Goal: Task Accomplishment & Management: Manage account settings

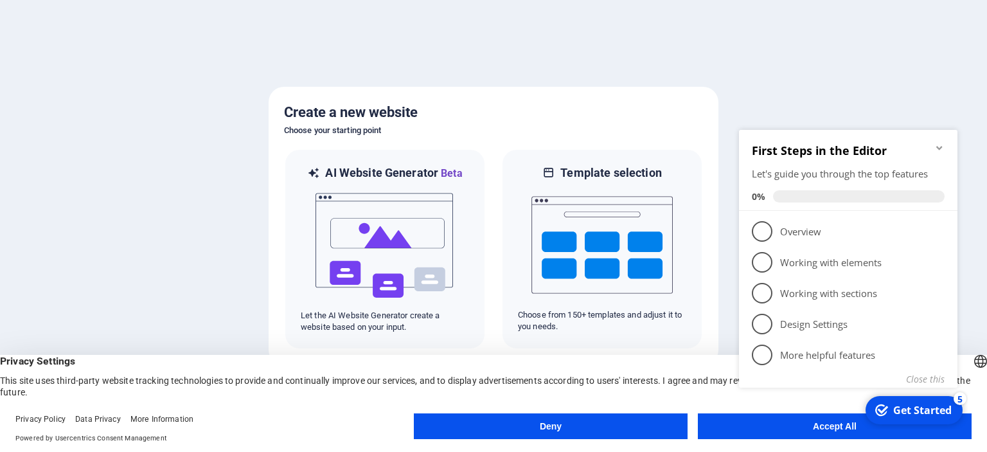
click at [763, 425] on div "checkmark Get Started 5 First Steps in the Editor Let's guide you through the t…" at bounding box center [851, 275] width 234 height 307
click at [935, 143] on icon "Minimize checklist" at bounding box center [939, 148] width 10 height 10
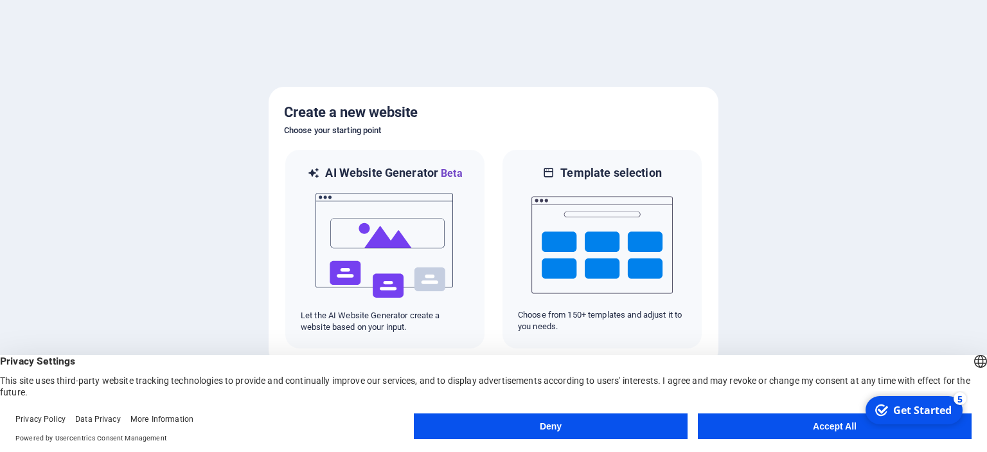
click at [853, 427] on button "Accept All" at bounding box center [835, 426] width 274 height 26
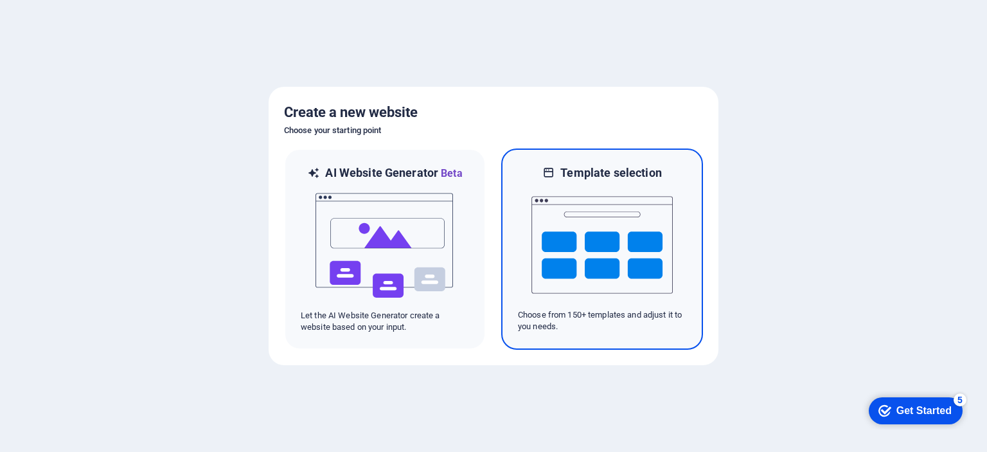
click at [612, 236] on img at bounding box center [601, 245] width 141 height 129
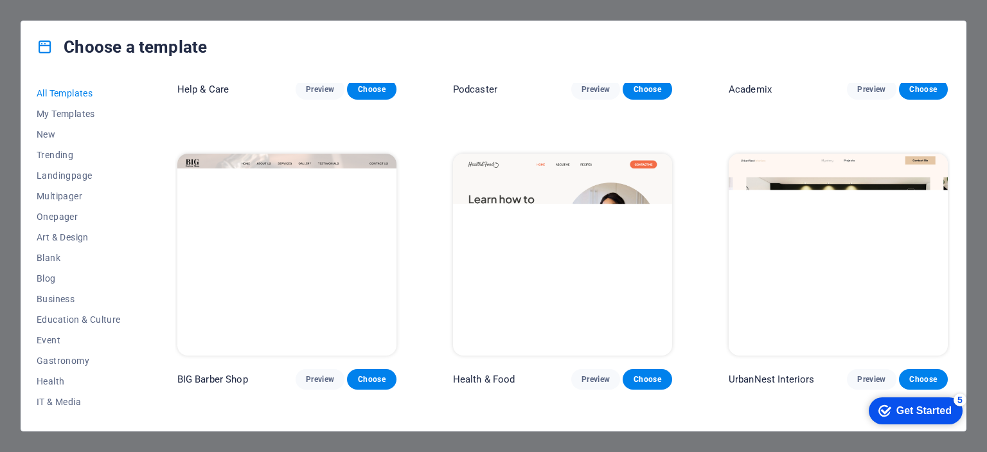
scroll to position [771, 0]
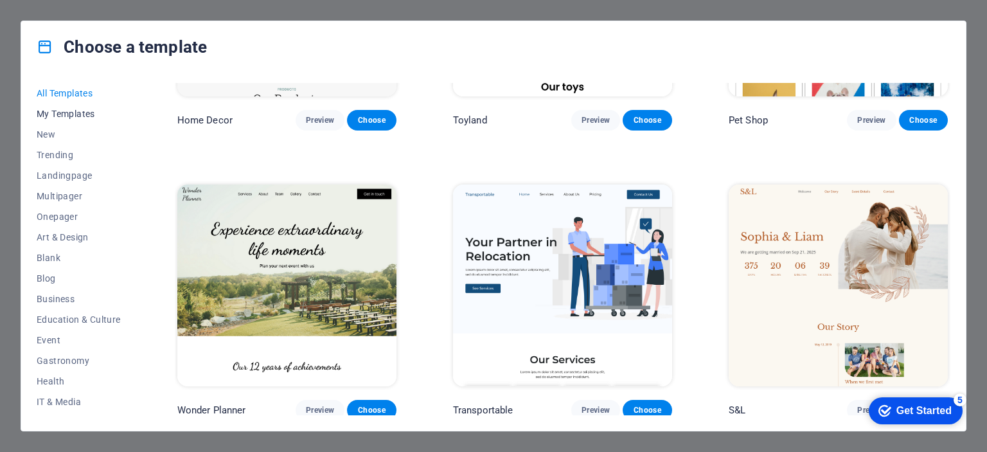
click at [49, 115] on span "My Templates" at bounding box center [79, 114] width 84 height 10
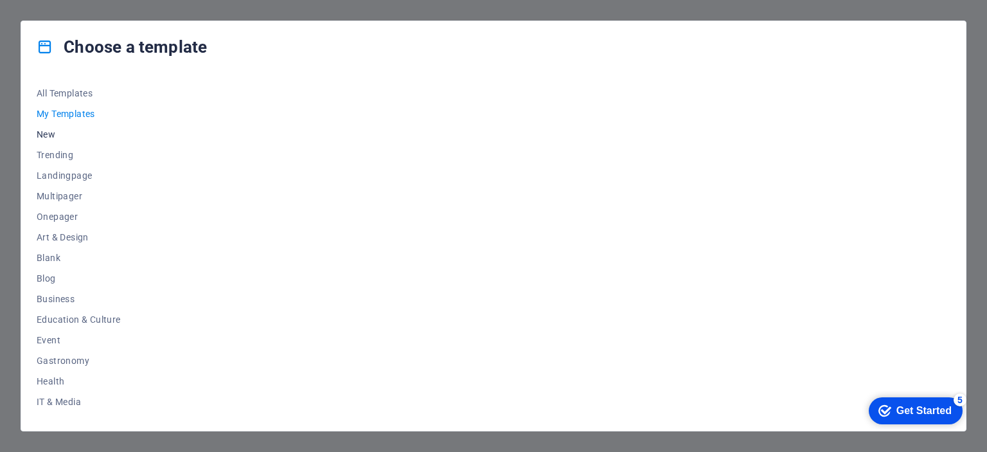
click at [48, 127] on button "New" at bounding box center [79, 134] width 84 height 21
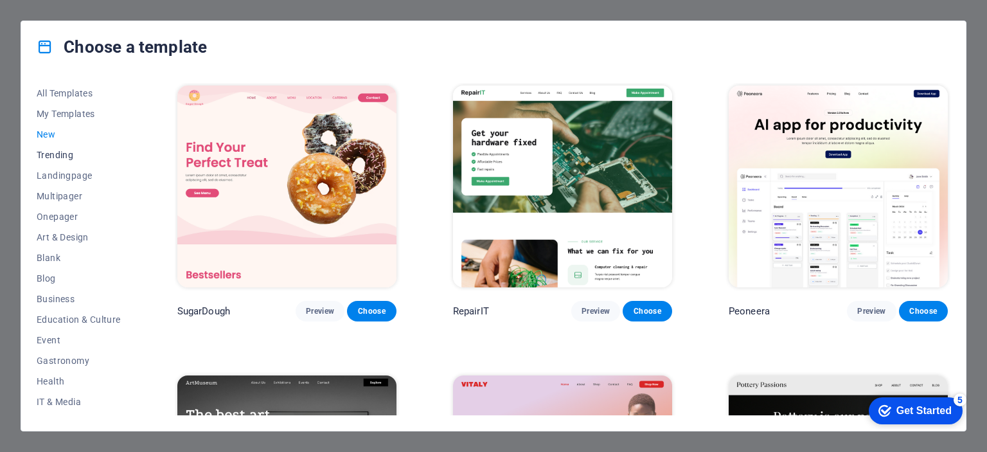
click at [55, 155] on span "Trending" at bounding box center [79, 155] width 84 height 10
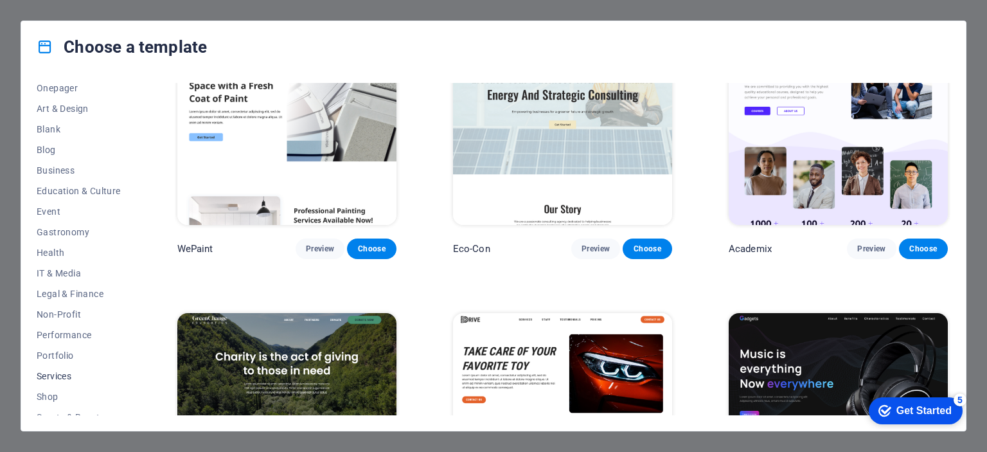
scroll to position [193, 0]
click at [63, 305] on button "Services" at bounding box center [79, 311] width 84 height 21
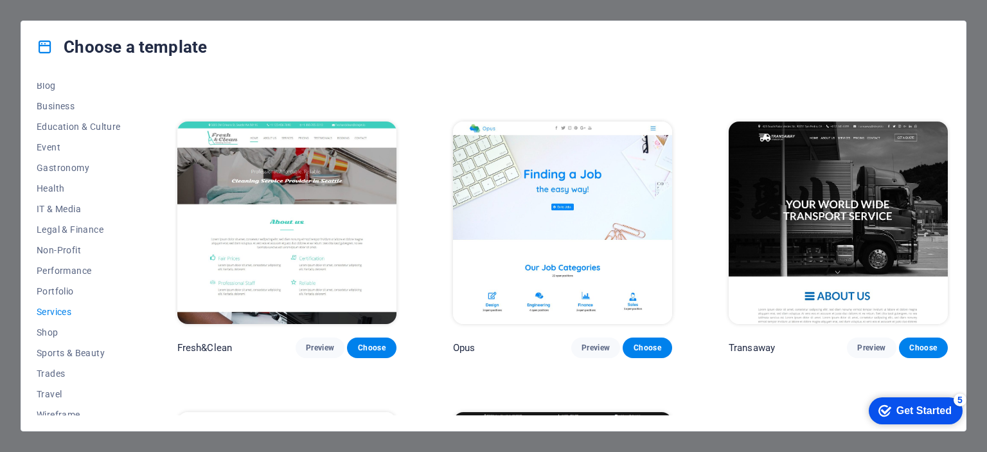
scroll to position [1478, 0]
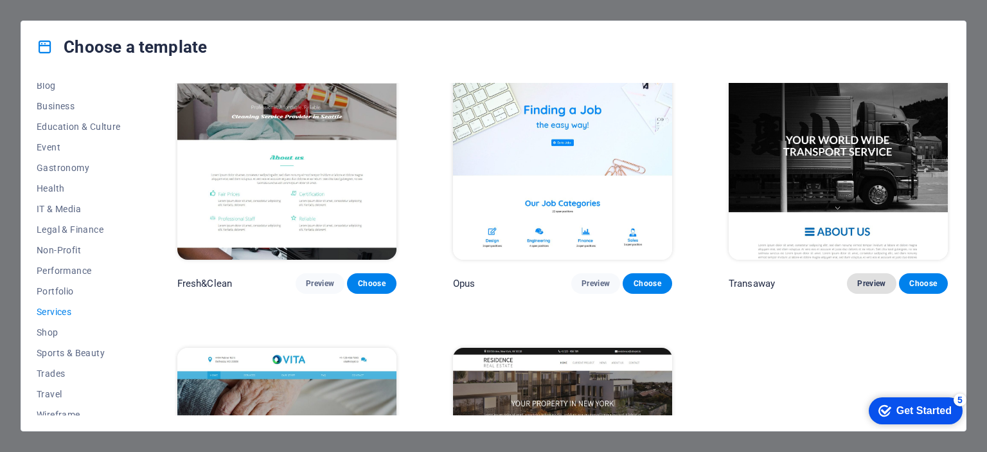
click at [873, 279] on span "Preview" at bounding box center [871, 283] width 28 height 10
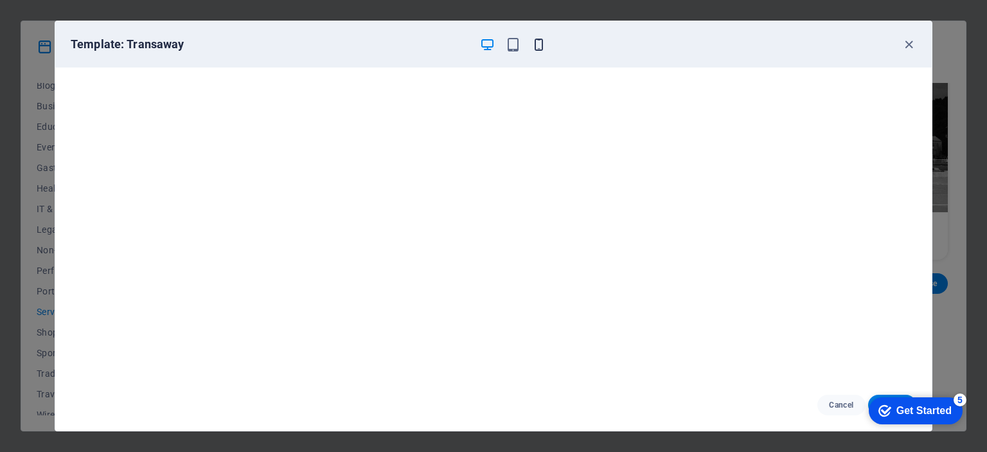
click at [544, 39] on icon "button" at bounding box center [538, 44] width 15 height 15
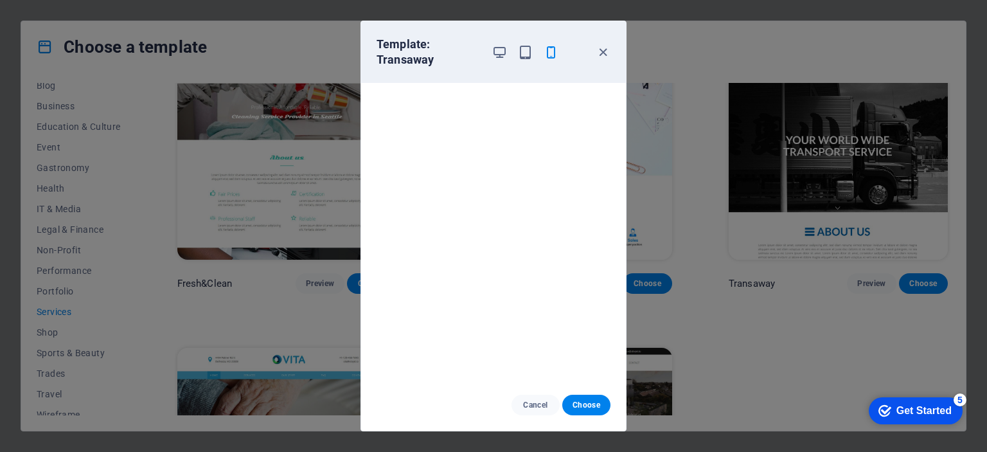
click at [533, 63] on div at bounding box center [525, 52] width 67 height 31
click at [602, 49] on icon "button" at bounding box center [603, 52] width 15 height 15
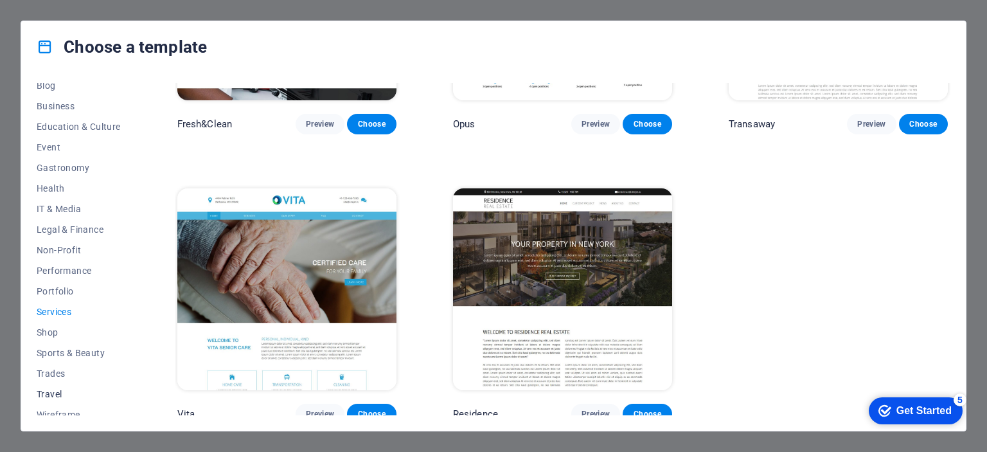
scroll to position [202, 0]
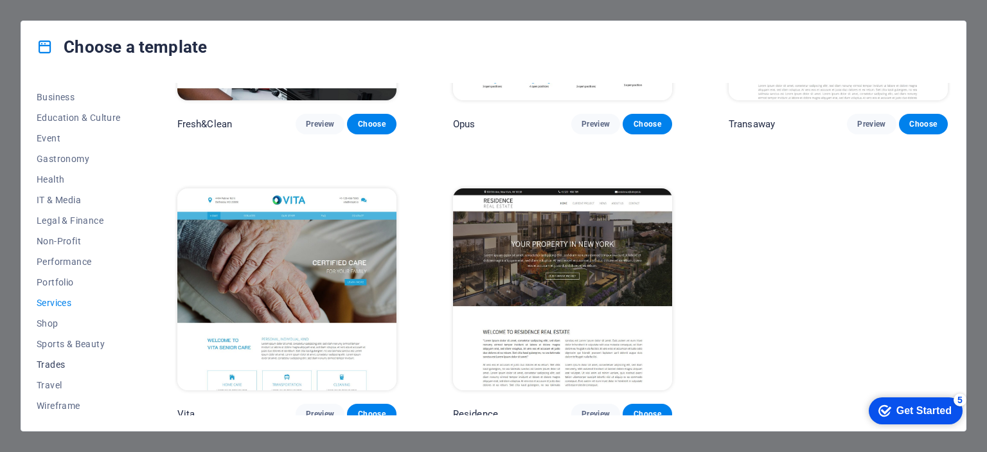
click at [54, 361] on span "Trades" at bounding box center [79, 364] width 84 height 10
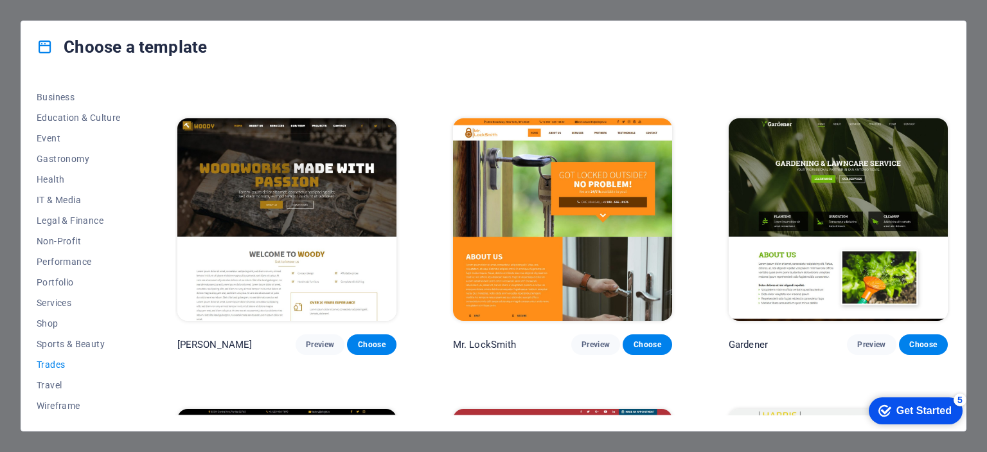
scroll to position [482, 0]
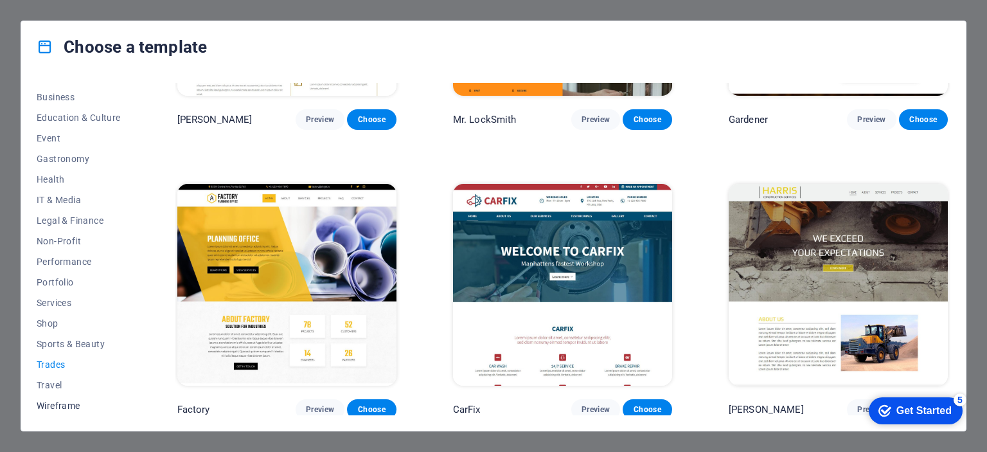
click at [71, 402] on span "Wireframe" at bounding box center [79, 405] width 84 height 10
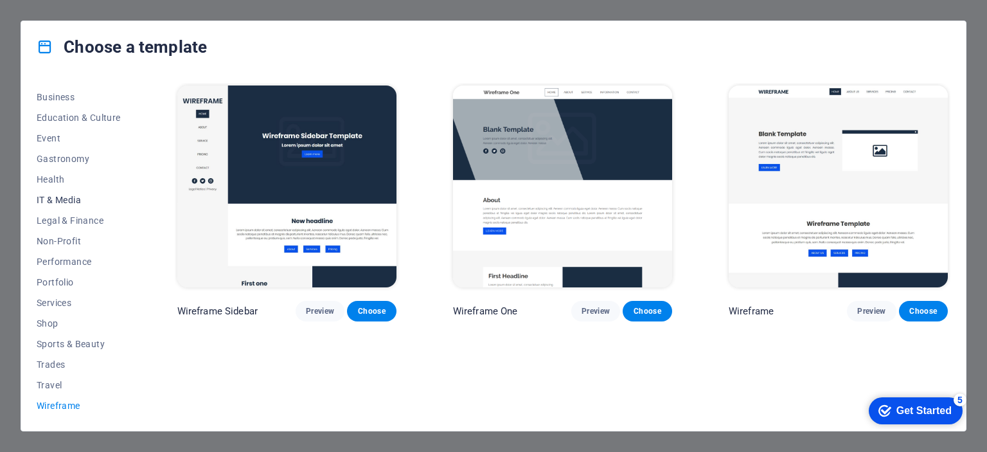
scroll to position [73, 0]
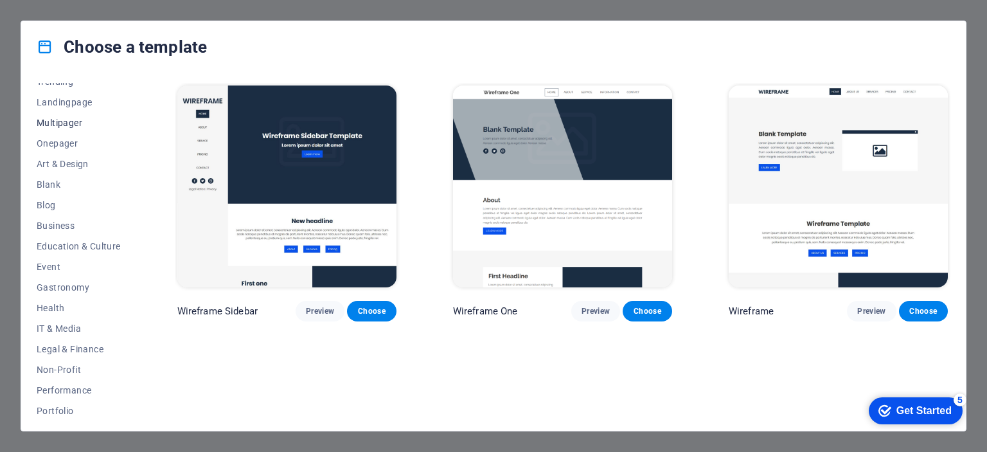
click at [73, 120] on span "Multipager" at bounding box center [79, 123] width 84 height 10
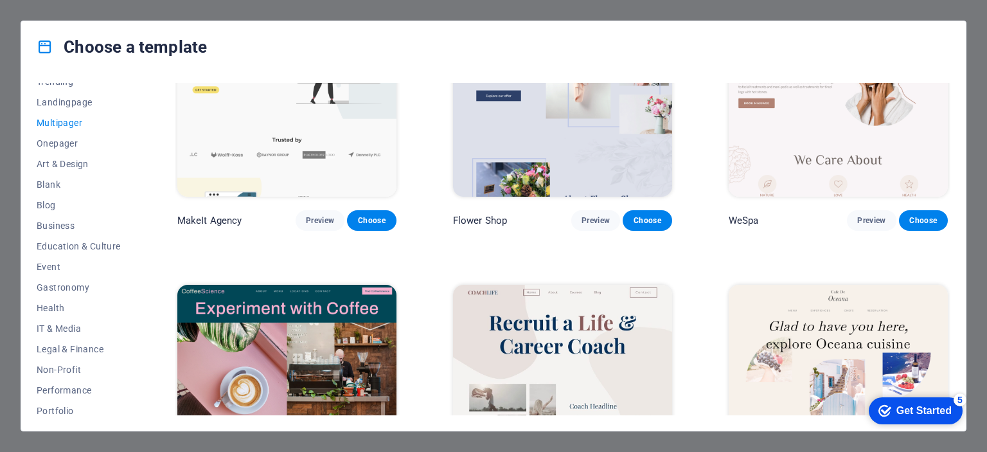
scroll to position [2506, 0]
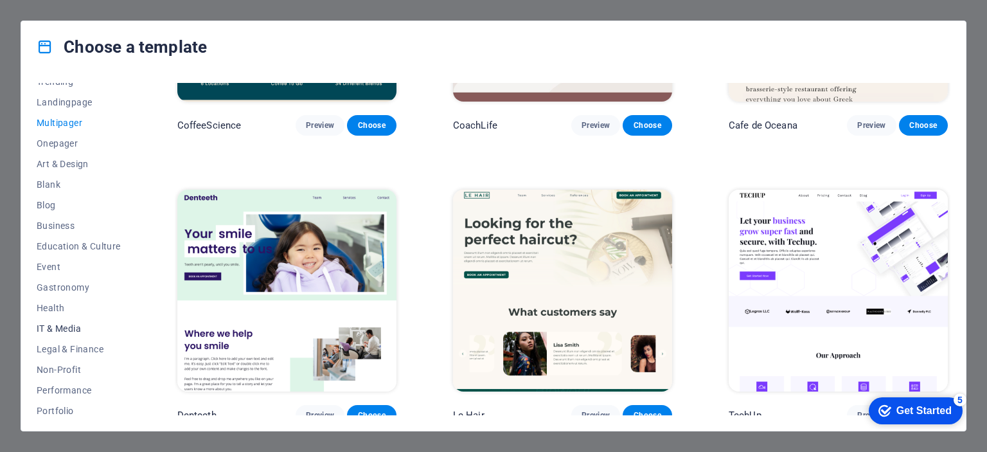
click at [54, 328] on span "IT & Media" at bounding box center [79, 328] width 84 height 10
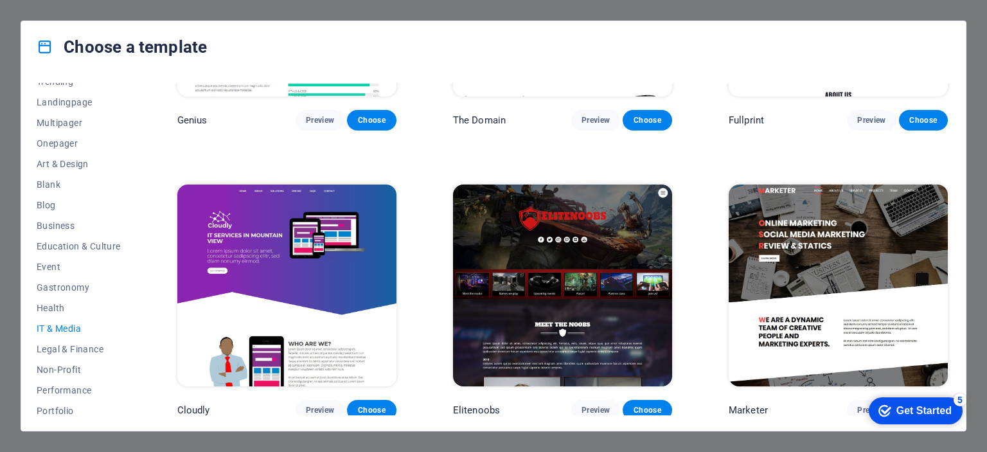
scroll to position [514, 0]
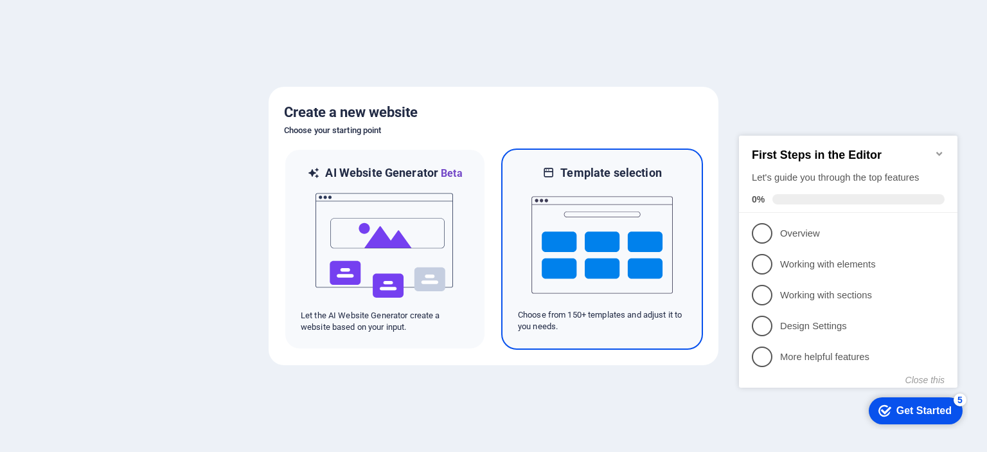
click at [653, 273] on img at bounding box center [601, 245] width 141 height 129
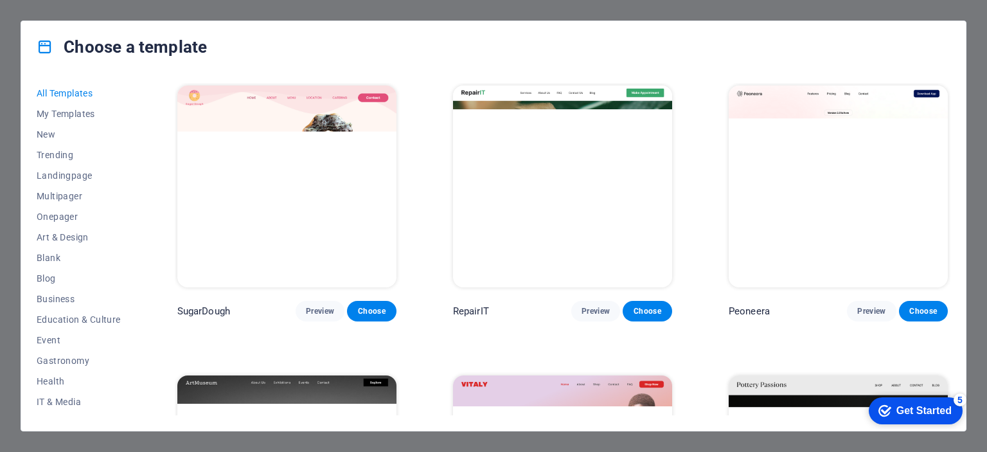
scroll to position [64, 0]
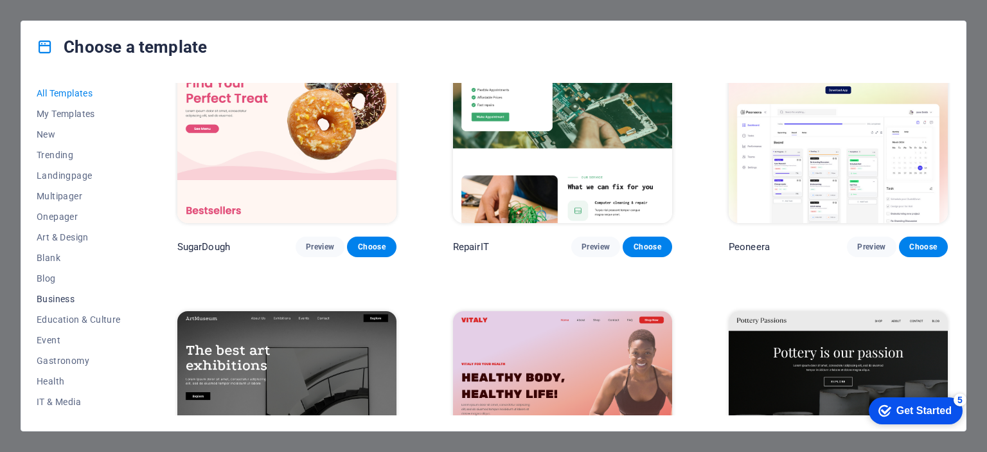
click at [64, 299] on span "Business" at bounding box center [79, 299] width 84 height 10
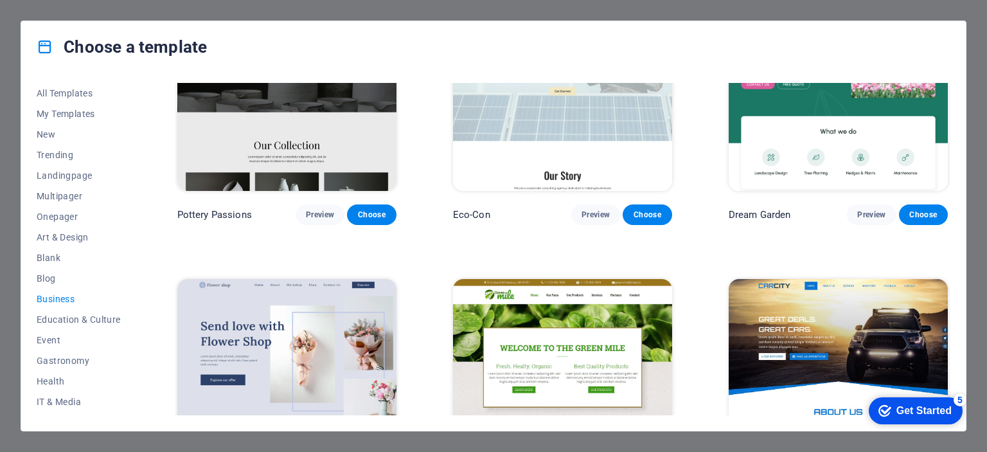
scroll to position [161, 0]
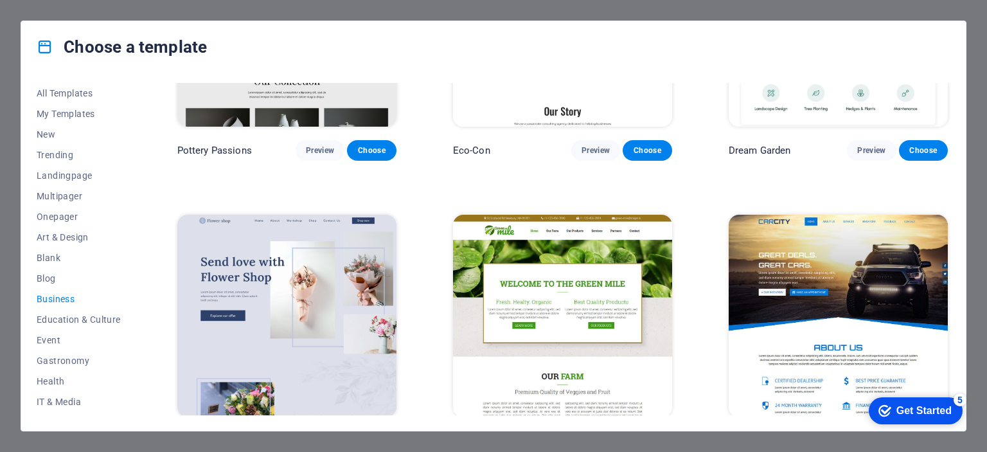
click at [856, 274] on img at bounding box center [838, 316] width 219 height 202
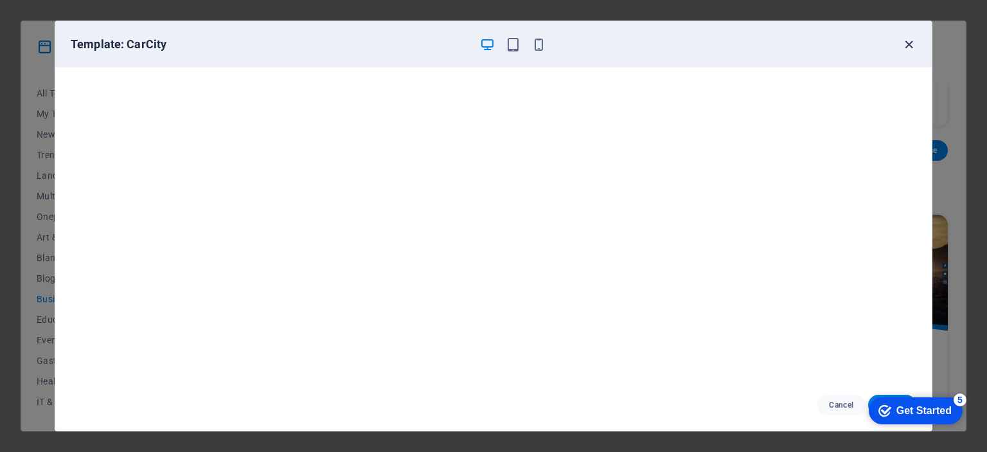
click at [909, 43] on icon "button" at bounding box center [908, 44] width 15 height 15
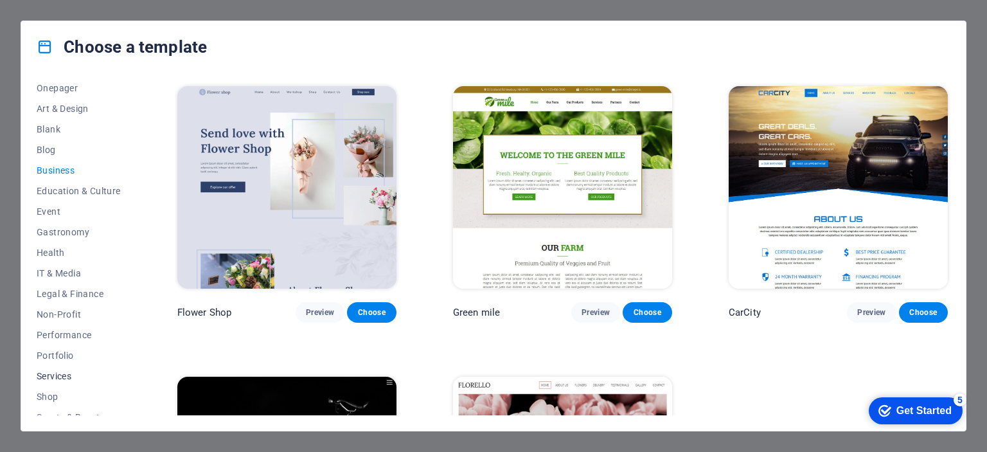
scroll to position [202, 0]
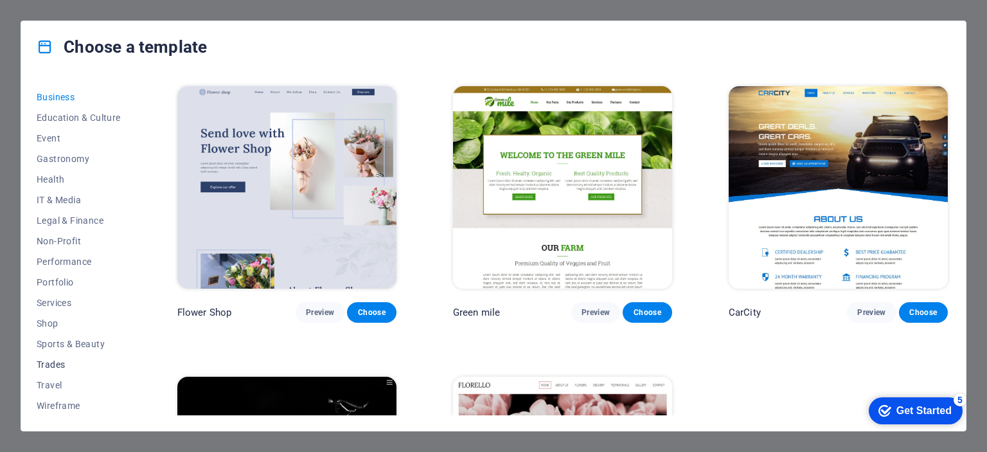
click at [57, 368] on span "Trades" at bounding box center [79, 364] width 84 height 10
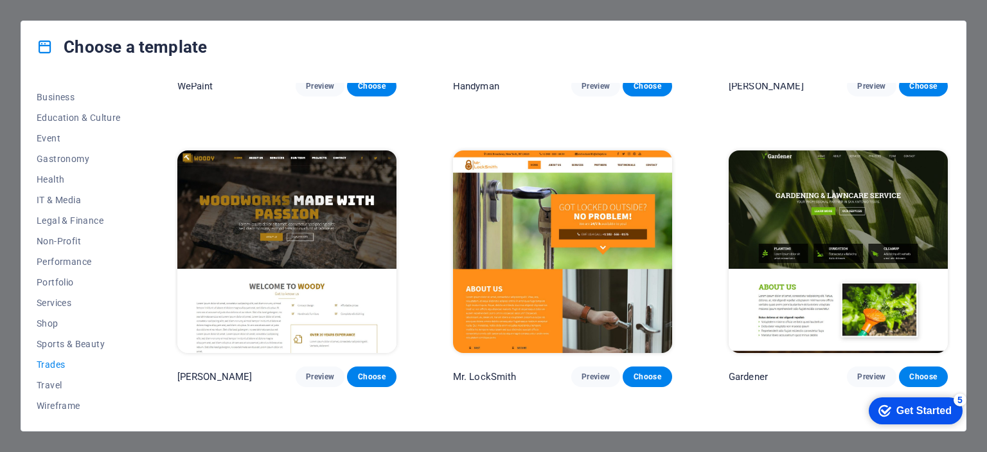
scroll to position [482, 0]
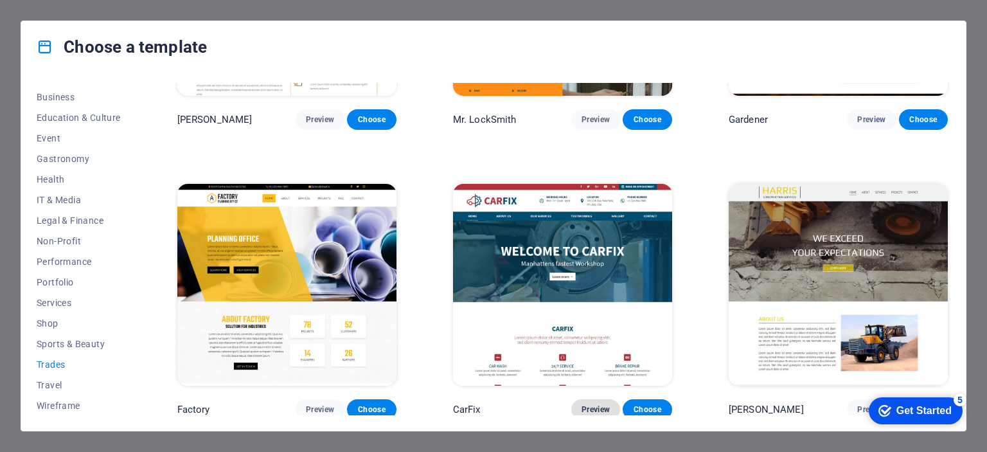
click at [591, 399] on button "Preview" at bounding box center [595, 409] width 49 height 21
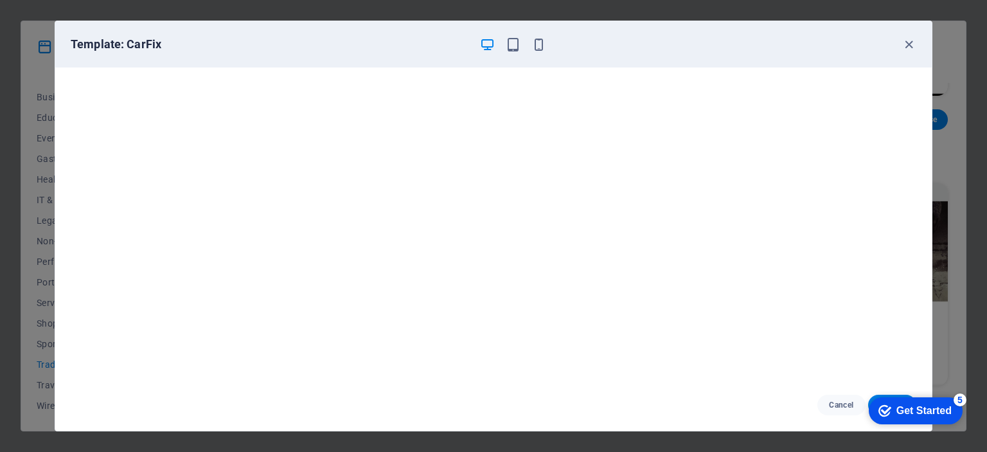
click at [546, 35] on div "Template: CarFix" at bounding box center [493, 44] width 876 height 46
click at [543, 38] on icon "button" at bounding box center [538, 44] width 15 height 15
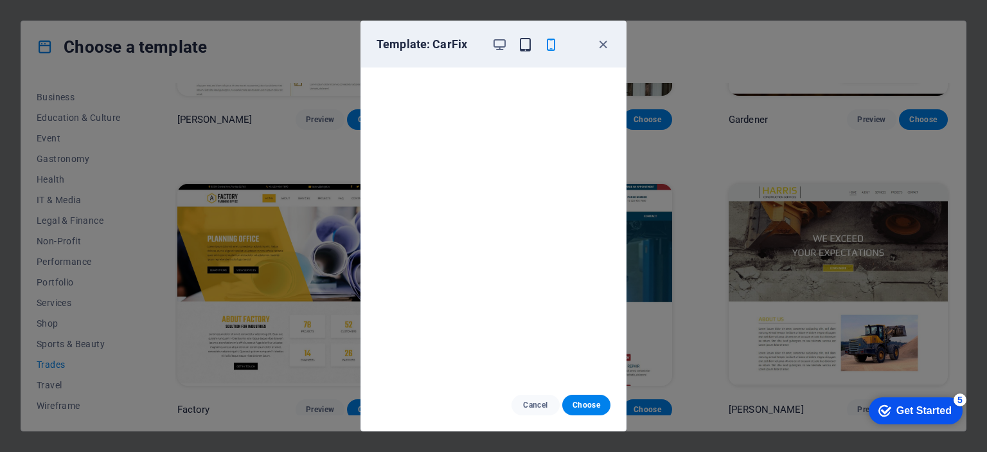
click at [525, 46] on icon "button" at bounding box center [525, 44] width 15 height 15
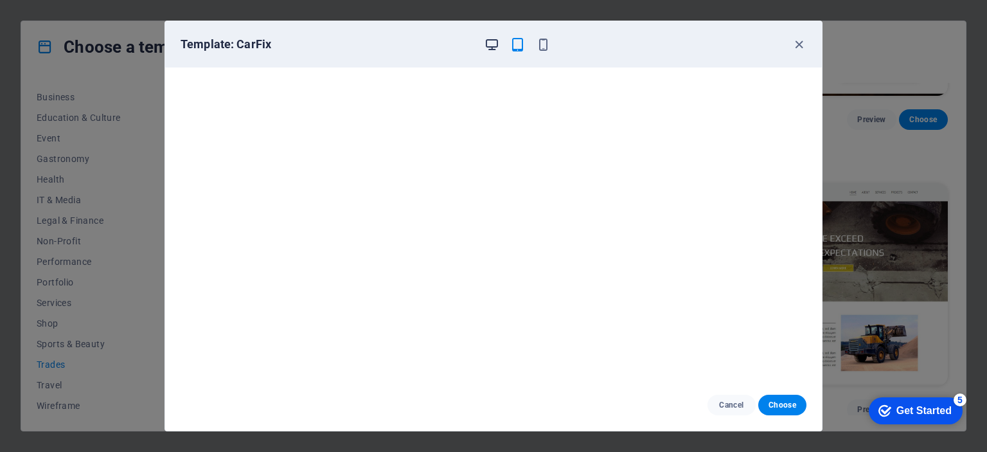
click at [497, 47] on icon "button" at bounding box center [491, 44] width 15 height 15
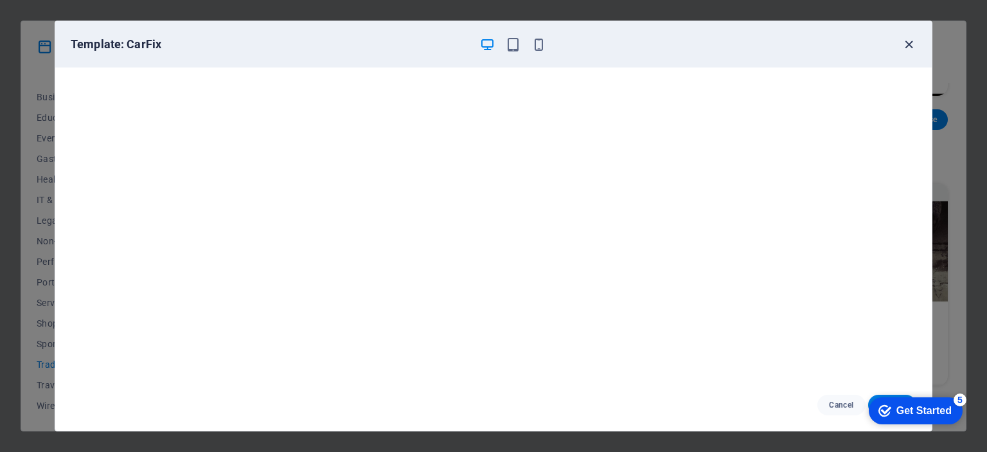
click at [905, 40] on icon "button" at bounding box center [908, 44] width 15 height 15
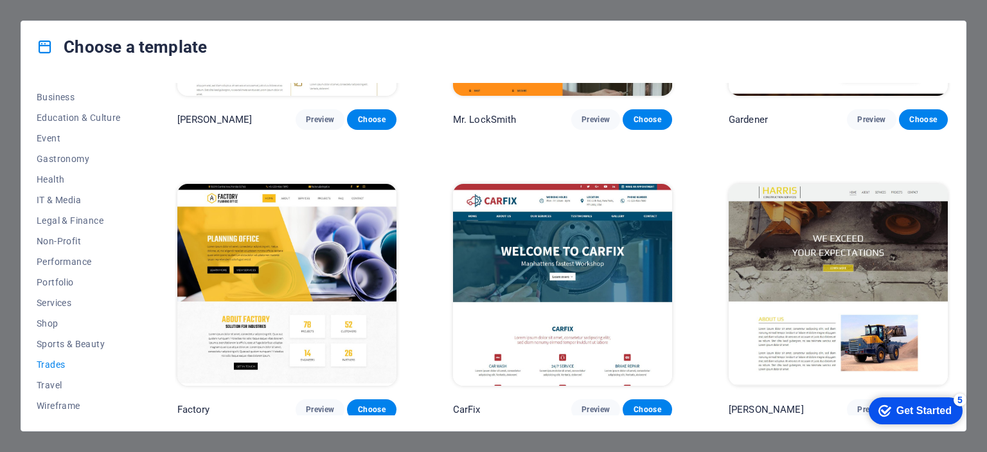
click at [320, 394] on div "Factory Preview Choose" at bounding box center [287, 300] width 224 height 238
click at [321, 404] on span "Preview" at bounding box center [320, 409] width 28 height 10
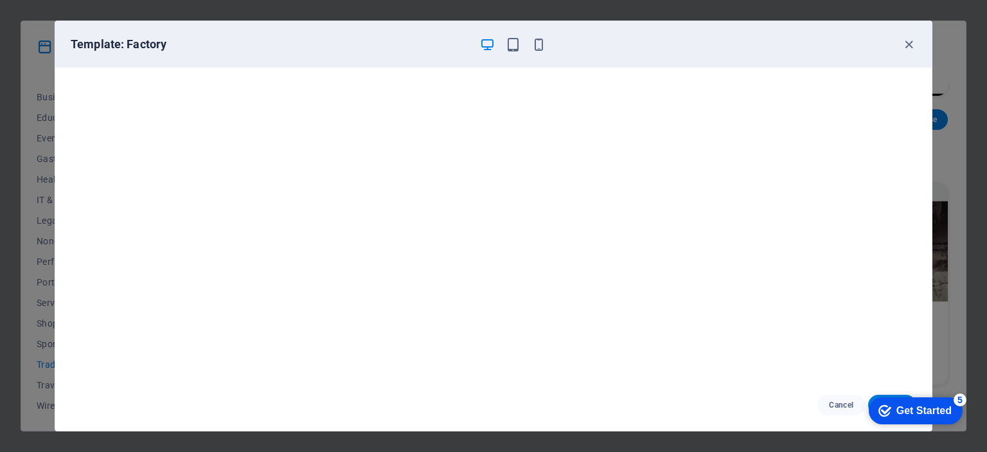
scroll to position [0, 0]
click at [906, 46] on icon "button" at bounding box center [908, 44] width 15 height 15
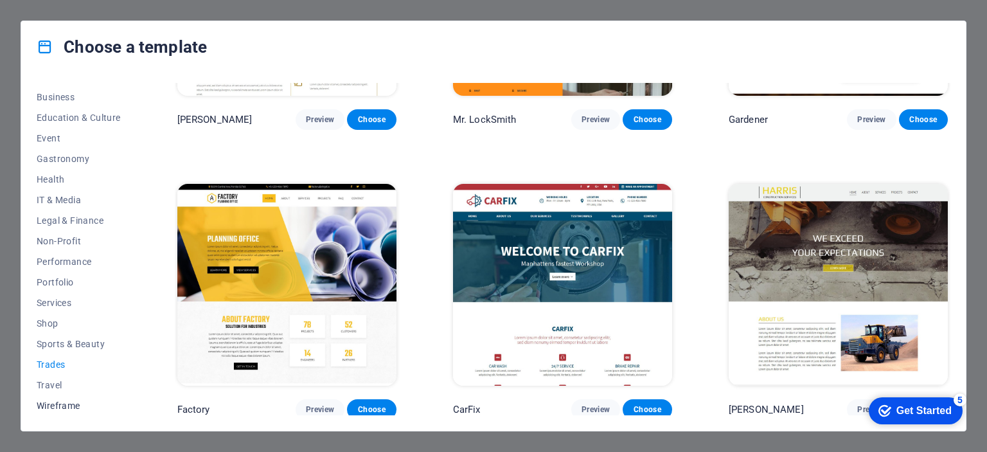
click at [63, 398] on button "Wireframe" at bounding box center [79, 405] width 84 height 21
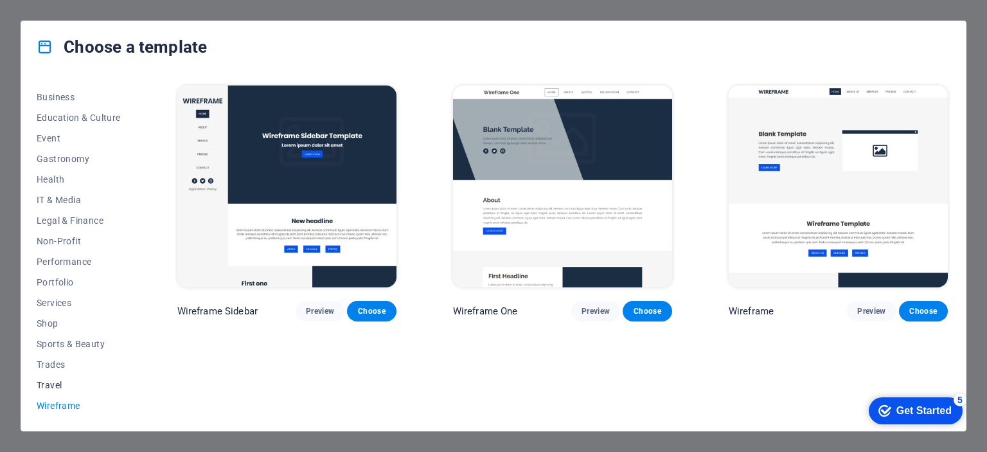
click at [42, 375] on button "Travel" at bounding box center [79, 385] width 84 height 21
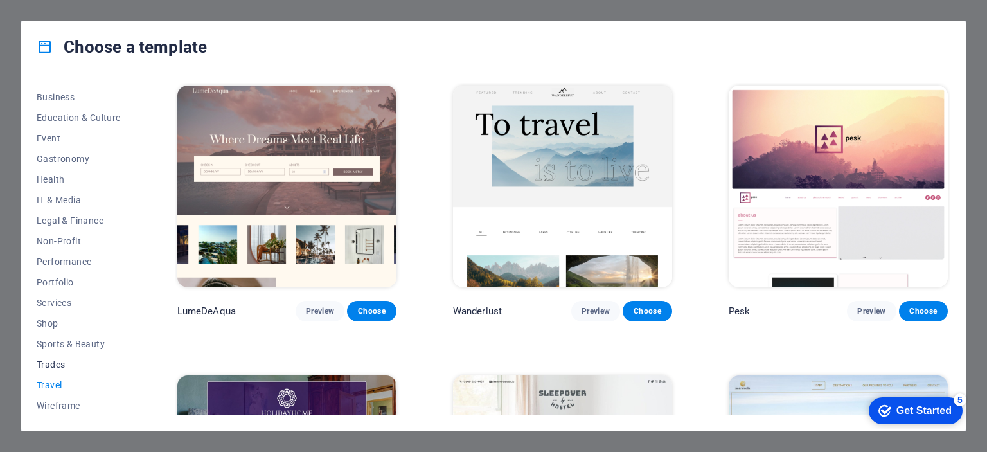
click at [46, 362] on span "Trades" at bounding box center [79, 364] width 84 height 10
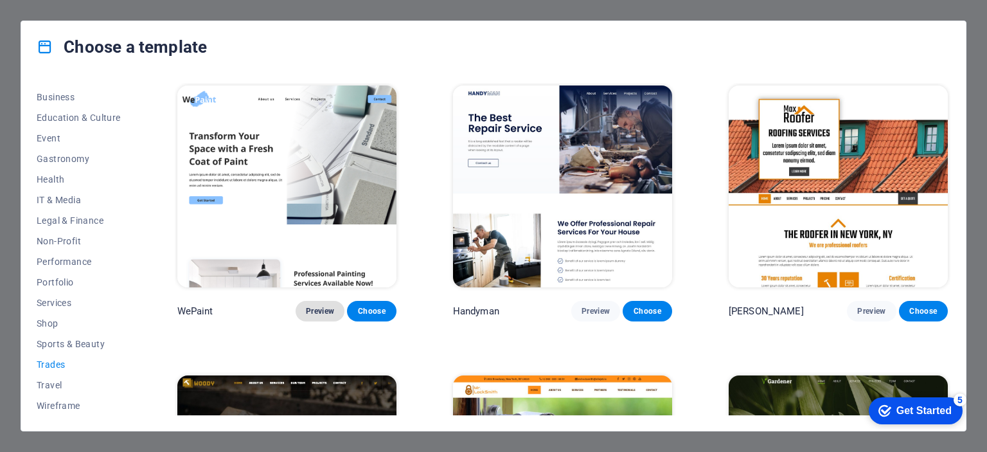
click at [311, 306] on span "Preview" at bounding box center [320, 311] width 28 height 10
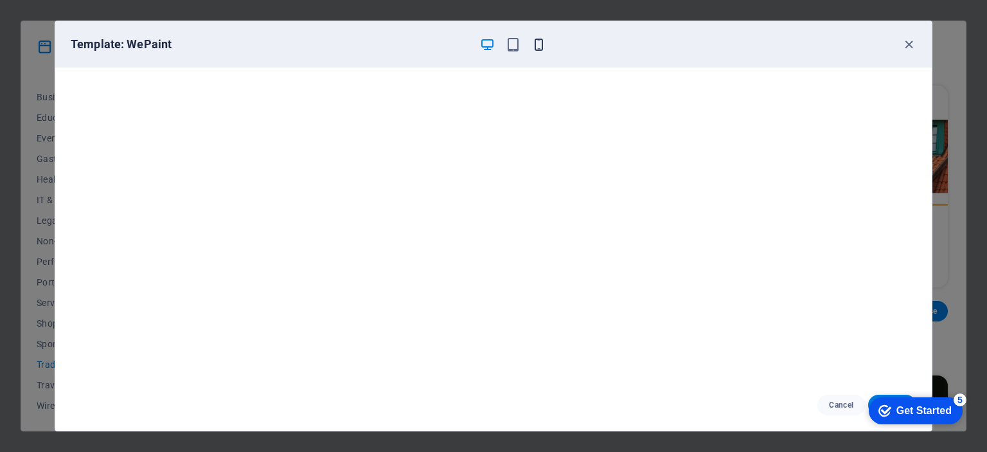
click at [537, 40] on icon "button" at bounding box center [538, 44] width 15 height 15
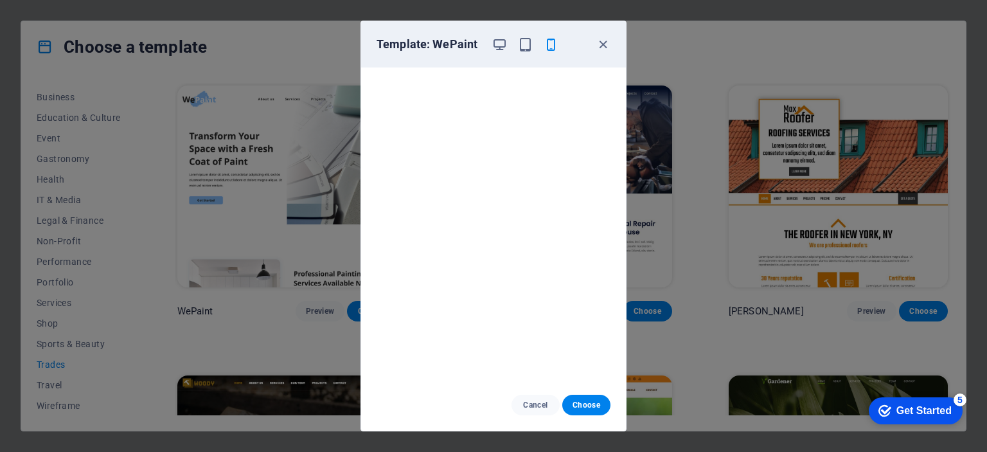
scroll to position [3, 0]
click at [501, 48] on icon "button" at bounding box center [499, 44] width 15 height 15
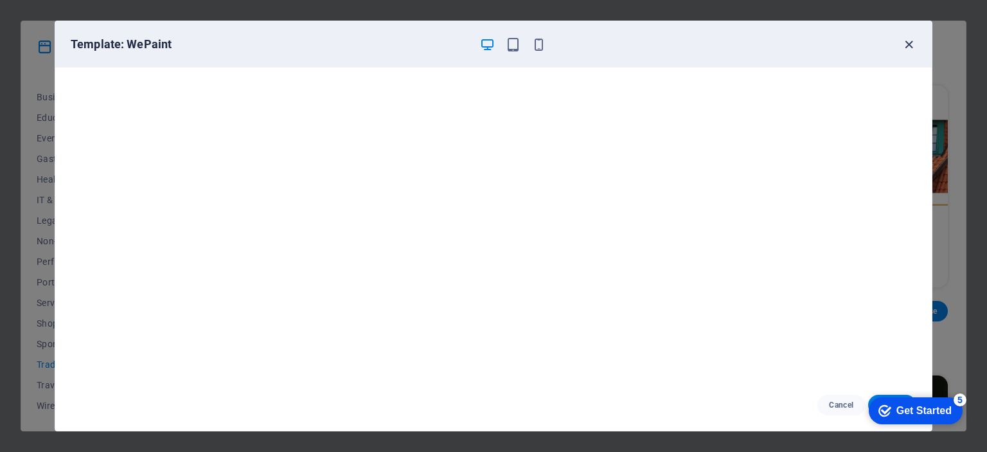
click at [910, 46] on icon "button" at bounding box center [908, 44] width 15 height 15
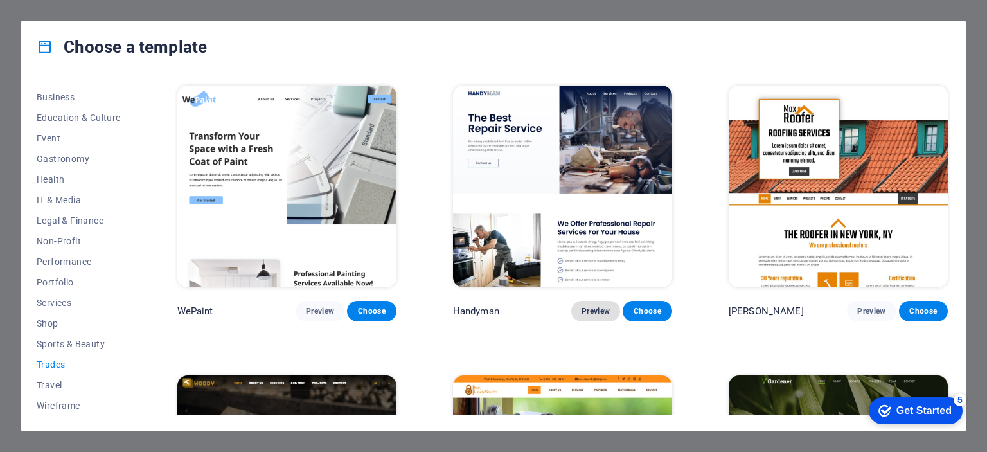
click at [594, 314] on span "Preview" at bounding box center [596, 311] width 28 height 10
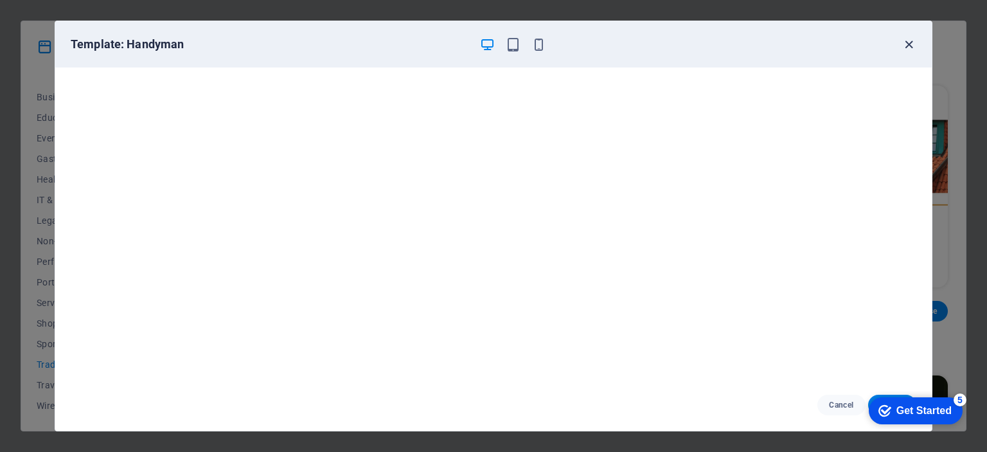
click at [905, 47] on icon "button" at bounding box center [908, 44] width 15 height 15
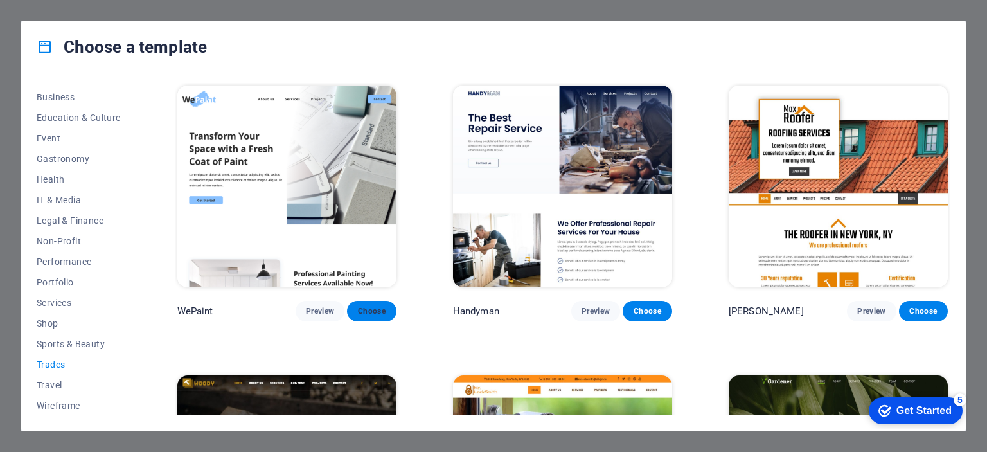
click at [380, 310] on span "Choose" at bounding box center [371, 311] width 28 height 10
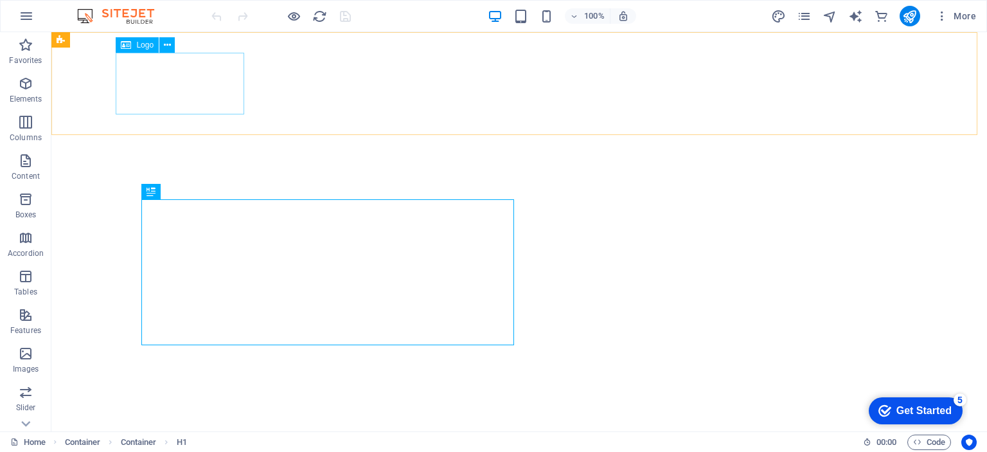
click at [145, 48] on span "Logo" at bounding box center [144, 45] width 17 height 8
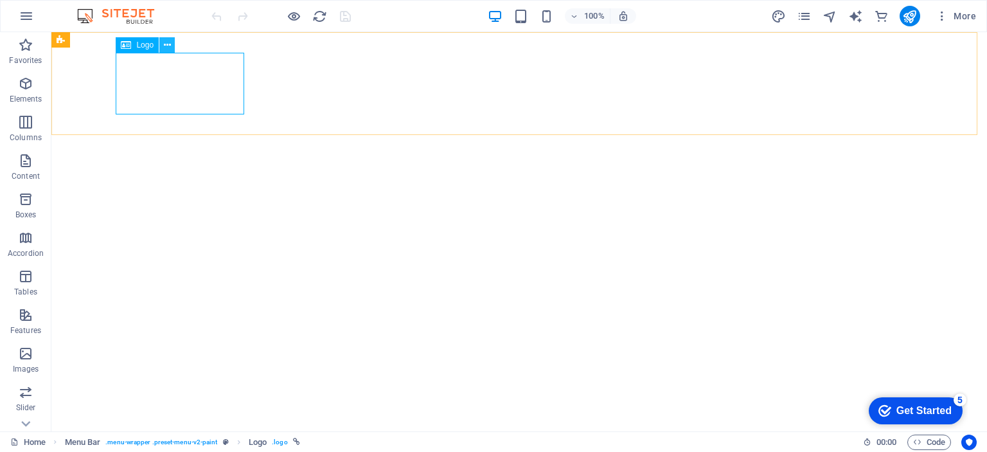
click at [165, 44] on icon at bounding box center [167, 45] width 7 height 13
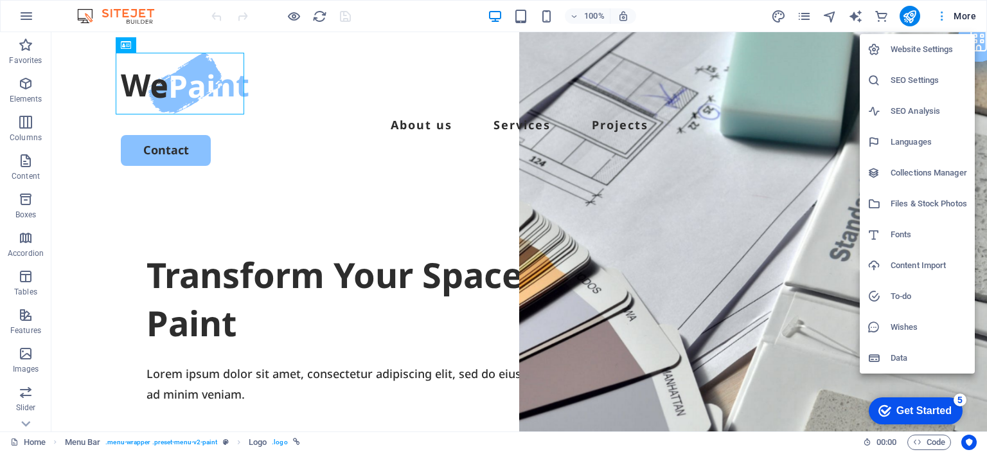
click at [942, 15] on div at bounding box center [493, 226] width 987 height 452
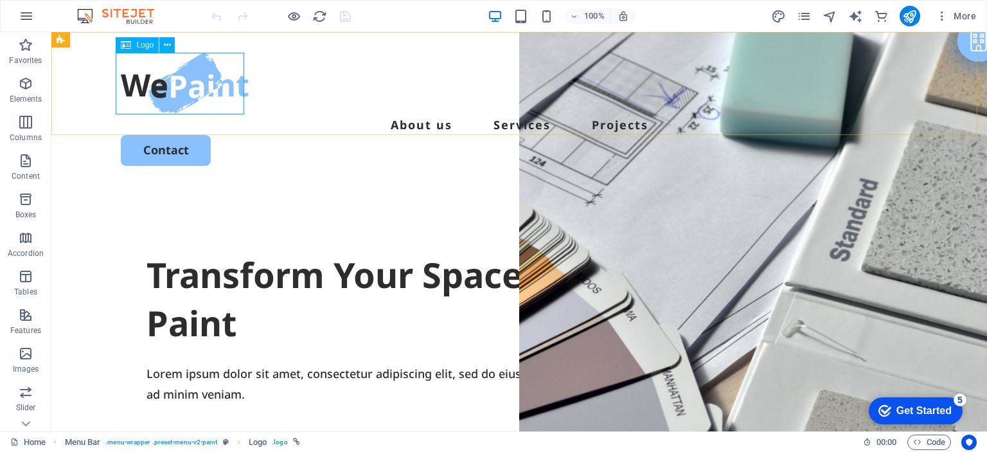
click at [126, 44] on icon at bounding box center [126, 44] width 10 height 15
click at [31, 78] on icon "button" at bounding box center [25, 83] width 15 height 15
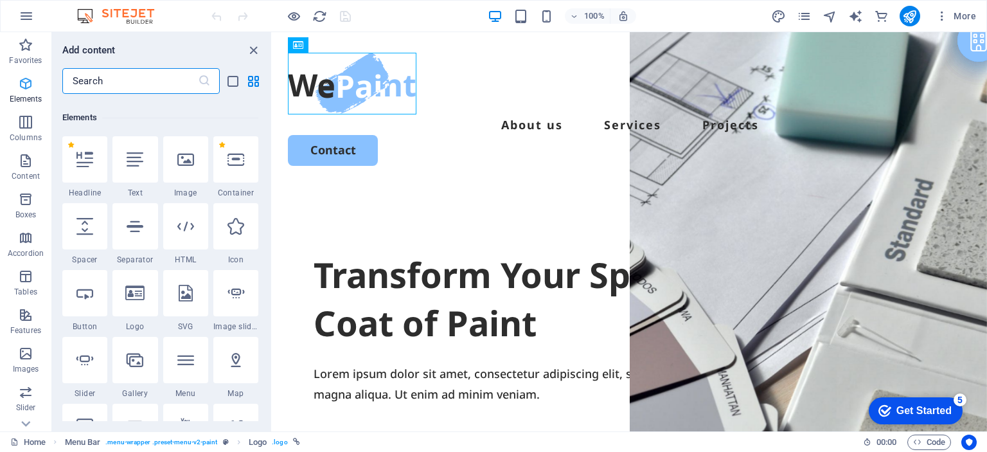
scroll to position [136, 0]
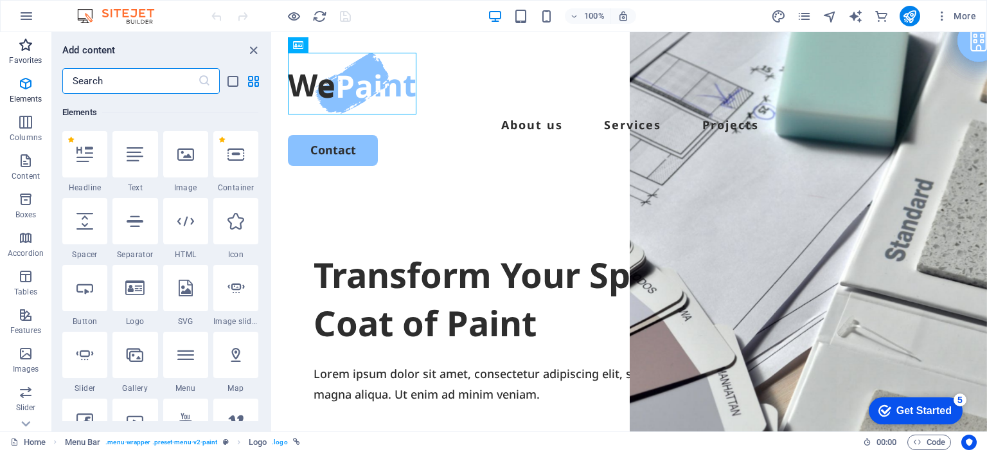
click at [22, 58] on p "Favorites" at bounding box center [25, 60] width 33 height 10
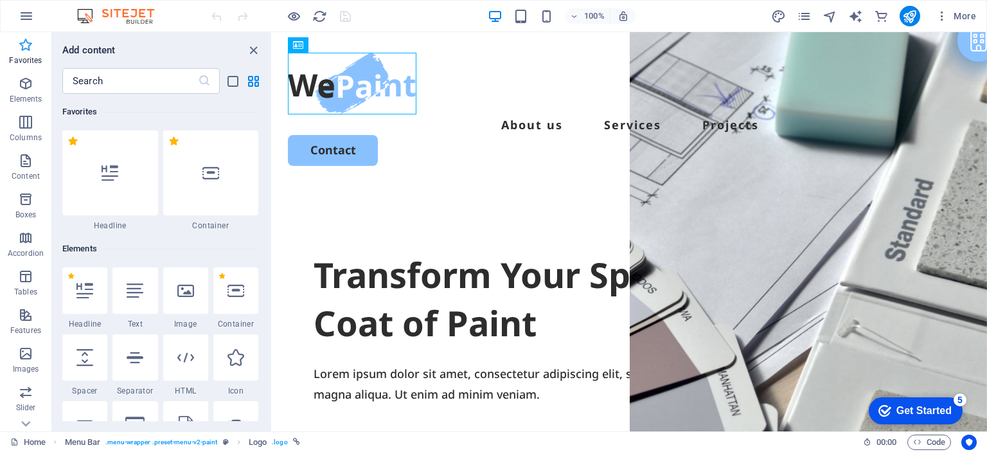
scroll to position [0, 0]
click at [22, 58] on p "Favorites" at bounding box center [25, 60] width 33 height 10
click at [252, 46] on icon "close panel" at bounding box center [253, 50] width 15 height 15
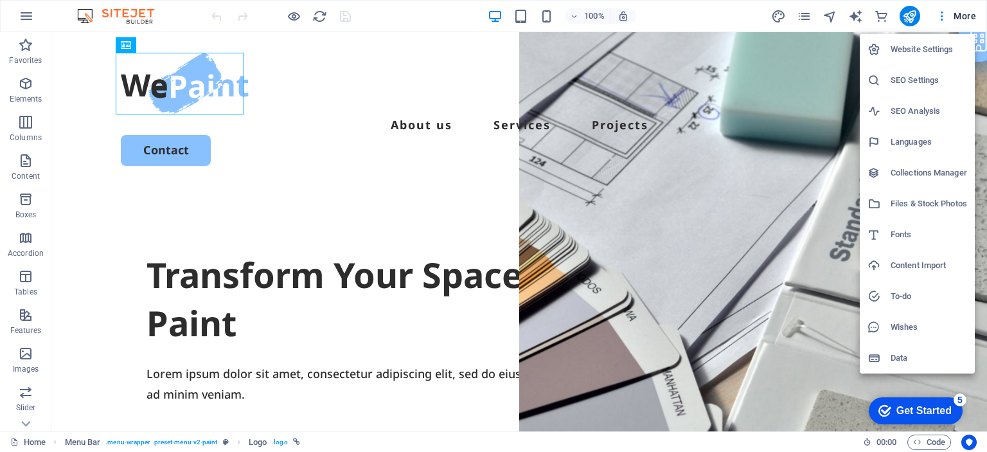
click at [912, 48] on h6 "Website Settings" at bounding box center [929, 49] width 76 height 15
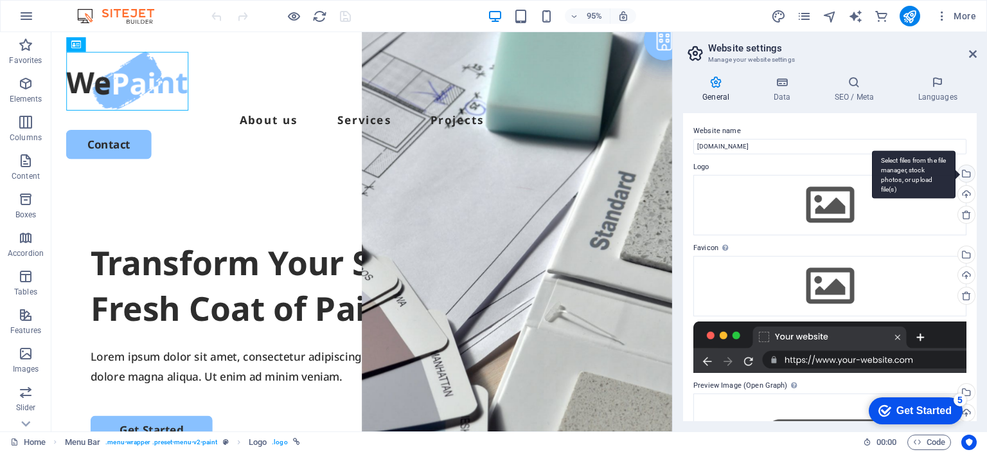
click at [966, 176] on div "Select files from the file manager, stock photos, or upload file(s)" at bounding box center [964, 174] width 19 height 19
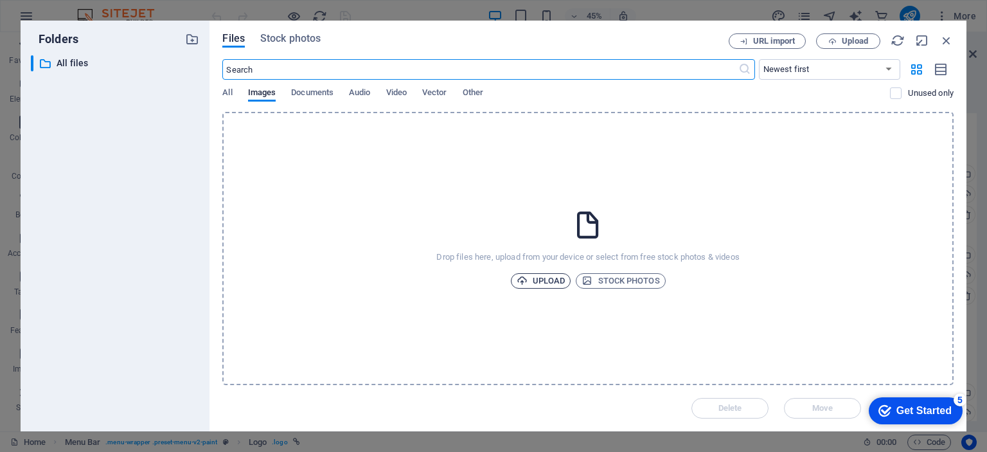
click at [553, 279] on span "Upload" at bounding box center [541, 280] width 49 height 15
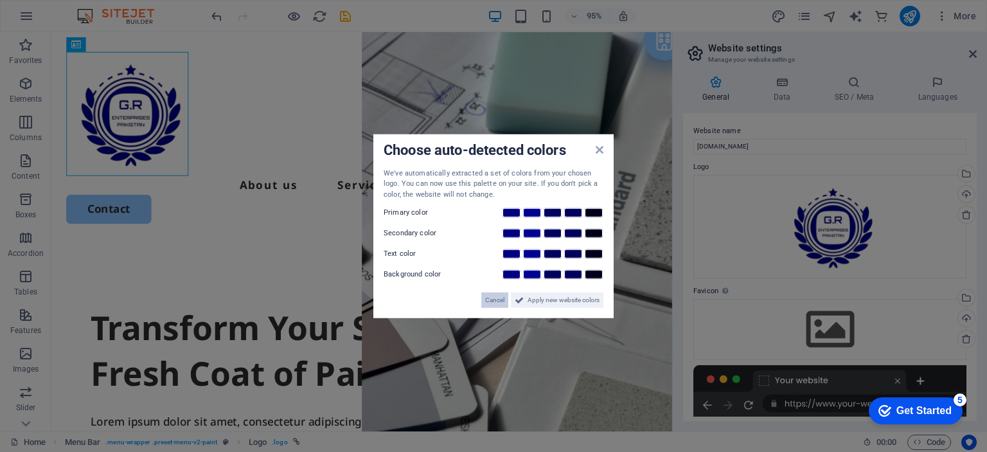
click at [490, 305] on span "Cancel" at bounding box center [494, 299] width 19 height 15
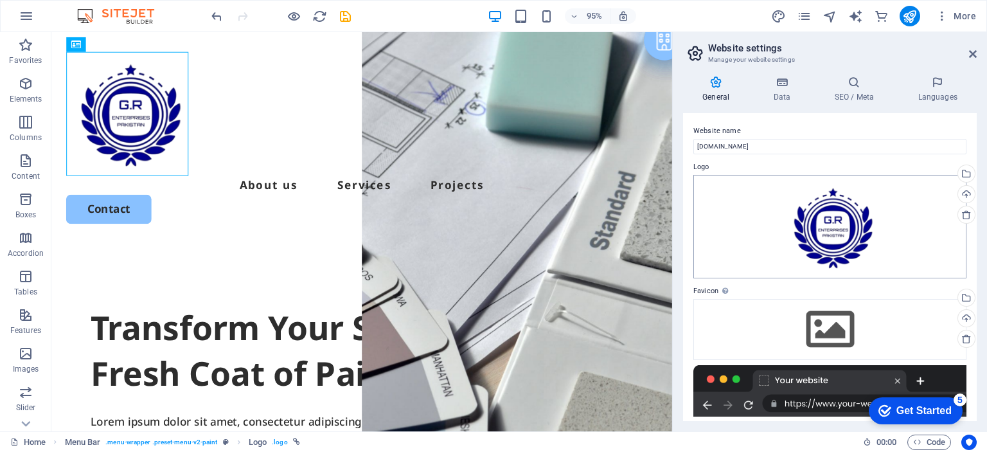
scroll to position [64, 0]
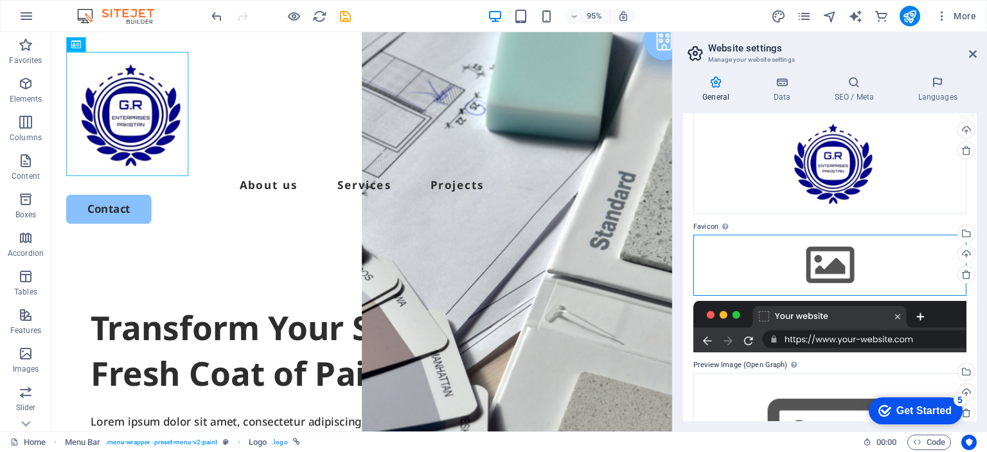
click at [825, 262] on div "Drag files here, click to choose files or select files from Files or our free s…" at bounding box center [829, 265] width 273 height 60
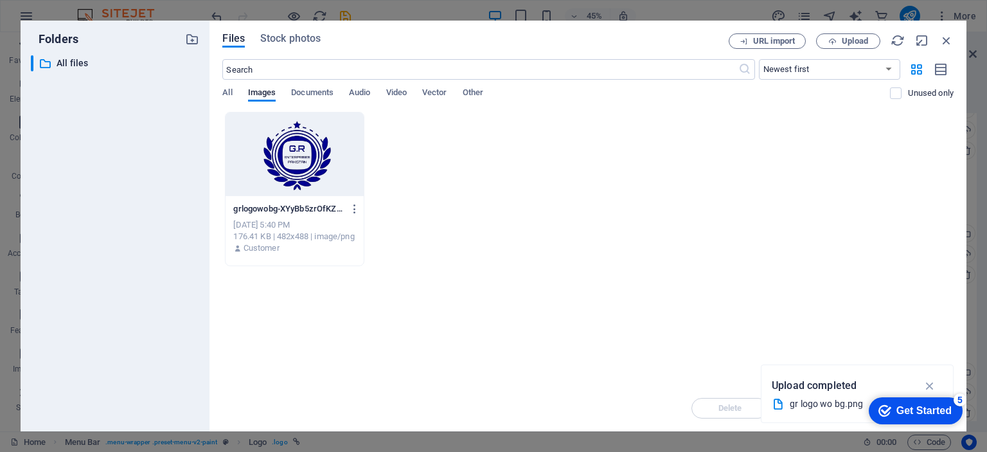
click at [298, 150] on div at bounding box center [295, 154] width 138 height 84
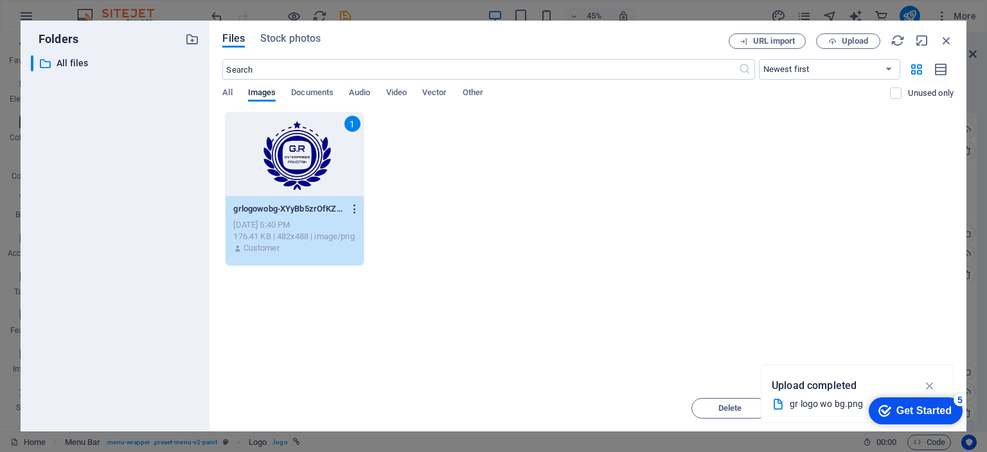
click at [350, 205] on icon "button" at bounding box center [355, 209] width 12 height 12
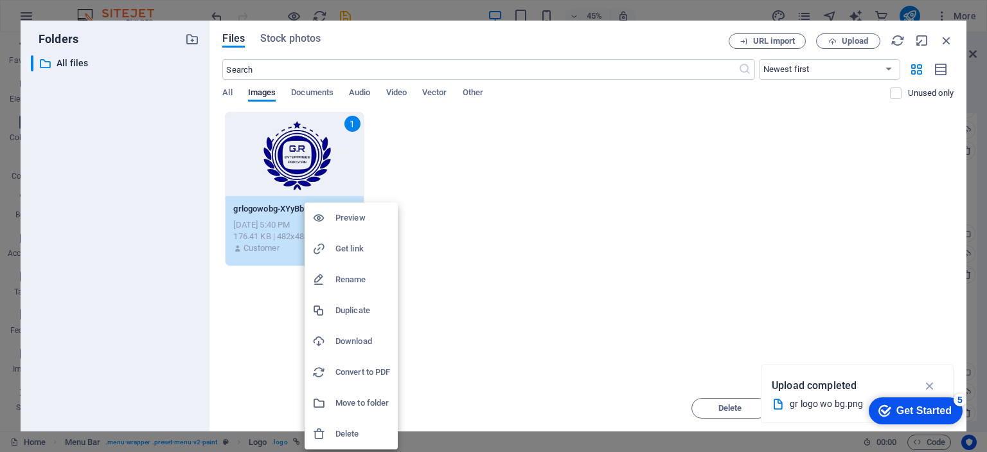
click at [470, 269] on div at bounding box center [493, 226] width 987 height 452
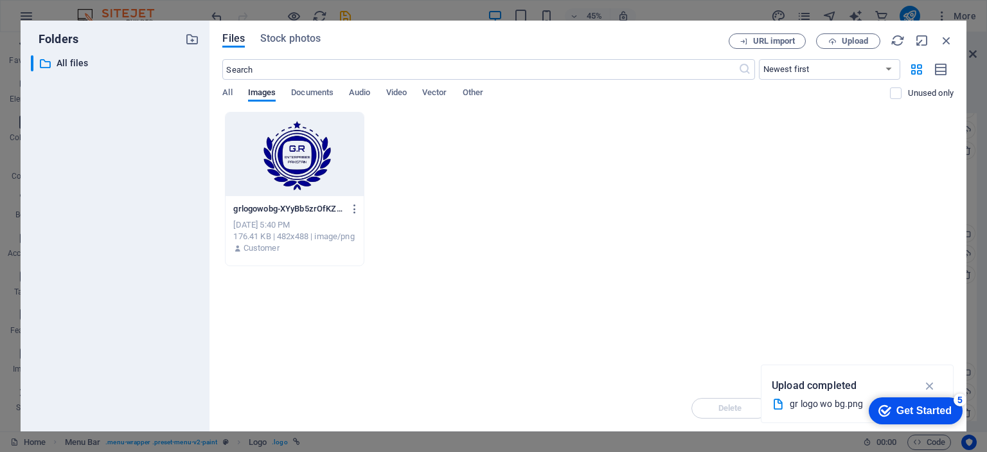
click at [298, 171] on div at bounding box center [295, 154] width 138 height 84
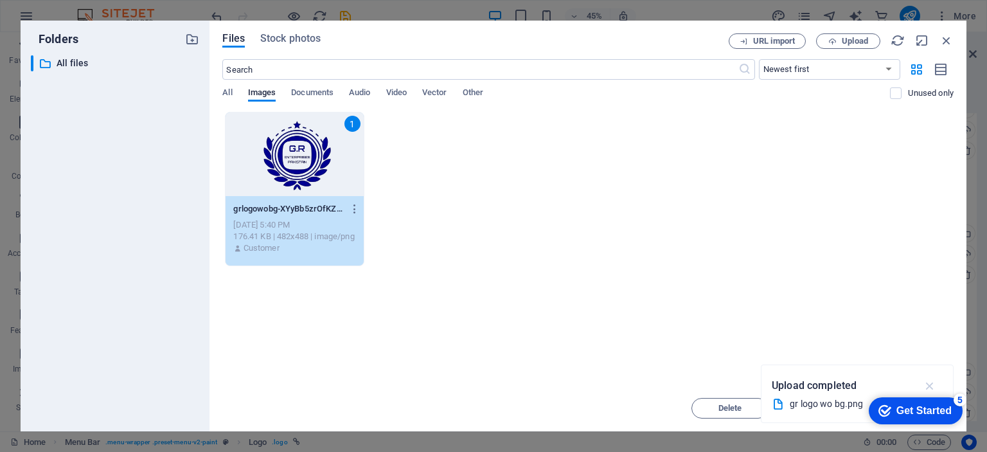
click at [932, 388] on icon "button" at bounding box center [930, 385] width 15 height 14
drag, startPoint x: 808, startPoint y: 273, endPoint x: 668, endPoint y: 182, distance: 167.7
click at [673, 190] on div "Drop files here to upload them instantly 1 grlogowobg-XYyBb5zrOfKZkPqoPTYZjQ.pn…" at bounding box center [587, 248] width 731 height 273
drag, startPoint x: 580, startPoint y: 33, endPoint x: 499, endPoint y: 0, distance: 86.7
click at [499, 0] on div "Folders ​ All files All files Files Stock photos URL import Upload ​ Newest fir…" at bounding box center [493, 226] width 987 height 452
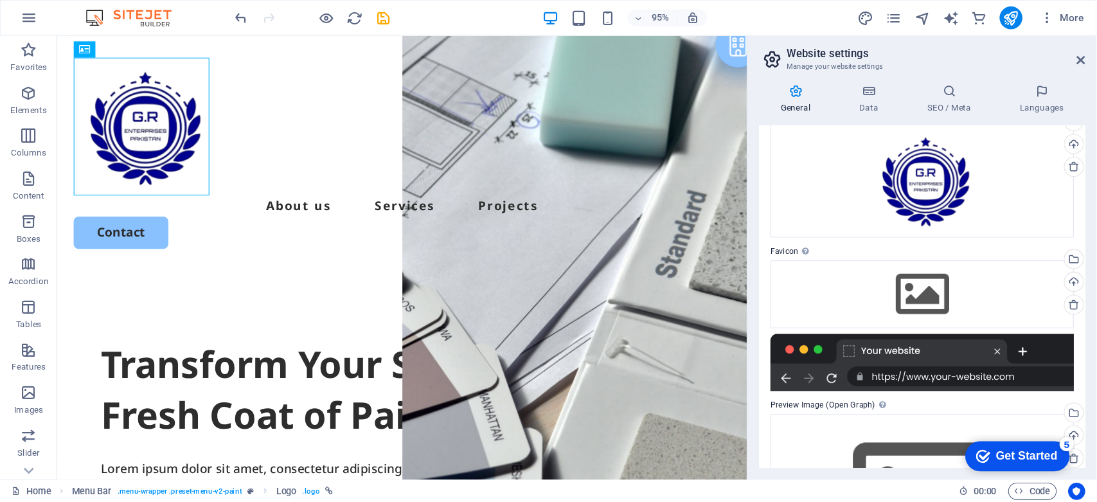
scroll to position [129, 0]
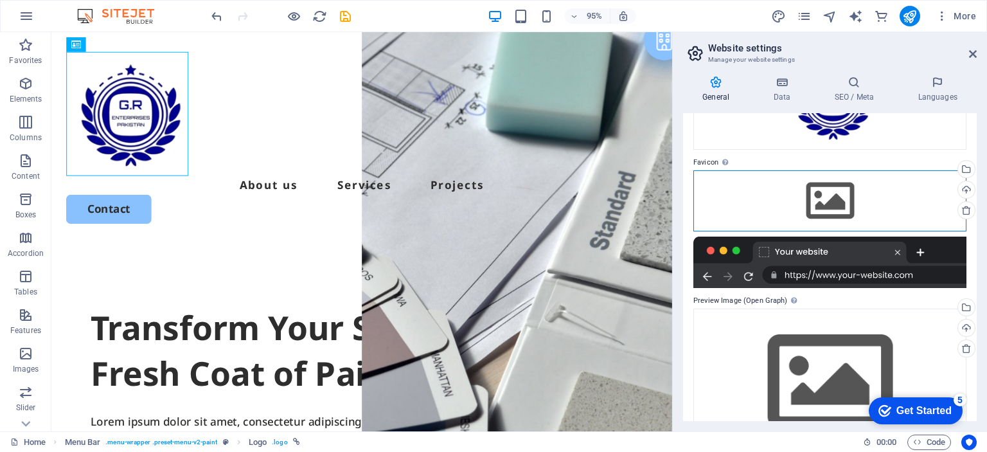
click at [830, 191] on div "Drag files here, click to choose files or select files from Files or our free s…" at bounding box center [829, 200] width 273 height 60
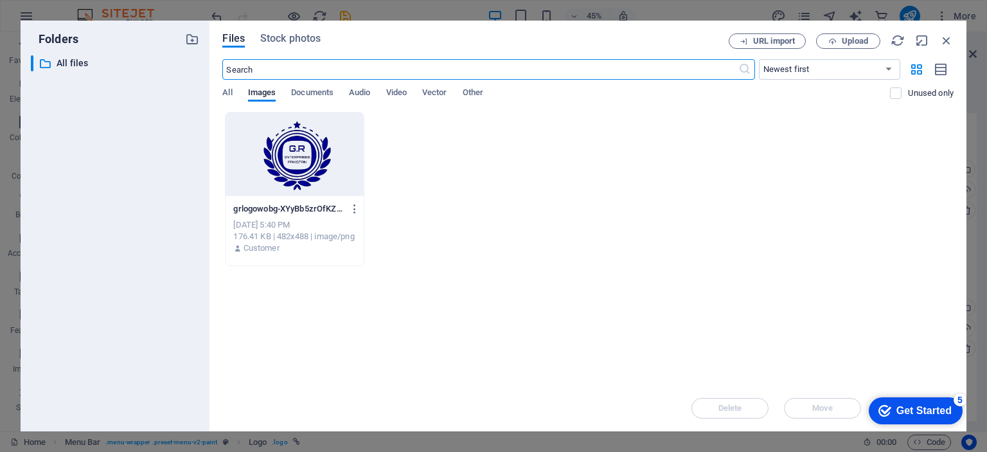
click at [348, 155] on div at bounding box center [295, 154] width 138 height 84
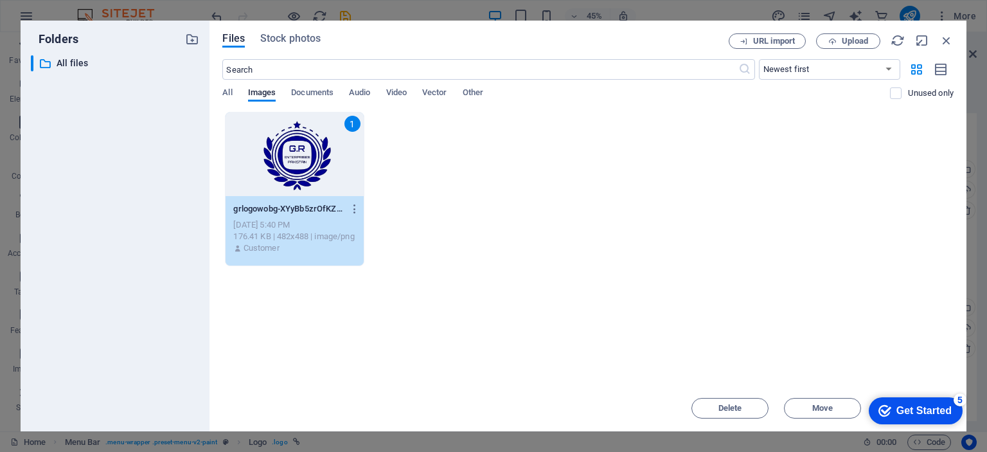
click at [948, 414] on div "Get Started" at bounding box center [923, 411] width 55 height 12
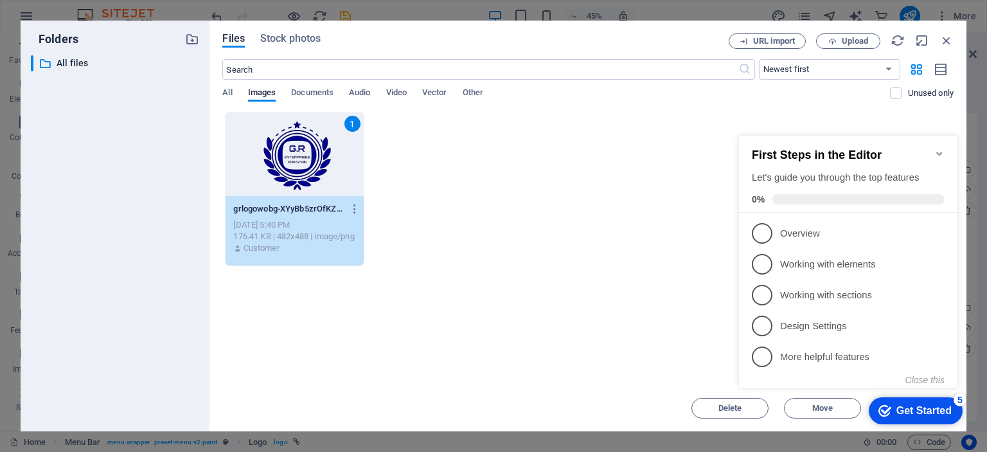
click at [948, 414] on div "Get Started" at bounding box center [923, 411] width 55 height 12
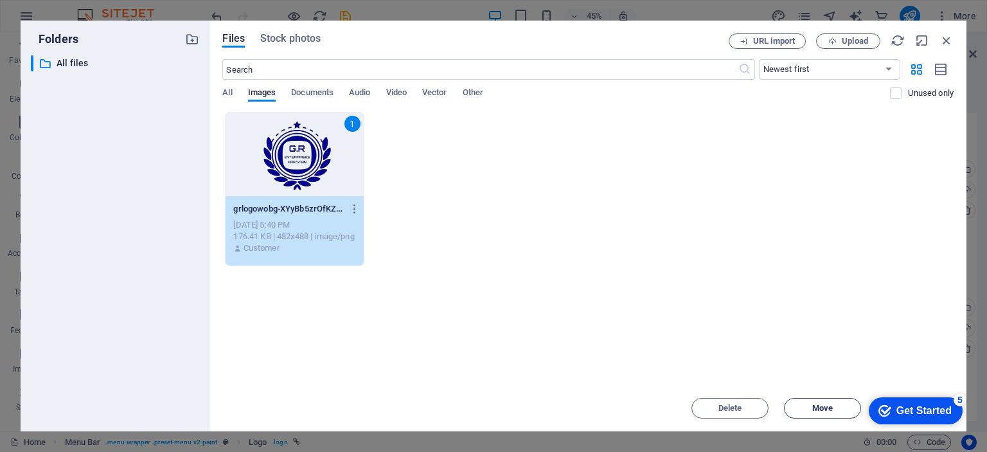
click at [833, 408] on span "Move" at bounding box center [823, 408] width 66 height 8
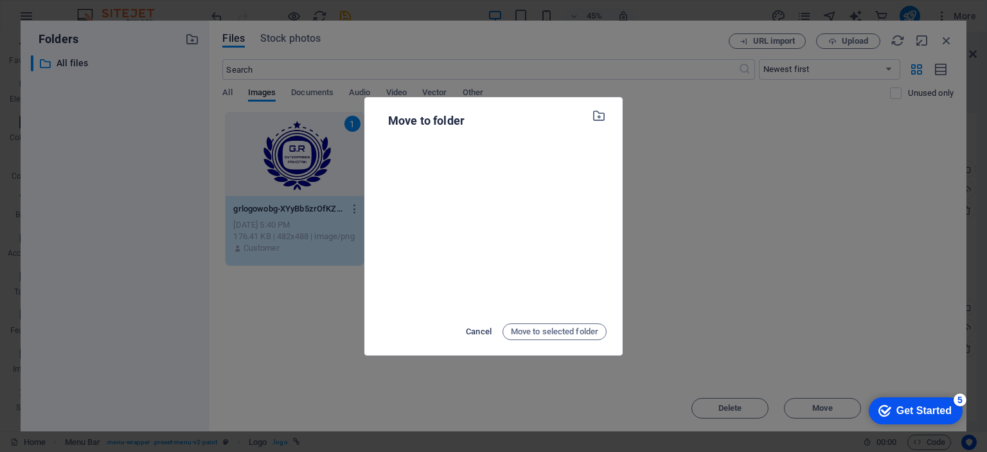
click at [490, 339] on button "Cancel" at bounding box center [479, 331] width 32 height 21
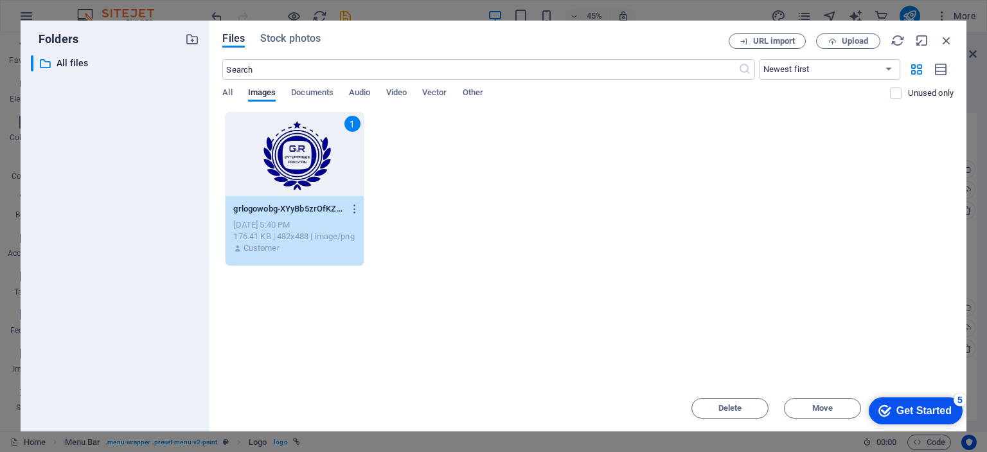
click at [936, 413] on div "Get Started" at bounding box center [923, 411] width 55 height 12
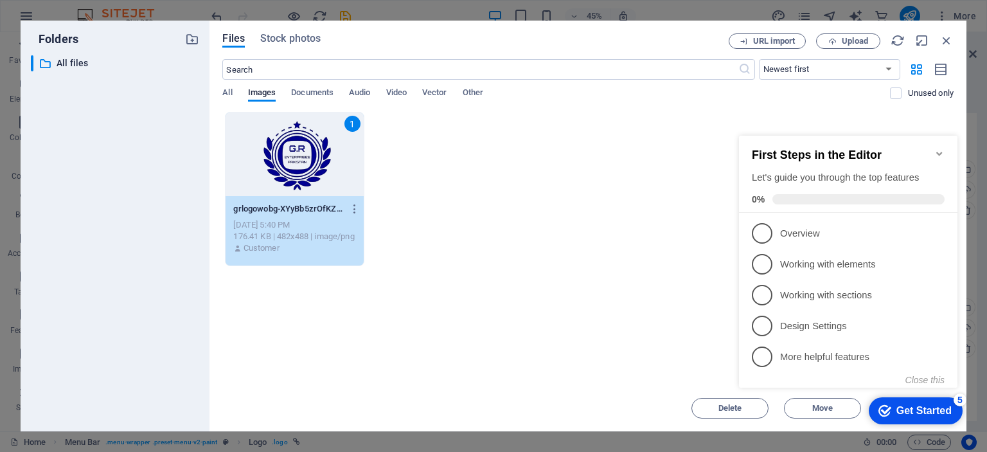
click at [941, 408] on div "Get Started" at bounding box center [923, 411] width 55 height 12
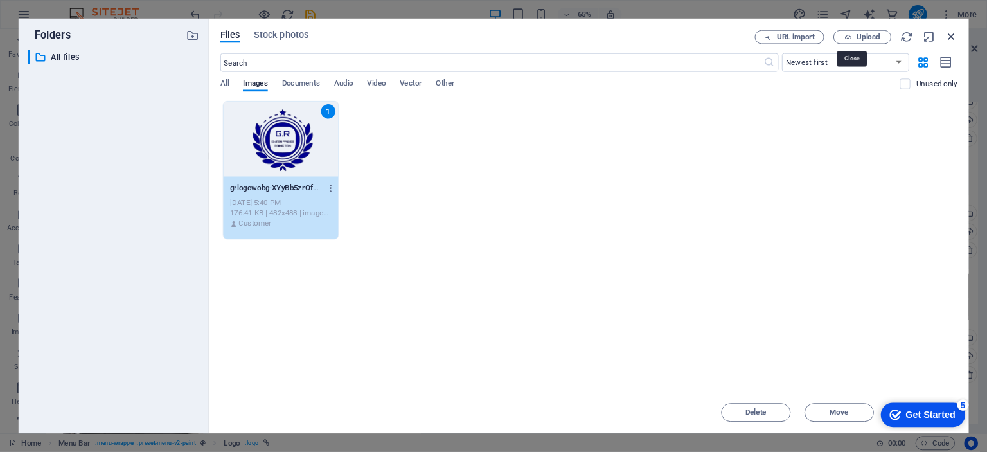
scroll to position [61, 0]
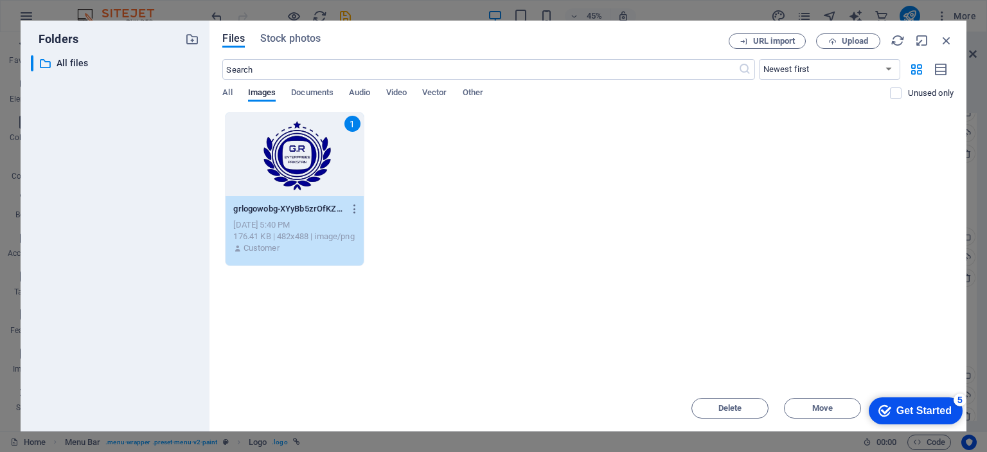
click at [896, 408] on div "Get Started" at bounding box center [923, 411] width 55 height 12
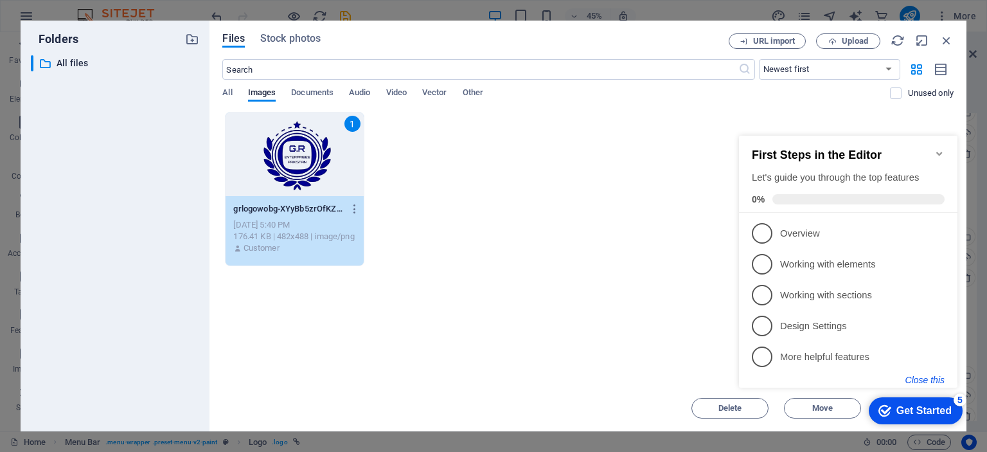
click at [924, 382] on button "Close this" at bounding box center [924, 380] width 39 height 10
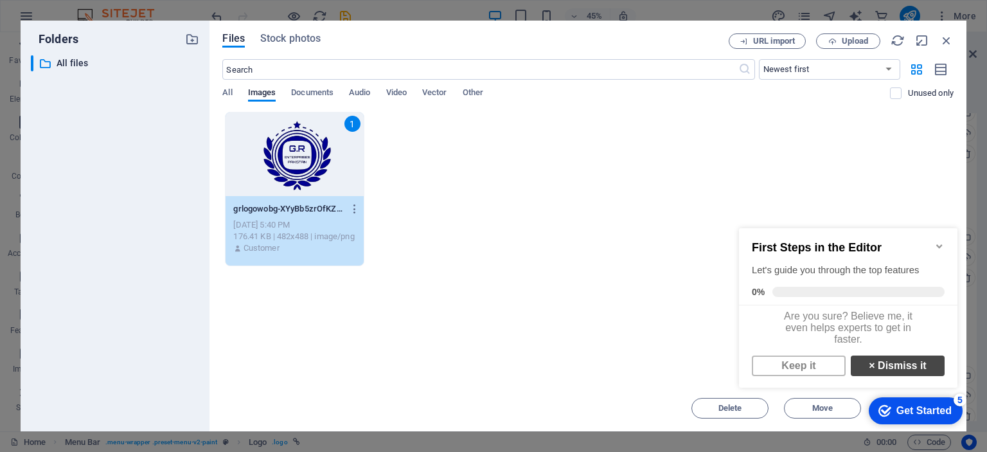
click at [875, 369] on link "× Dismiss it" at bounding box center [898, 365] width 94 height 21
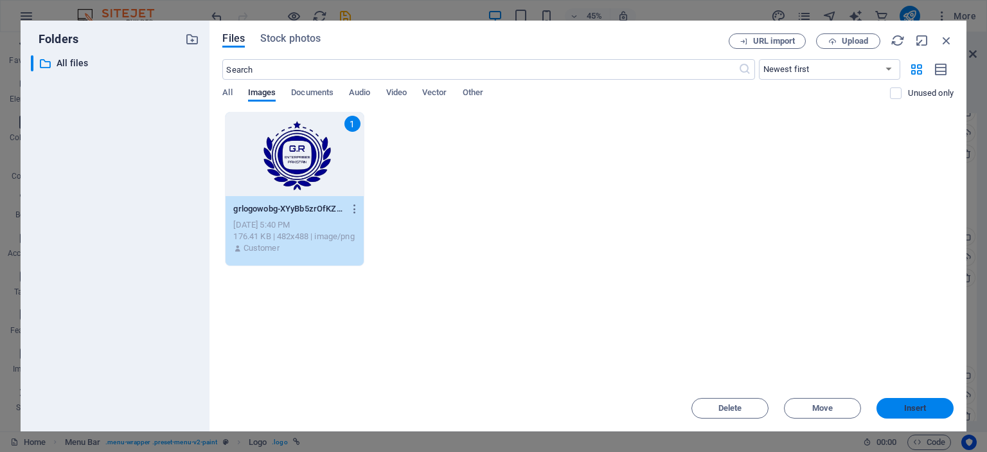
click at [913, 408] on span "Insert" at bounding box center [915, 408] width 22 height 8
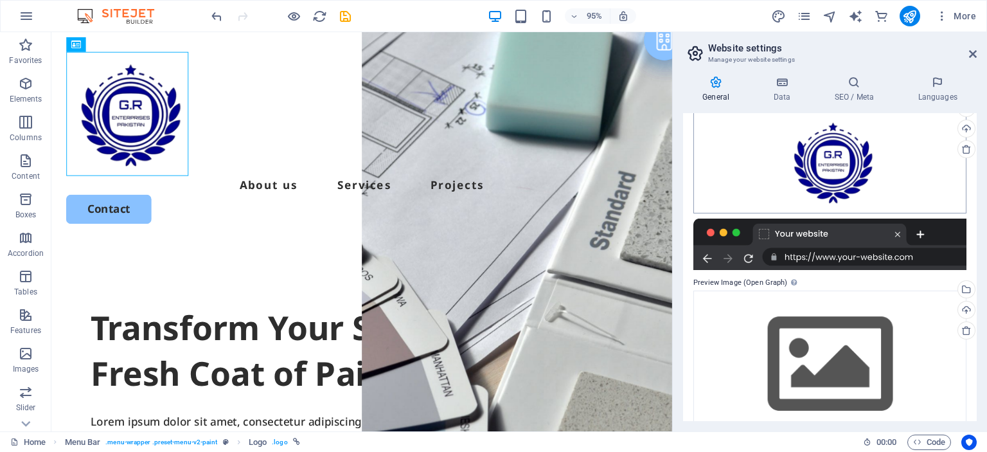
scroll to position [0, 0]
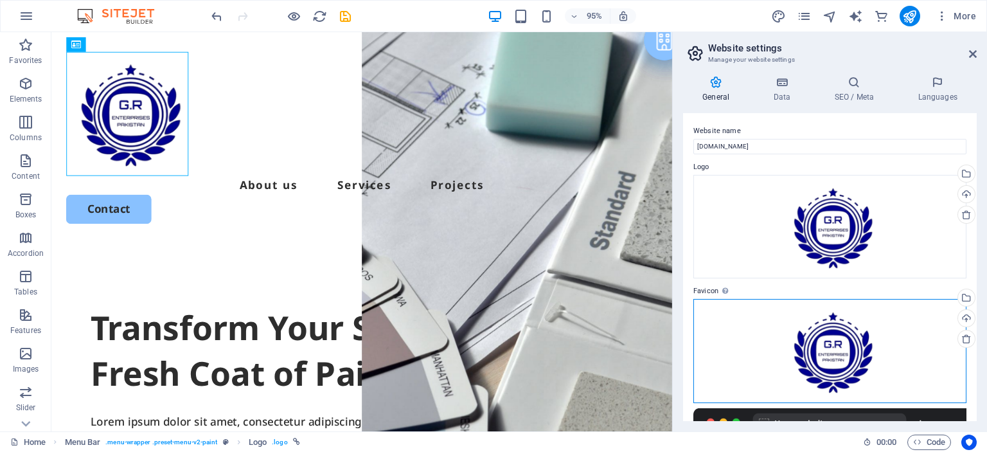
click at [845, 354] on div "Drag files here, click to choose files or select files from Files or our free s…" at bounding box center [829, 351] width 273 height 104
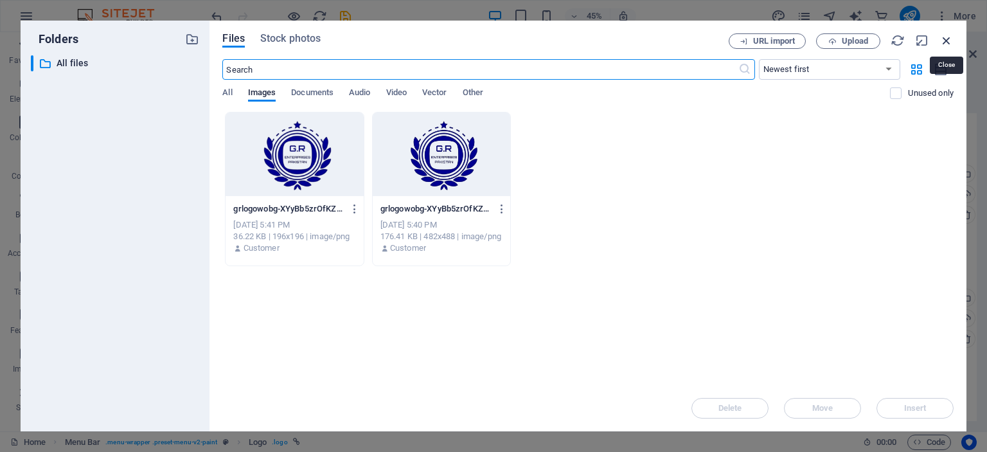
click at [945, 46] on icon "button" at bounding box center [946, 40] width 14 height 14
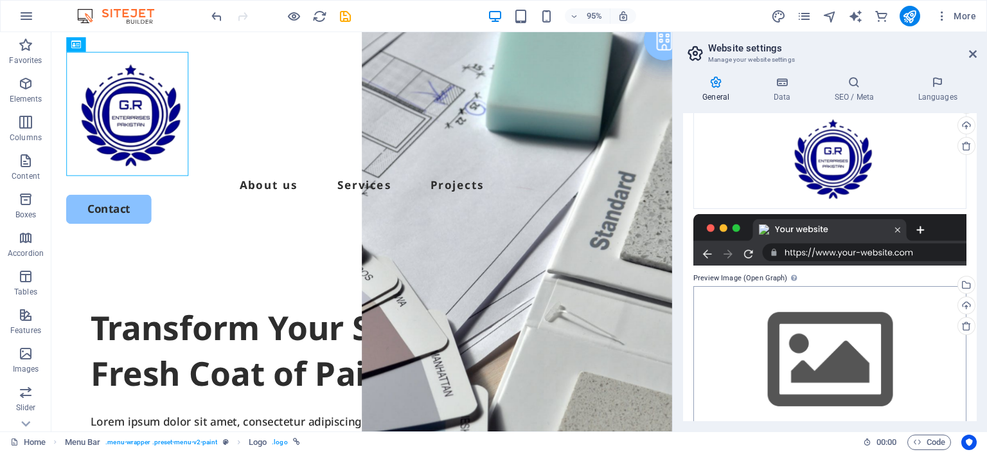
scroll to position [215, 0]
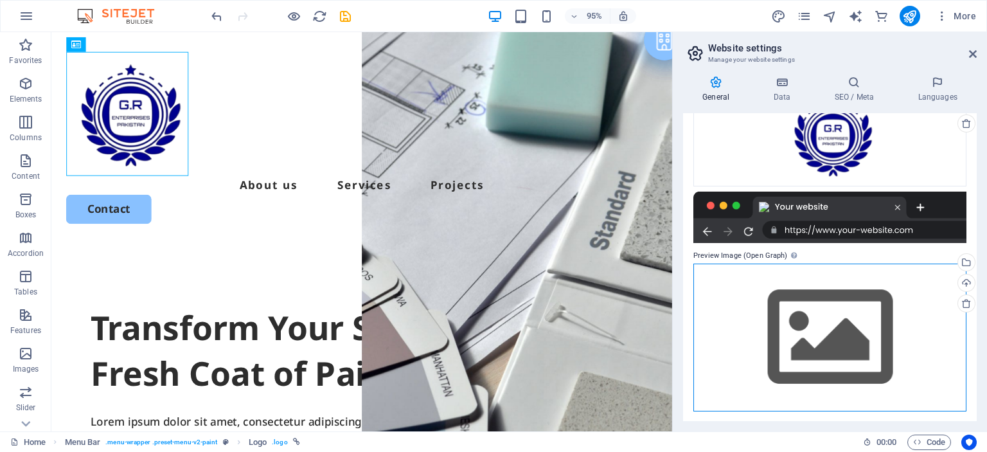
click at [845, 297] on div "Drag files here, click to choose files or select files from Files or our free s…" at bounding box center [829, 336] width 273 height 147
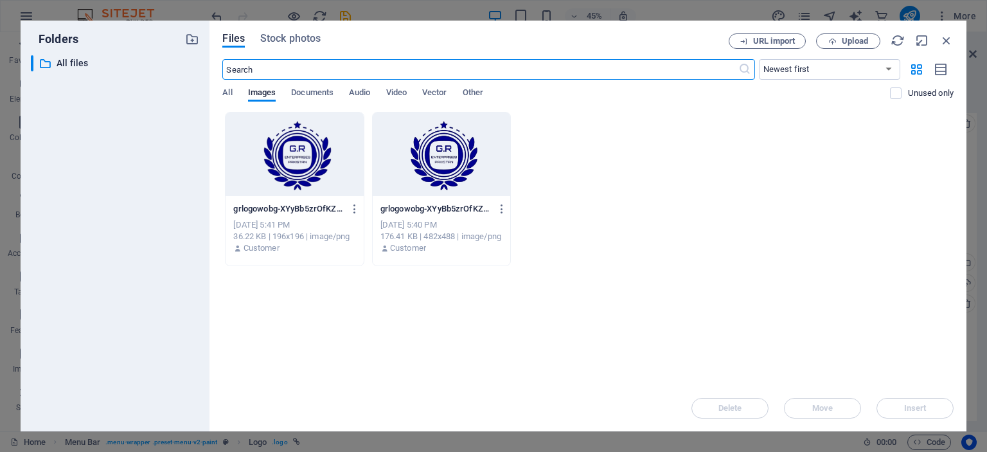
click at [297, 158] on div at bounding box center [295, 154] width 138 height 84
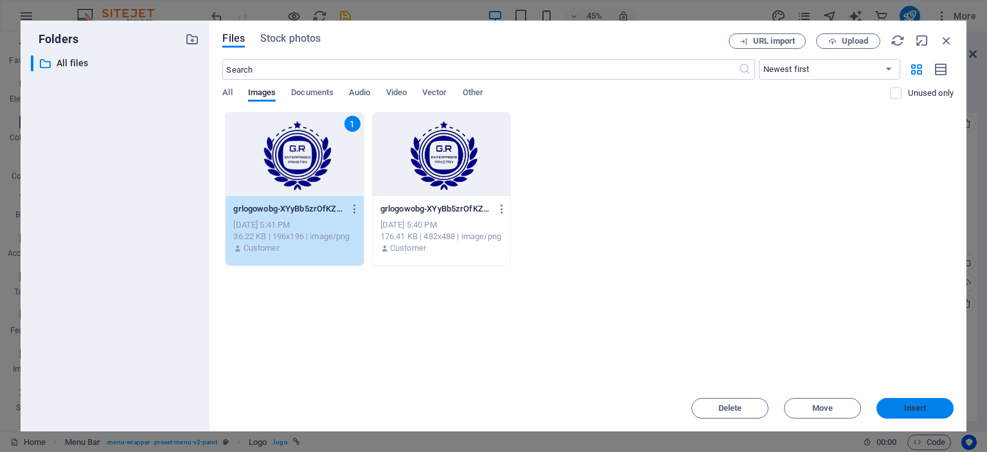
click at [894, 407] on span "Insert" at bounding box center [915, 408] width 67 height 8
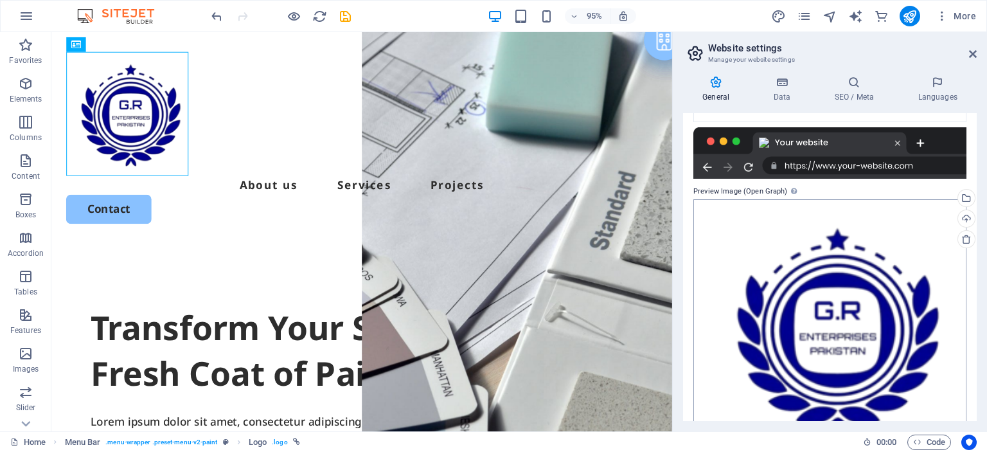
scroll to position [324, 0]
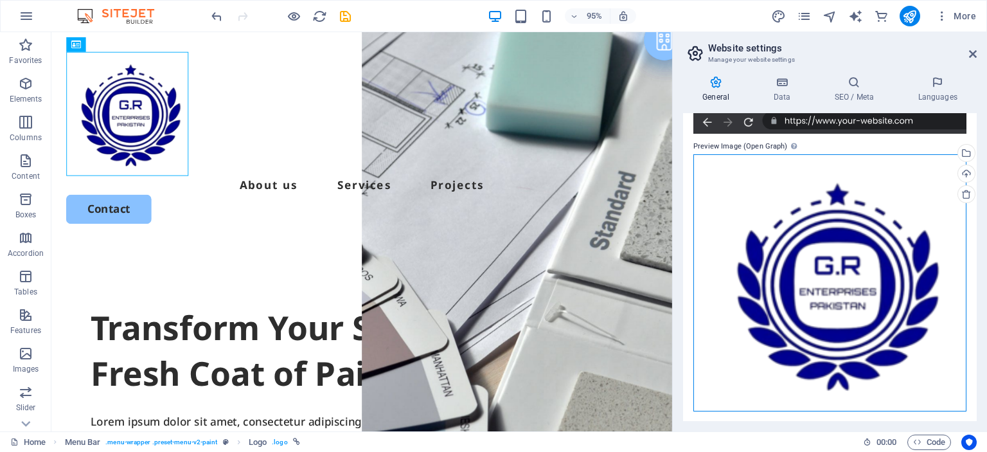
click at [854, 288] on div "Drag files here, click to choose files or select files from Files or our free s…" at bounding box center [829, 282] width 273 height 257
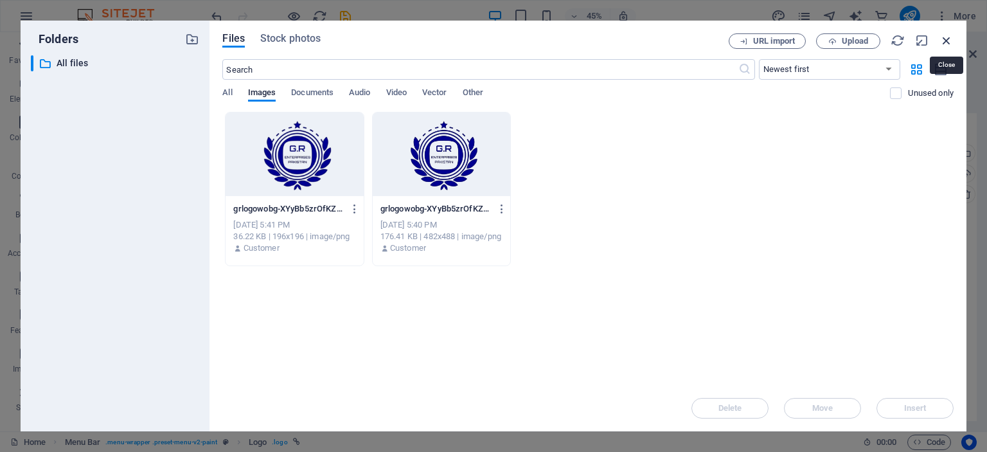
click at [949, 40] on icon "button" at bounding box center [946, 40] width 14 height 14
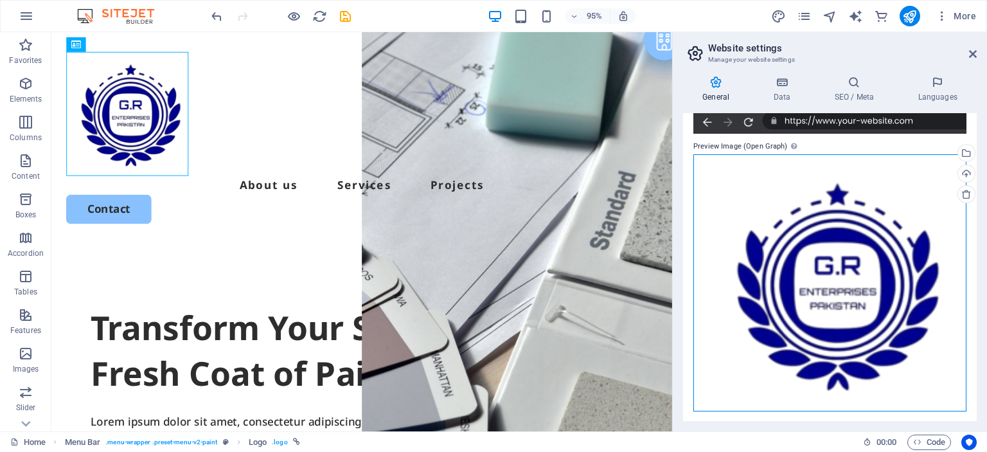
click at [874, 332] on div "Drag files here, click to choose files or select files from Files or our free s…" at bounding box center [829, 282] width 273 height 257
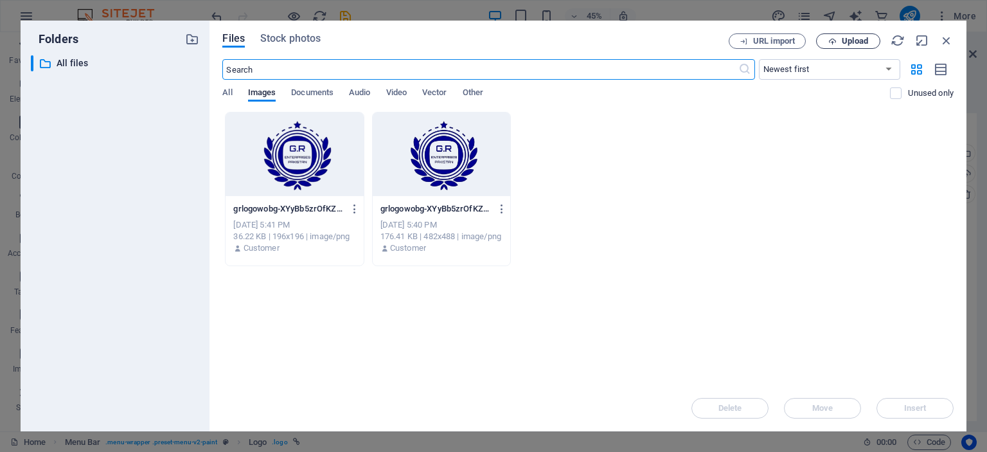
click at [828, 40] on icon "button" at bounding box center [832, 41] width 8 height 8
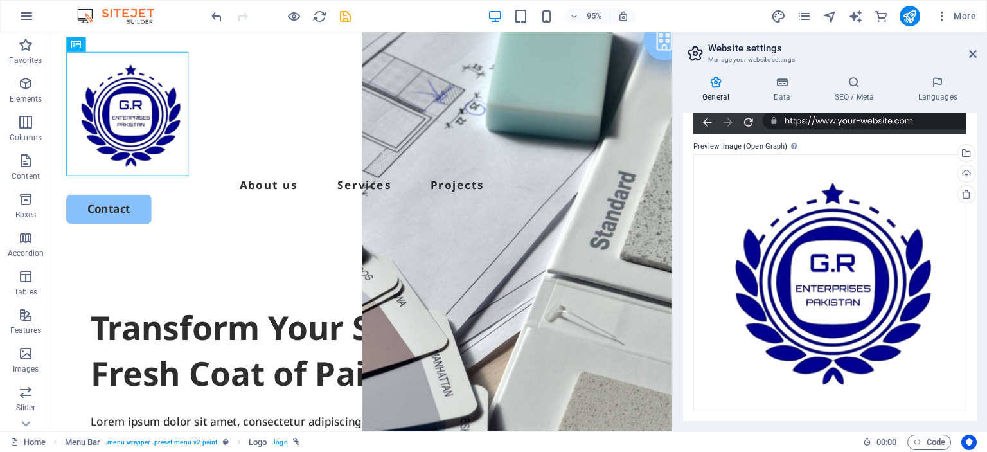
scroll to position [260, 0]
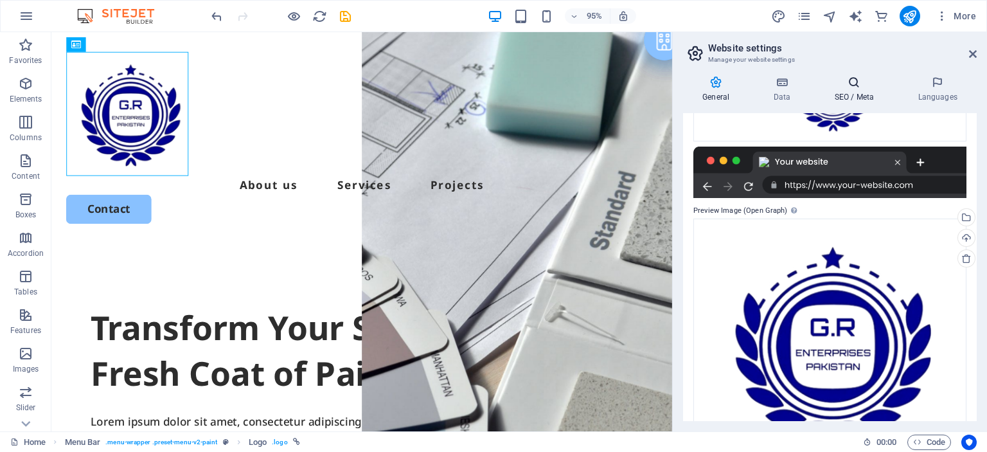
click at [853, 83] on icon at bounding box center [854, 82] width 78 height 13
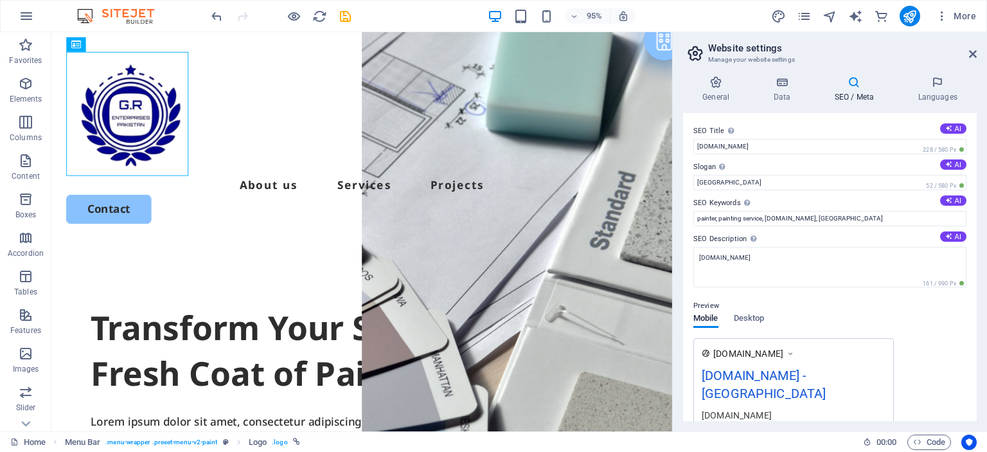
scroll to position [182, 0]
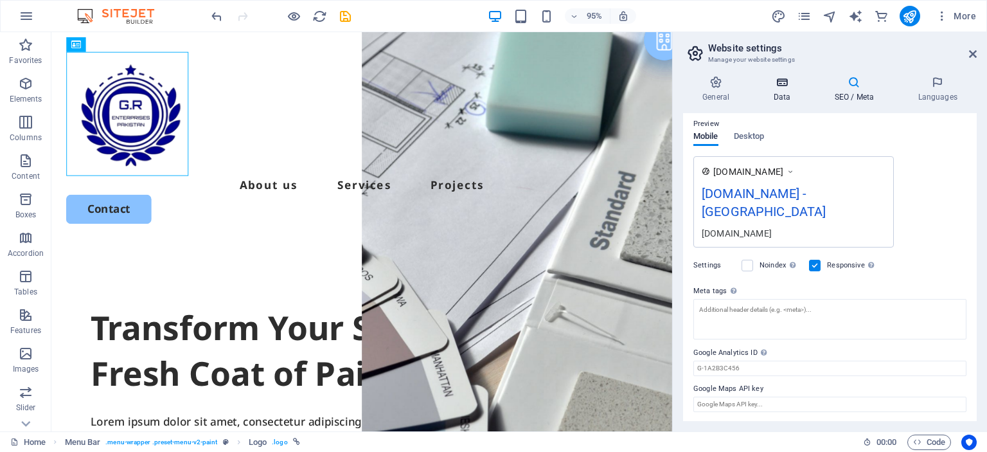
click at [783, 87] on icon at bounding box center [782, 82] width 56 height 13
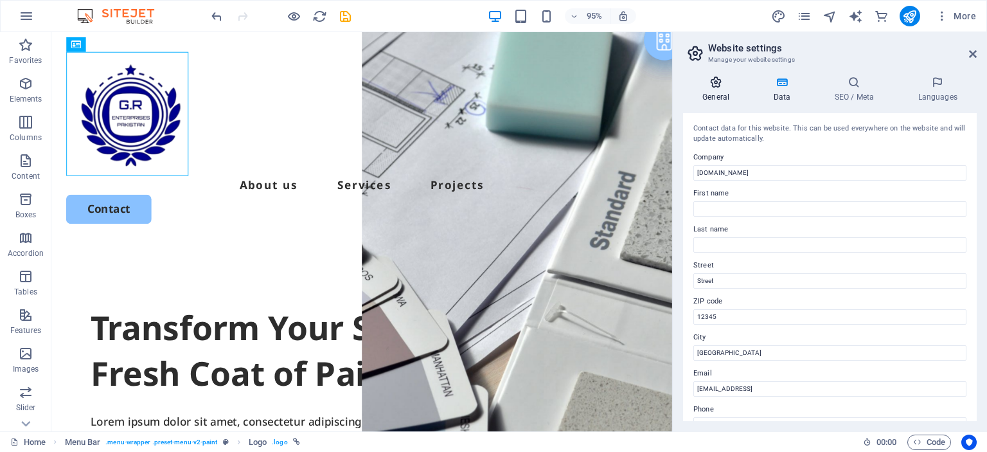
click at [721, 86] on icon at bounding box center [716, 82] width 66 height 13
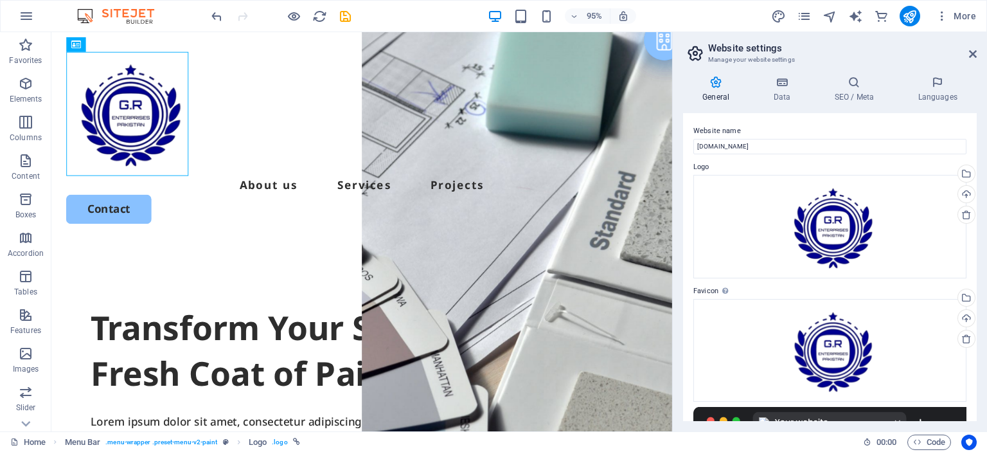
scroll to position [257, 0]
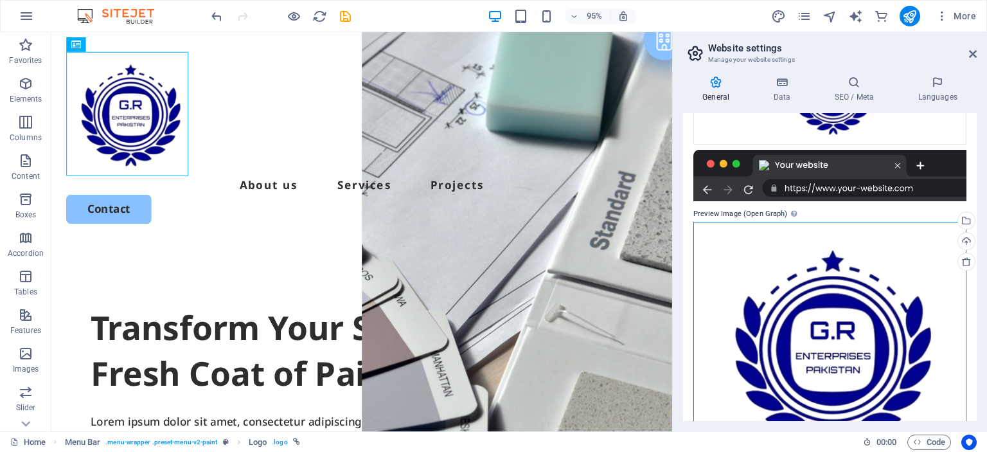
click at [925, 337] on div "Drag files here, click to choose files or select files from Files or our free s…" at bounding box center [829, 350] width 273 height 257
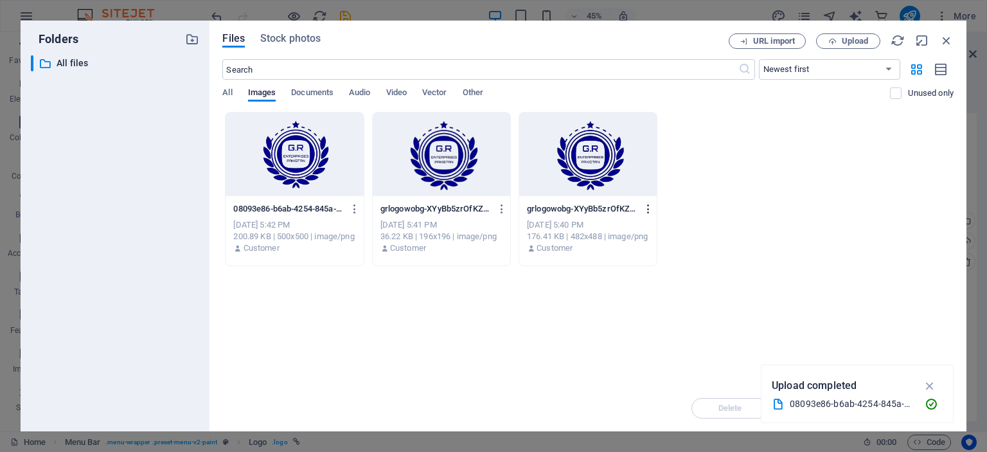
click at [650, 209] on icon "button" at bounding box center [649, 209] width 12 height 12
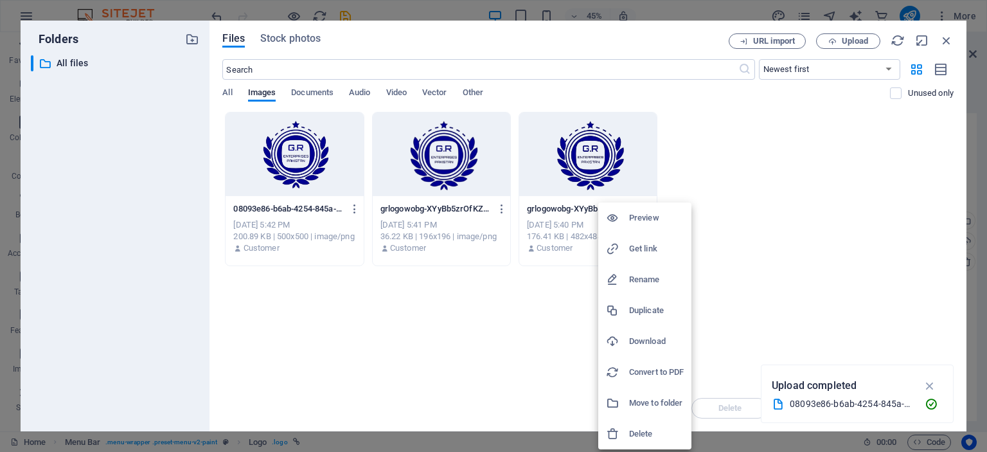
drag, startPoint x: 643, startPoint y: 423, endPoint x: 643, endPoint y: 436, distance: 12.9
click at [643, 436] on li "Delete" at bounding box center [644, 433] width 93 height 31
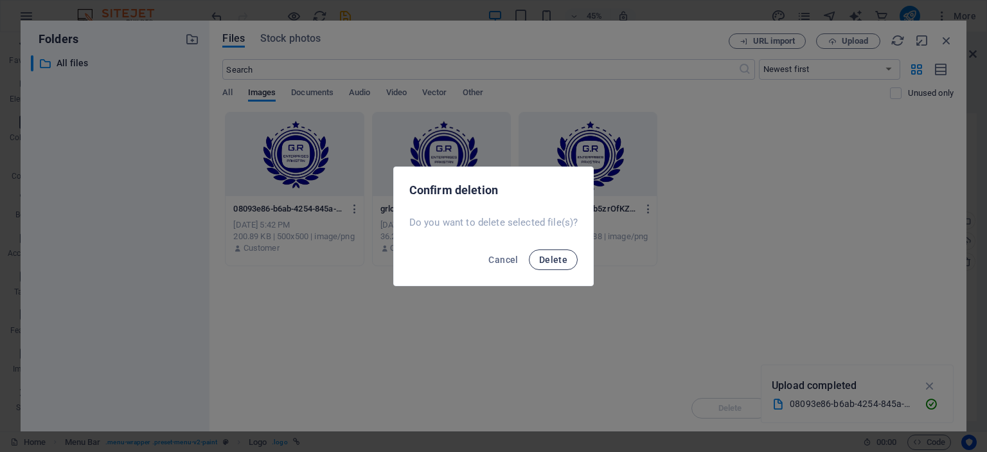
click at [556, 251] on button "Delete" at bounding box center [553, 259] width 49 height 21
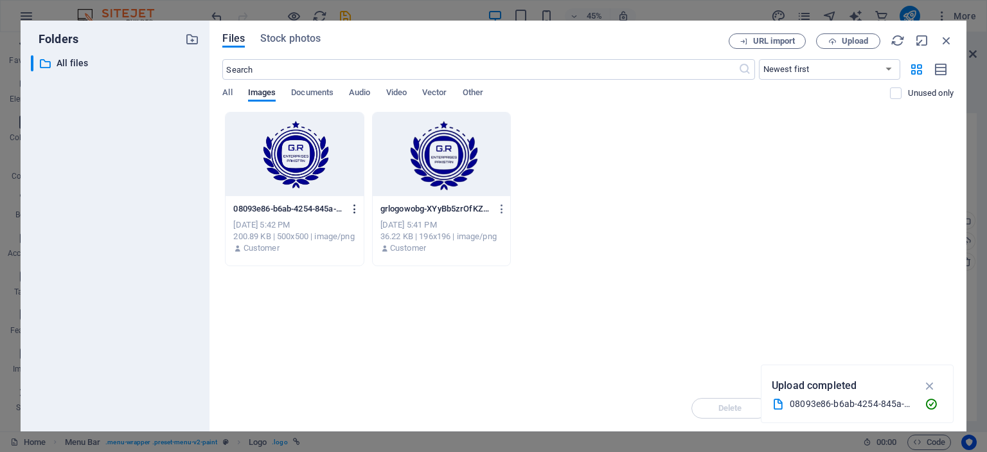
click at [357, 207] on icon "button" at bounding box center [355, 209] width 12 height 12
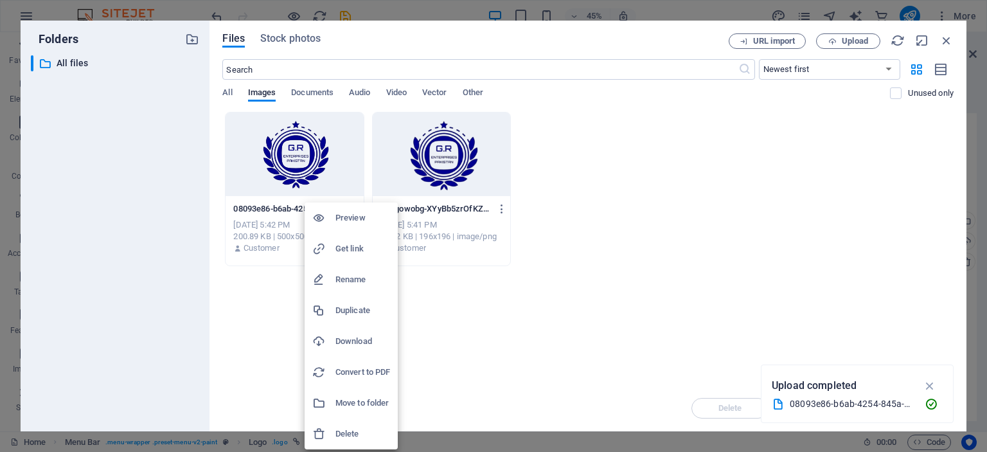
click at [350, 435] on h6 "Delete" at bounding box center [362, 433] width 55 height 15
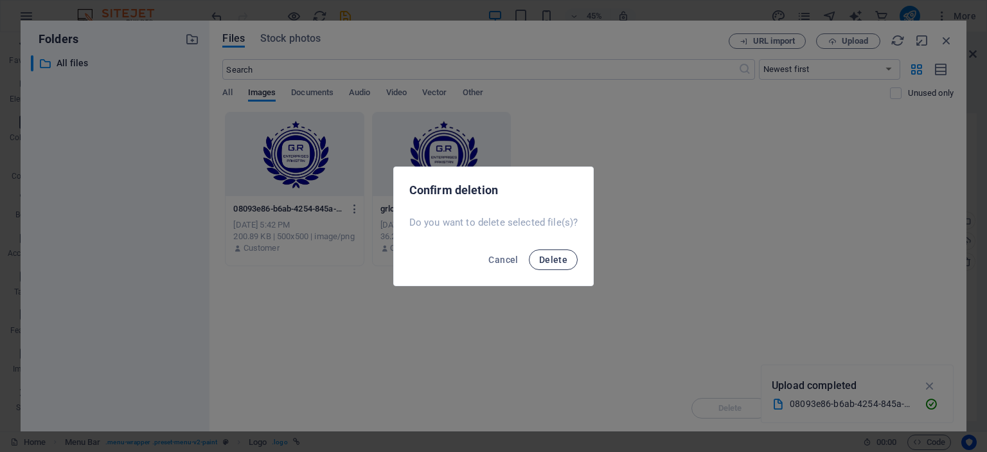
click at [551, 256] on span "Delete" at bounding box center [553, 259] width 28 height 10
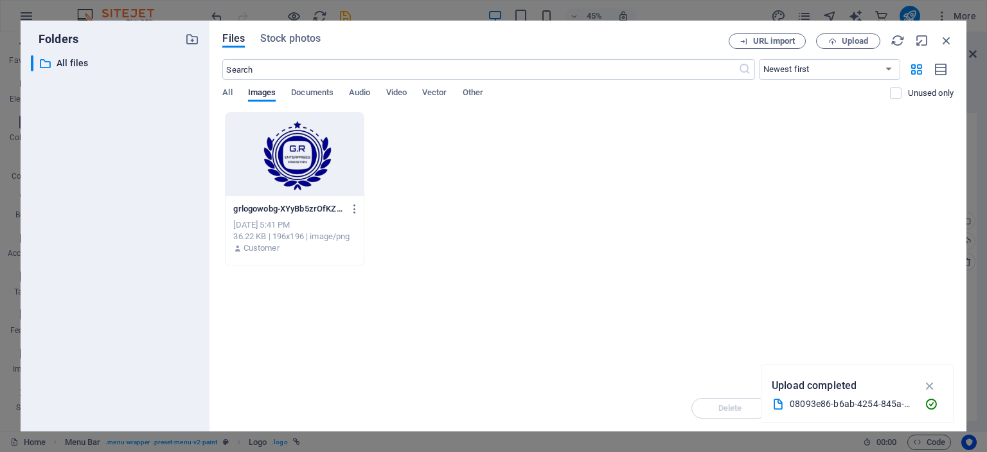
click at [326, 166] on div at bounding box center [295, 154] width 138 height 84
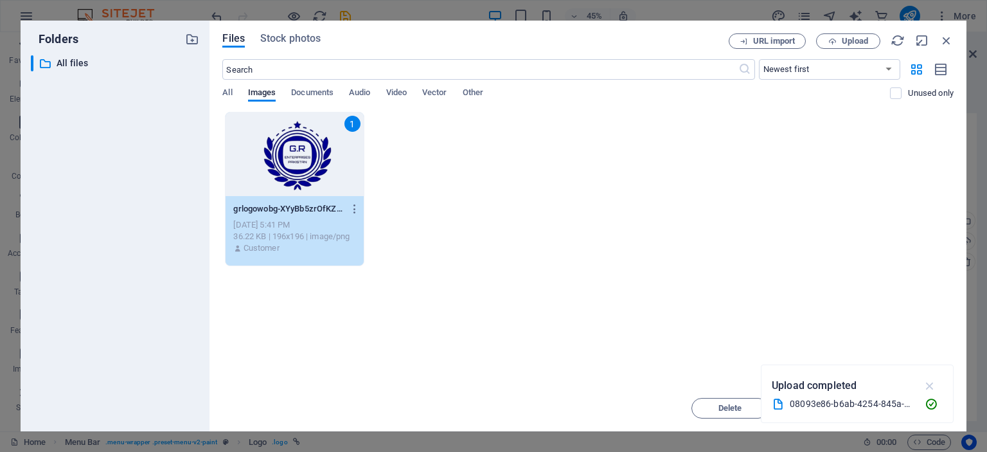
click at [925, 386] on icon "button" at bounding box center [930, 385] width 15 height 14
click at [915, 410] on span "Insert" at bounding box center [915, 408] width 22 height 8
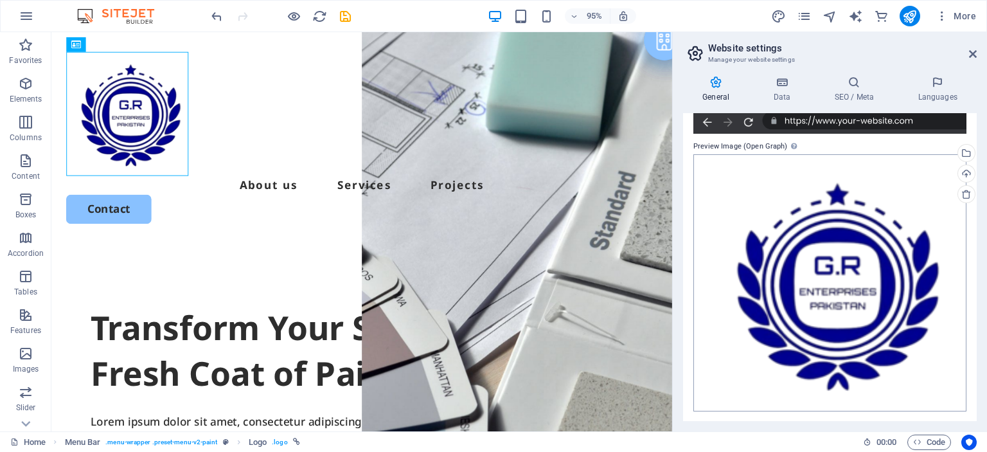
scroll to position [68, 0]
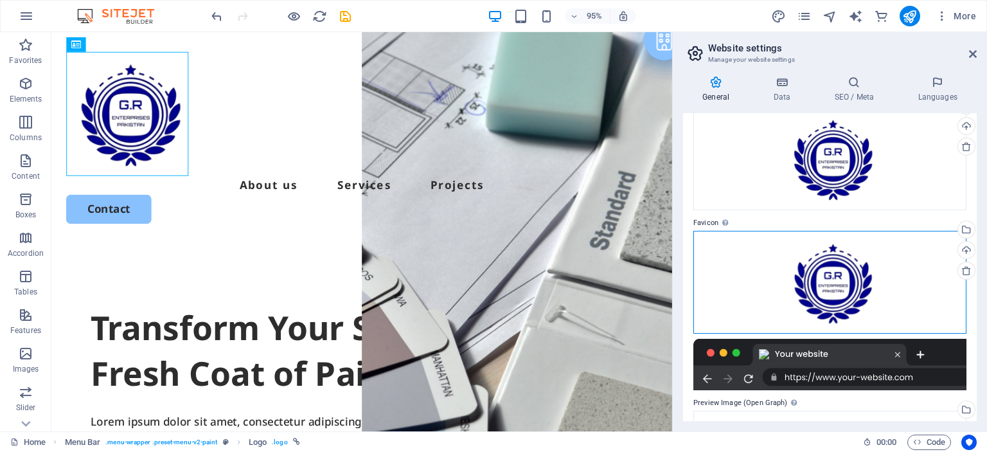
click at [833, 285] on div "Drag files here, click to choose files or select files from Files or our free s…" at bounding box center [829, 282] width 273 height 103
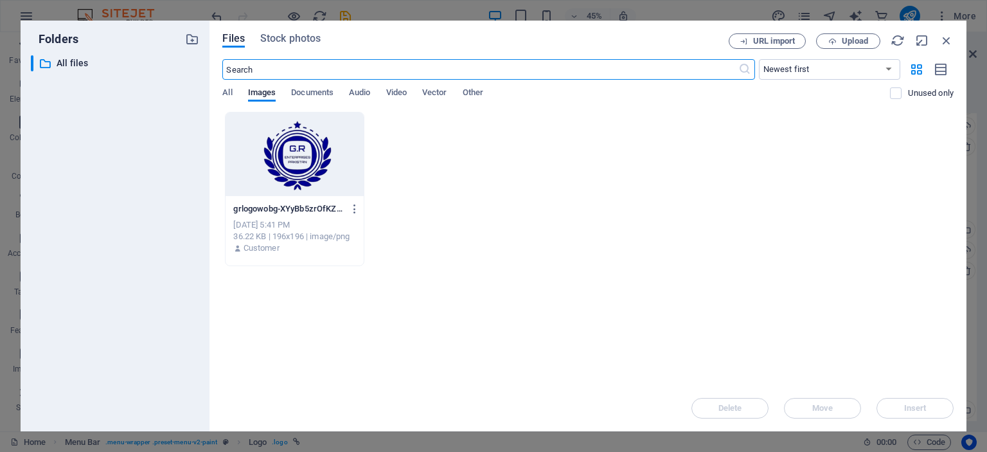
click at [319, 159] on div at bounding box center [295, 154] width 138 height 84
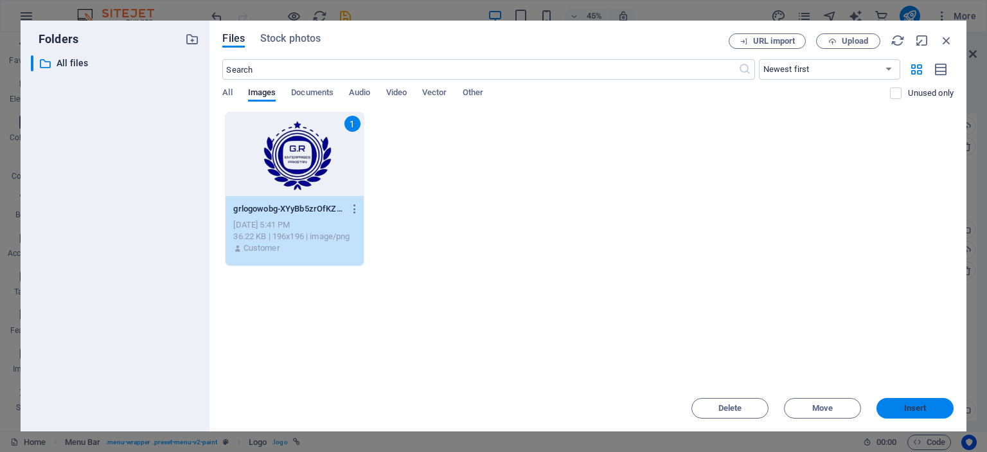
click at [923, 409] on span "Insert" at bounding box center [915, 408] width 22 height 8
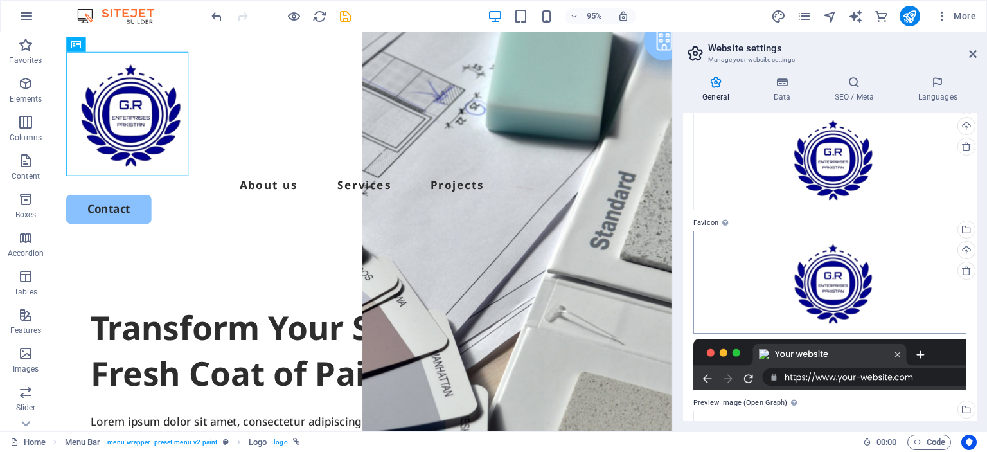
scroll to position [0, 0]
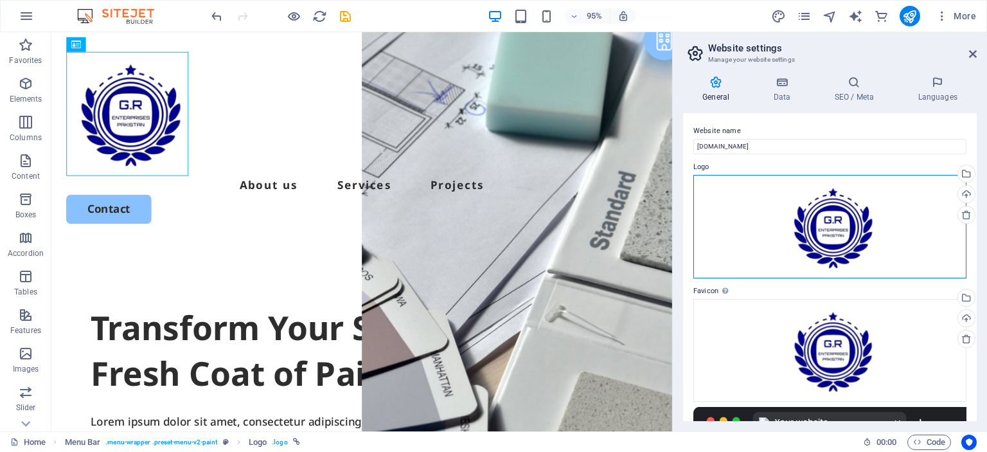
click at [819, 236] on div "Drag files here, click to choose files or select files from Files or our free s…" at bounding box center [829, 227] width 273 height 104
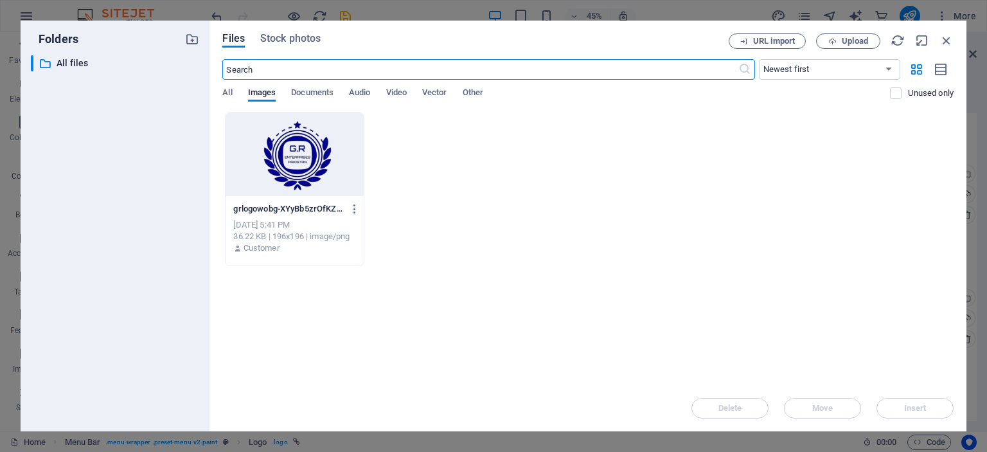
click at [261, 109] on div "All Images Documents Audio Video Vector Other" at bounding box center [556, 99] width 668 height 24
click at [269, 134] on div at bounding box center [295, 154] width 138 height 84
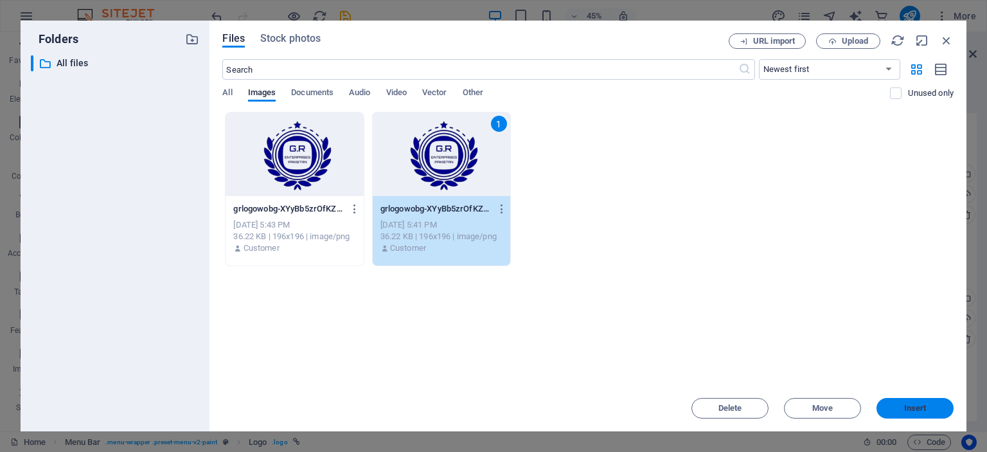
click at [913, 409] on span "Insert" at bounding box center [915, 408] width 22 height 8
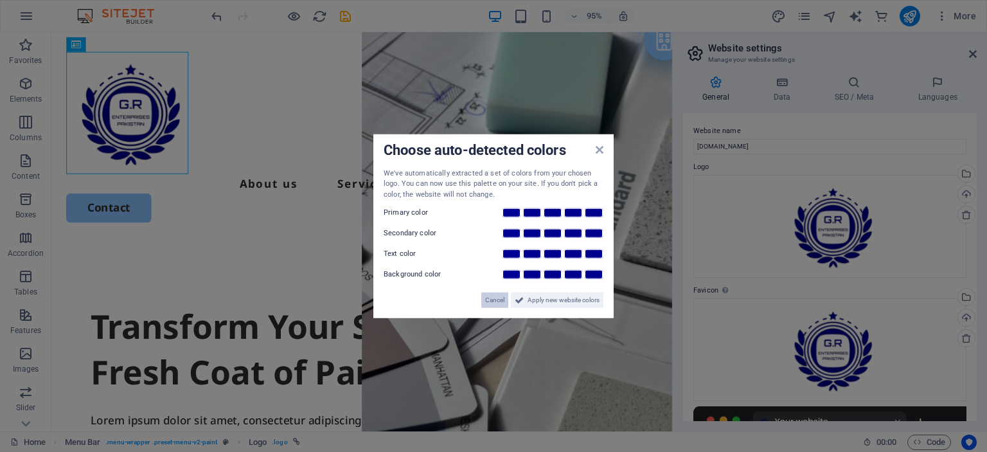
click at [501, 303] on span "Cancel" at bounding box center [494, 299] width 19 height 15
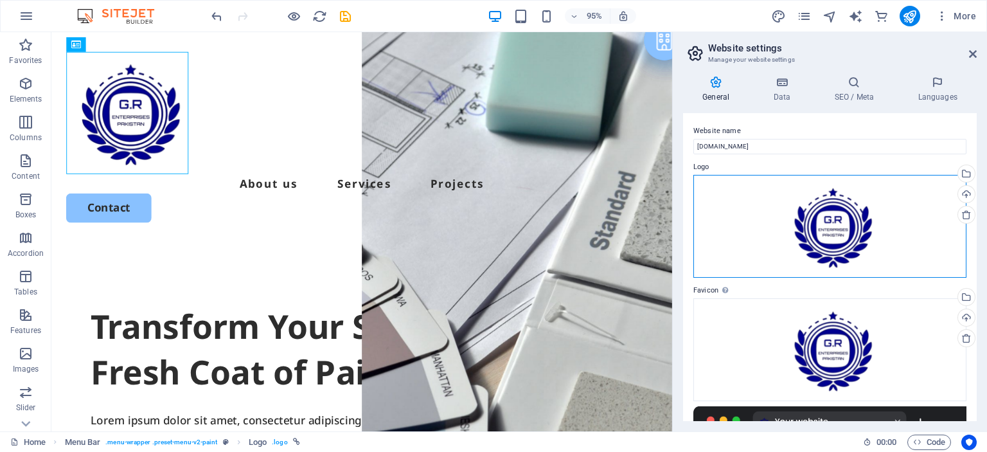
click at [819, 210] on div "Drag files here, click to choose files or select files from Files or our free s…" at bounding box center [829, 226] width 273 height 103
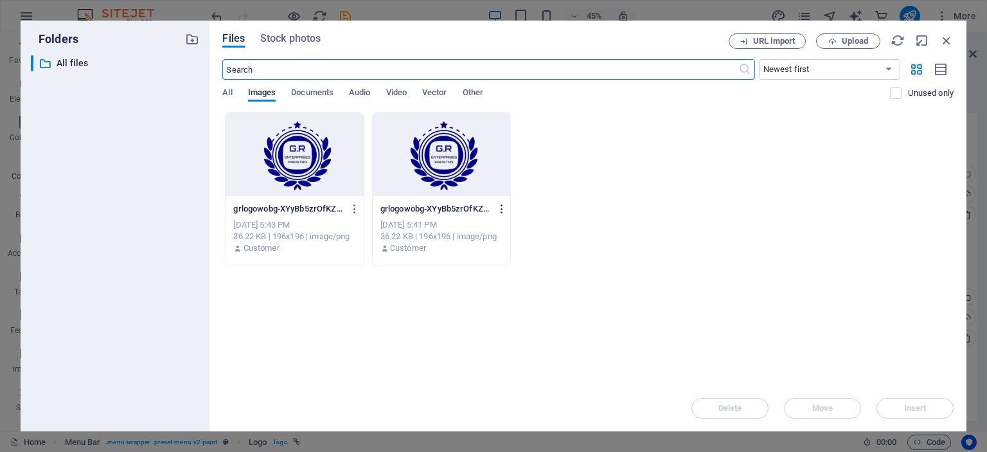
click at [499, 209] on icon "button" at bounding box center [502, 209] width 12 height 12
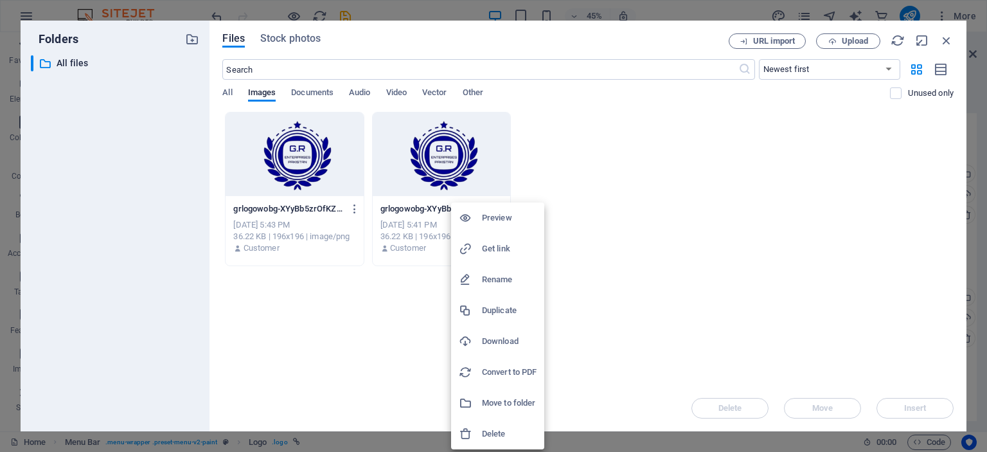
click at [496, 427] on h6 "Delete" at bounding box center [509, 433] width 55 height 15
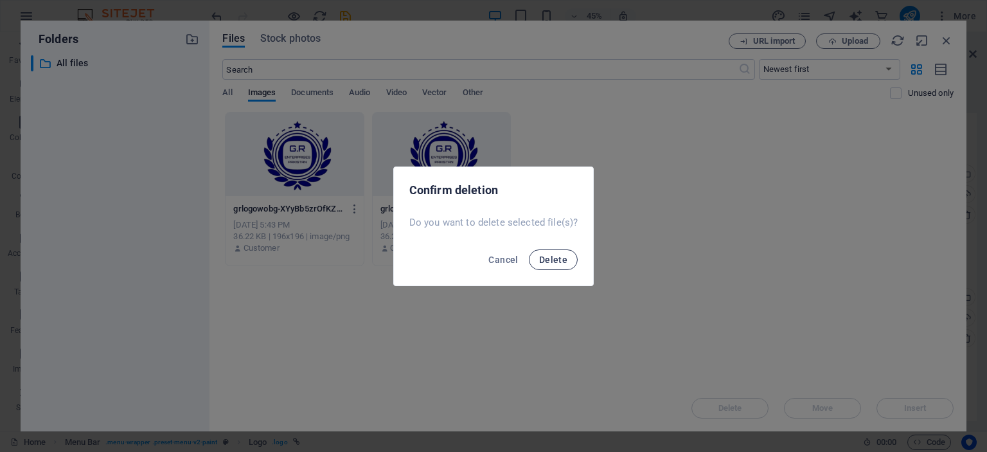
click at [550, 265] on button "Delete" at bounding box center [553, 259] width 49 height 21
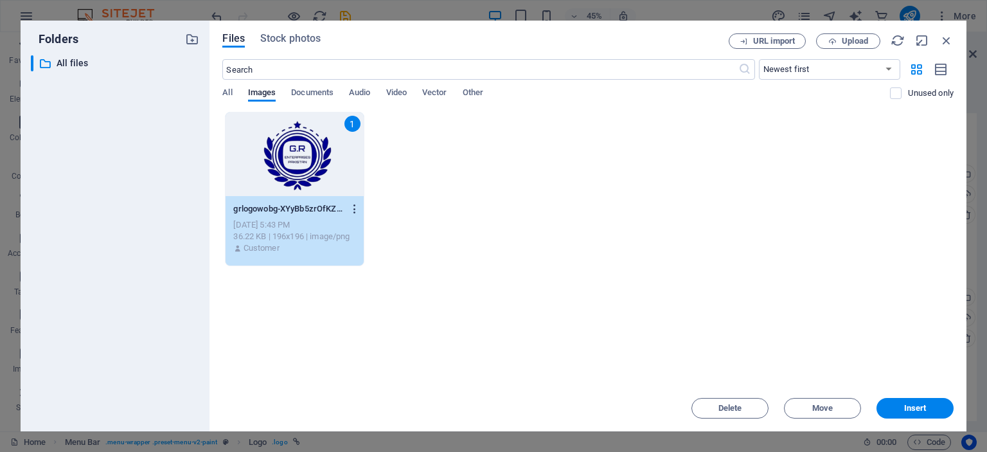
click at [360, 212] on icon "button" at bounding box center [355, 209] width 12 height 12
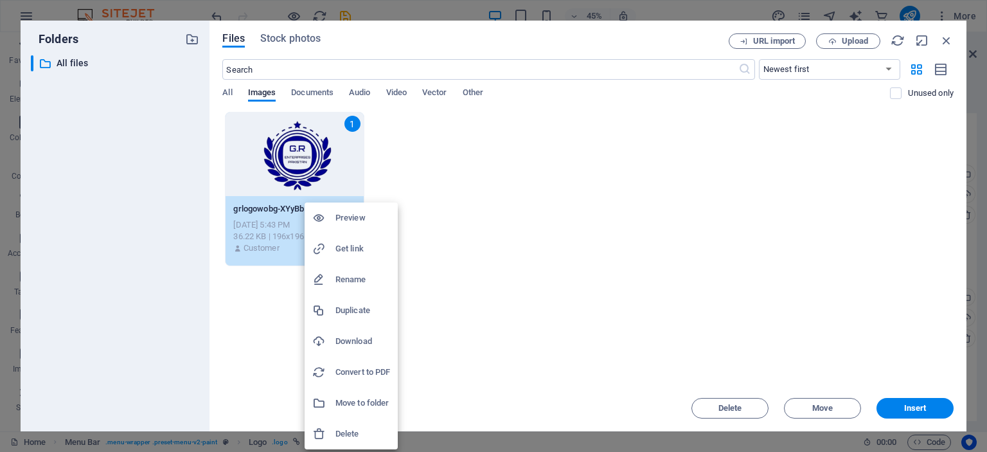
click at [362, 429] on h6 "Delete" at bounding box center [362, 433] width 55 height 15
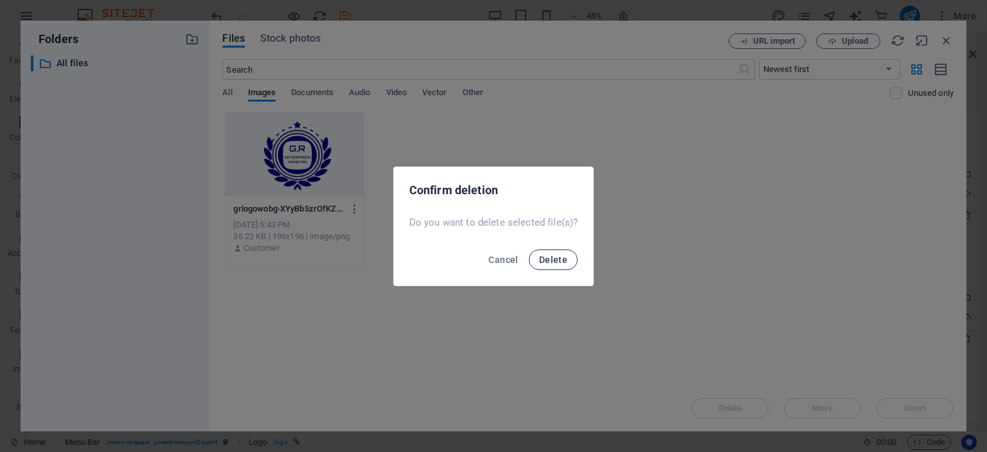
click at [571, 254] on button "Delete" at bounding box center [553, 259] width 49 height 21
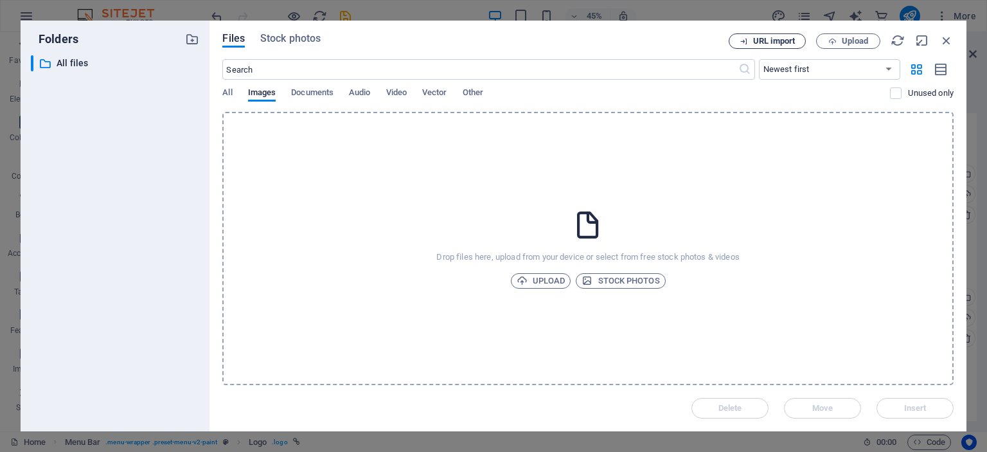
click at [785, 37] on span "URL import" at bounding box center [774, 41] width 42 height 8
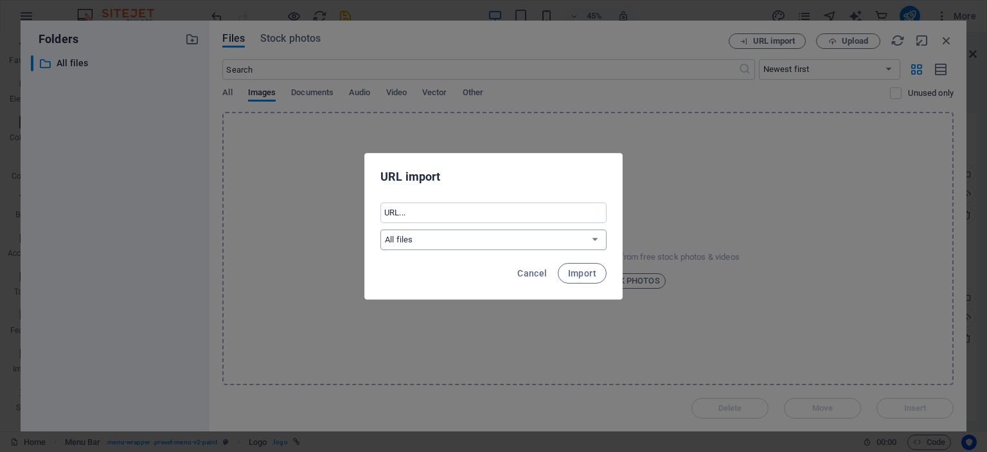
click at [571, 249] on select "All files" at bounding box center [493, 239] width 226 height 21
click at [571, 242] on select "All files" at bounding box center [493, 239] width 226 height 21
click at [532, 265] on button "Cancel" at bounding box center [532, 273] width 40 height 21
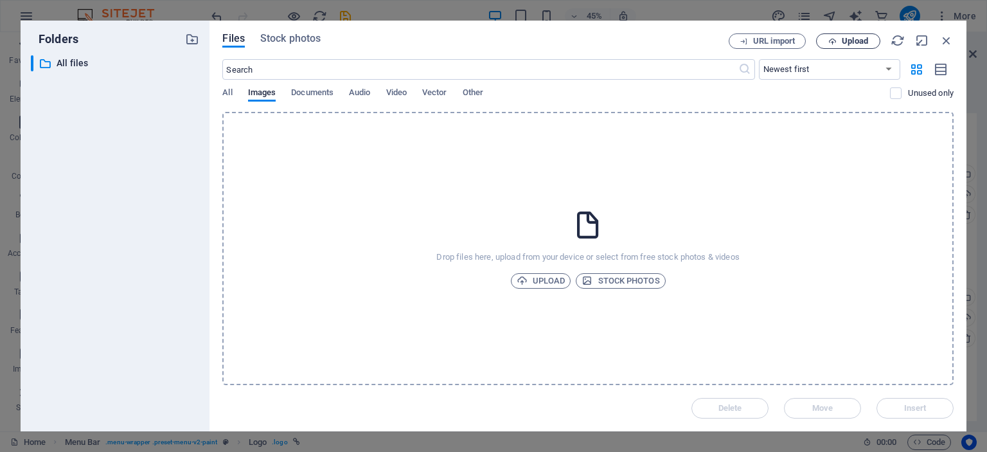
click at [833, 37] on icon "button" at bounding box center [832, 41] width 8 height 8
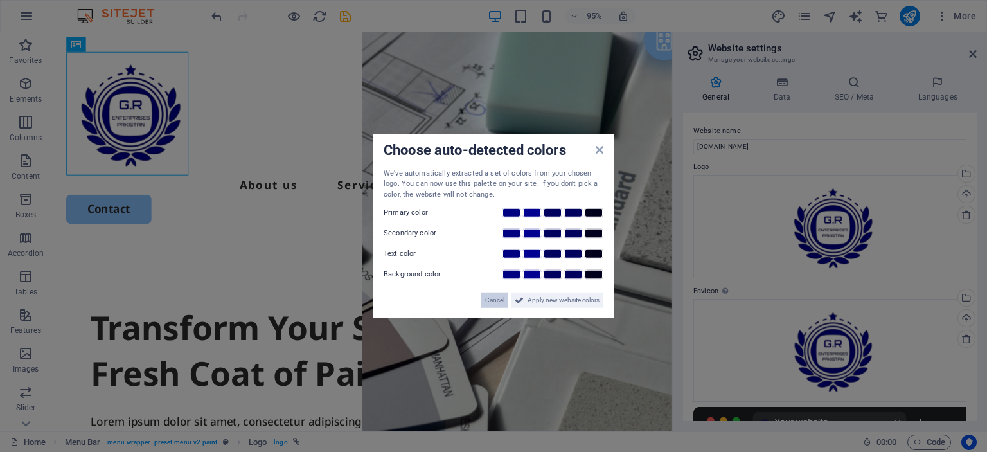
click at [498, 296] on span "Cancel" at bounding box center [494, 299] width 19 height 15
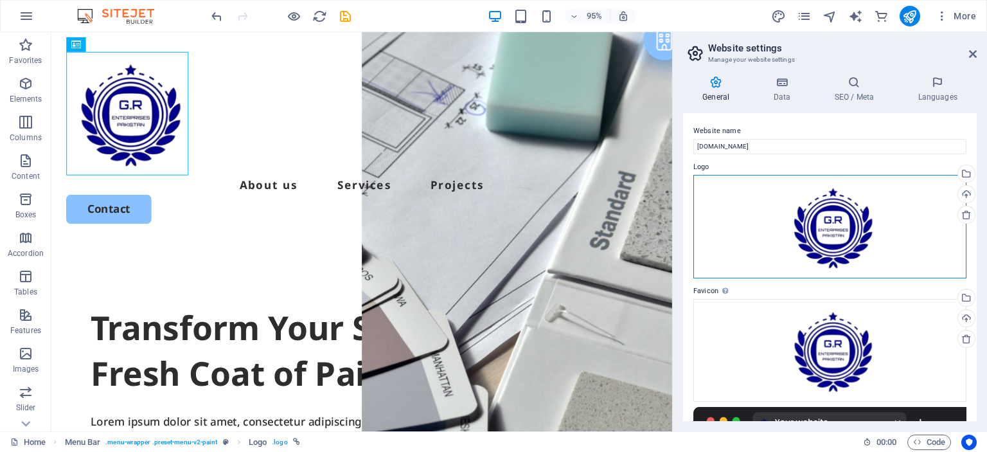
click at [819, 211] on div "Drag files here, click to choose files or select files from Files or our free s…" at bounding box center [829, 227] width 273 height 104
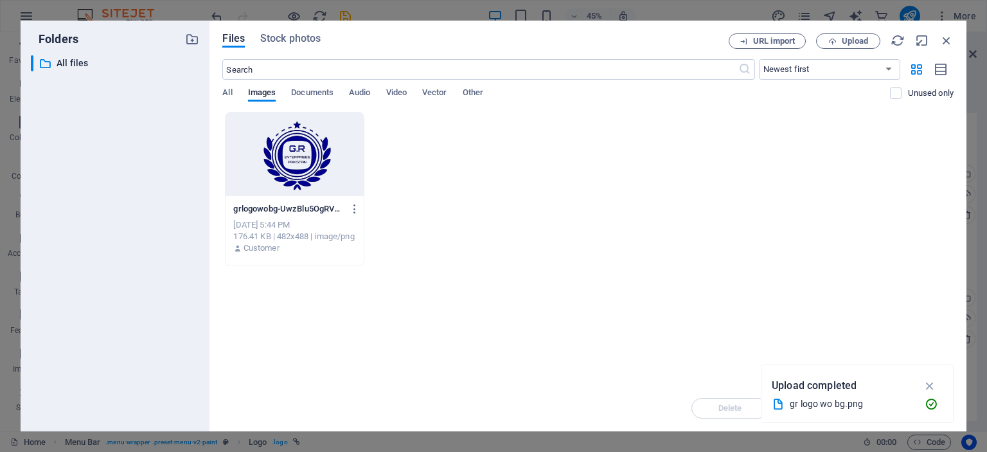
click at [310, 145] on div at bounding box center [295, 154] width 138 height 84
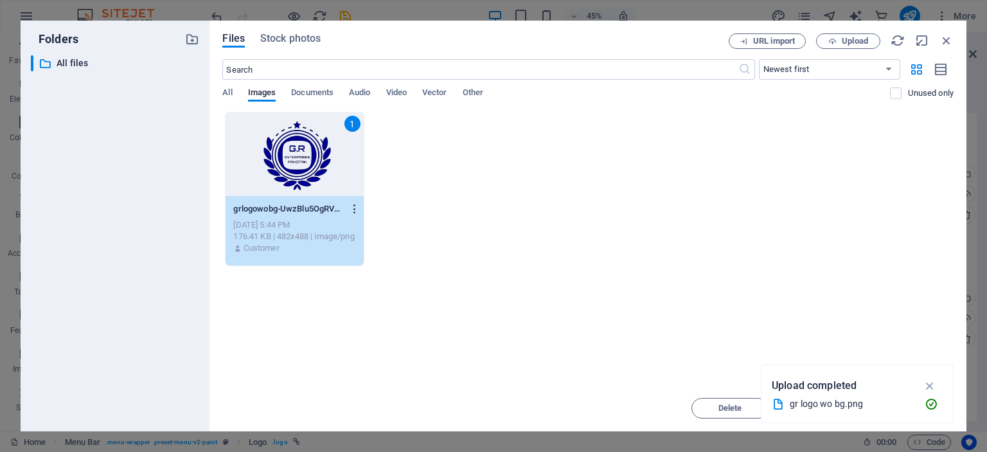
click at [353, 210] on icon "button" at bounding box center [355, 209] width 12 height 12
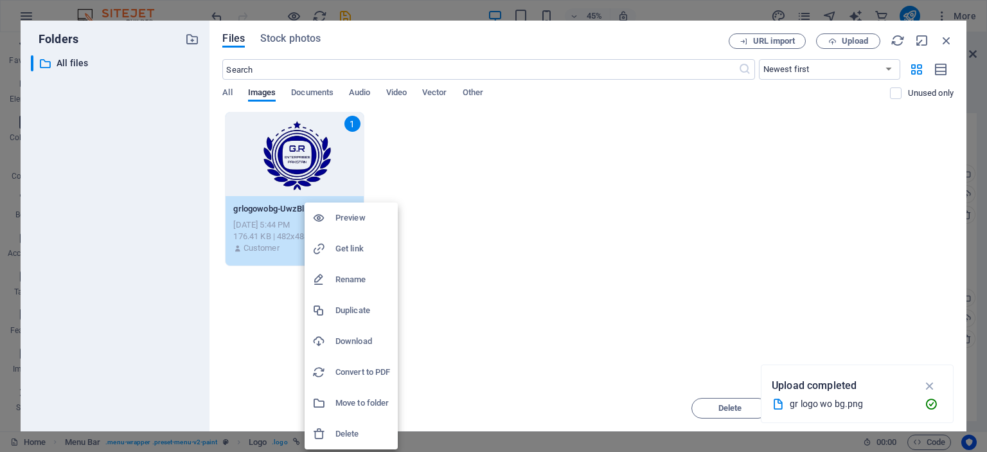
click at [360, 373] on h6 "Convert to PDF" at bounding box center [362, 371] width 55 height 15
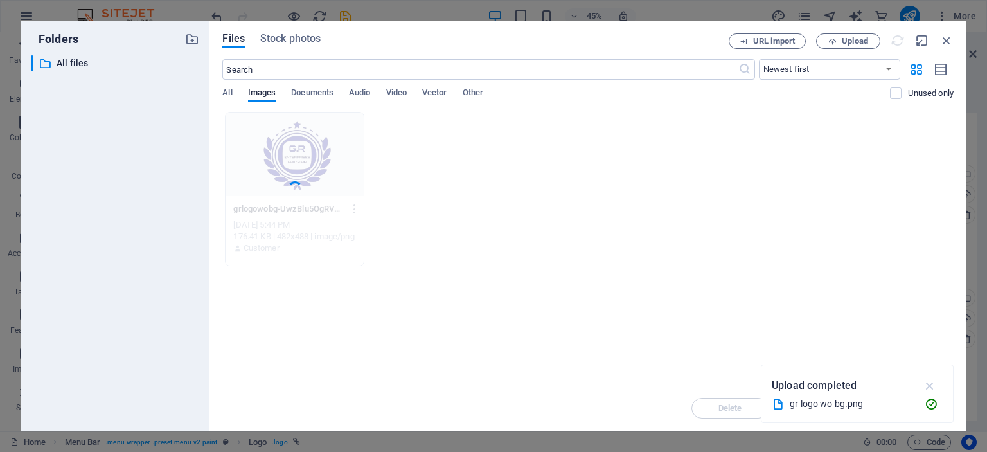
click at [933, 385] on icon "button" at bounding box center [930, 385] width 15 height 14
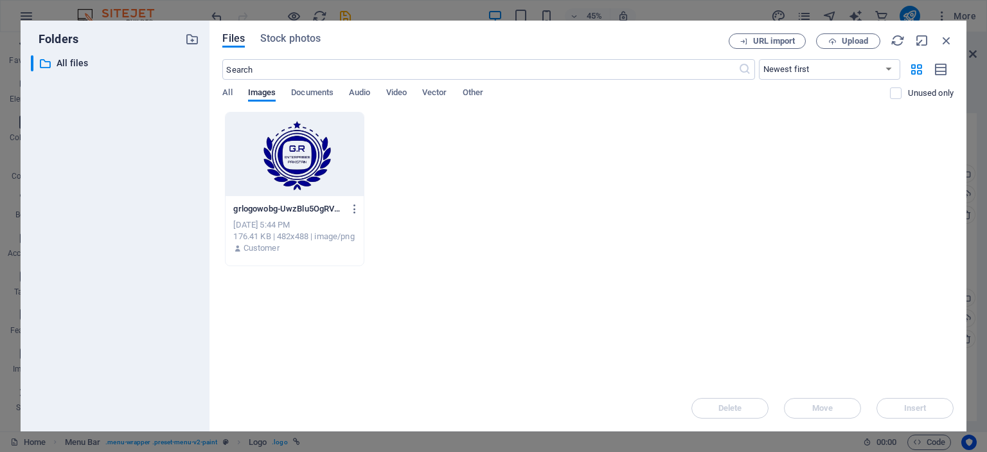
click at [326, 177] on div at bounding box center [295, 154] width 138 height 84
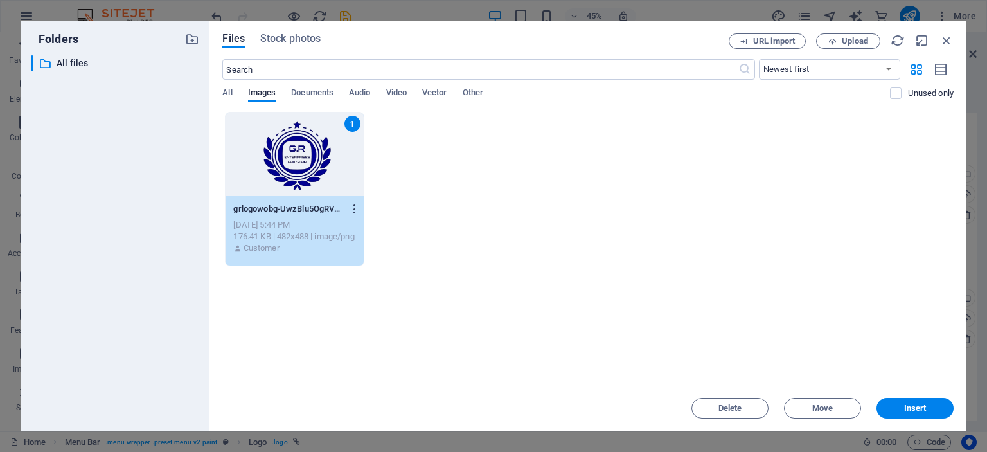
click at [357, 208] on icon "button" at bounding box center [355, 209] width 12 height 12
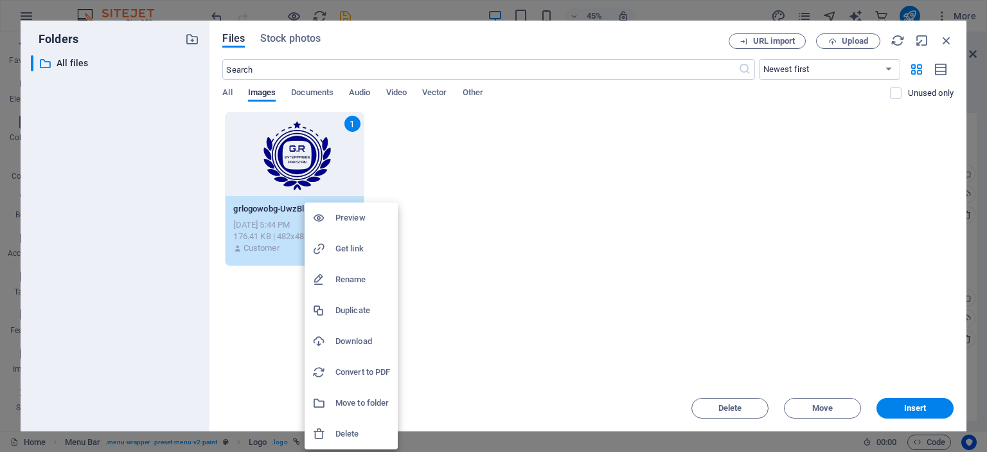
click at [470, 254] on div at bounding box center [493, 226] width 987 height 452
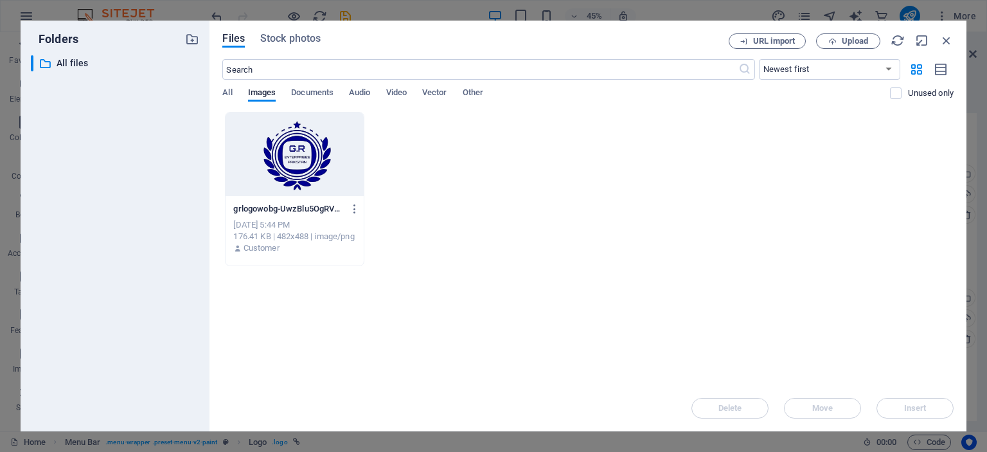
click at [312, 209] on p "grlogowobg-UwzBlu5OgRVTURQ1edKwaQ.png" at bounding box center [288, 209] width 111 height 12
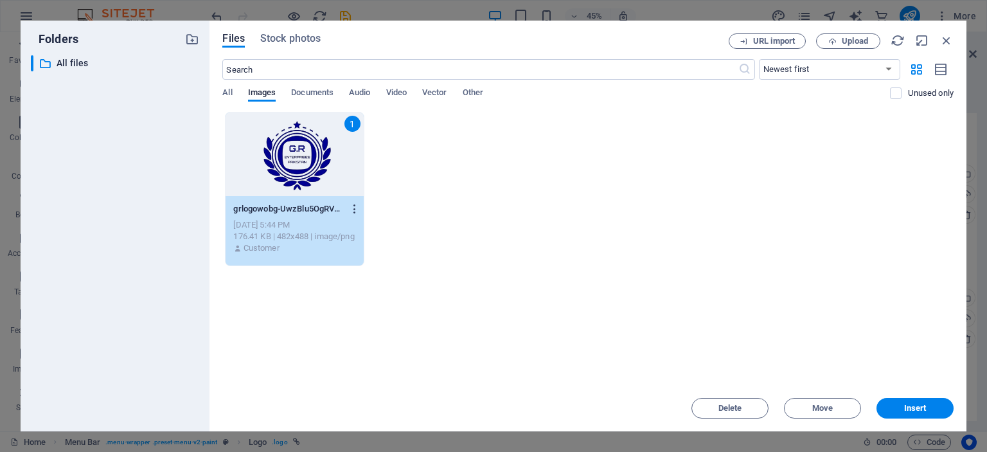
click at [352, 211] on icon "button" at bounding box center [355, 209] width 12 height 12
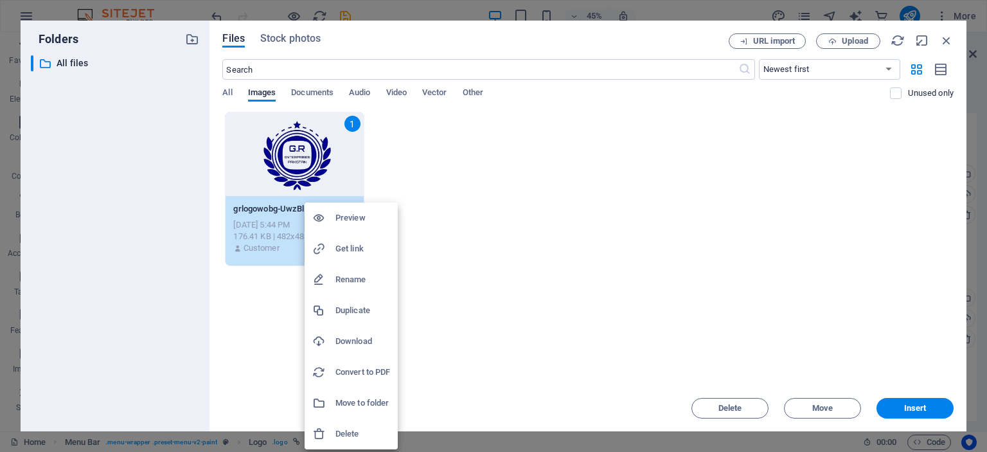
click at [355, 274] on h6 "Rename" at bounding box center [362, 279] width 55 height 15
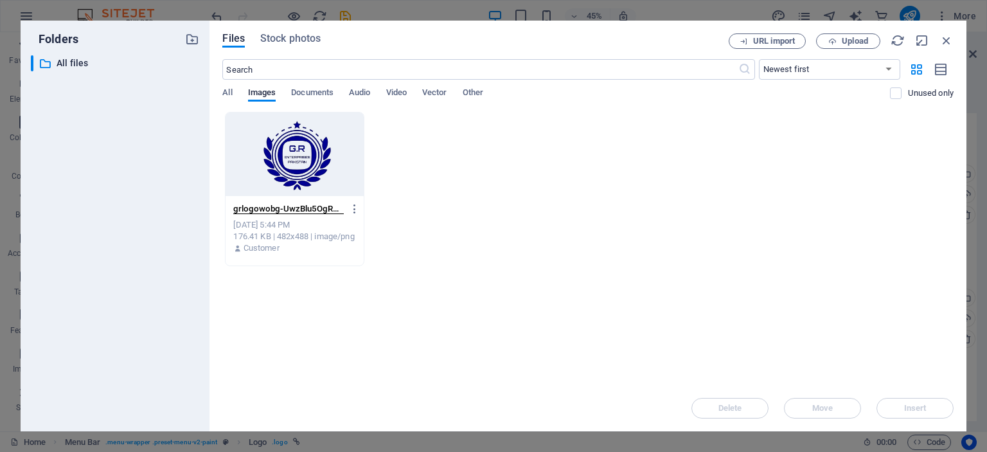
click at [332, 236] on div "176.41 KB | 482x488 | image/png" at bounding box center [294, 237] width 122 height 12
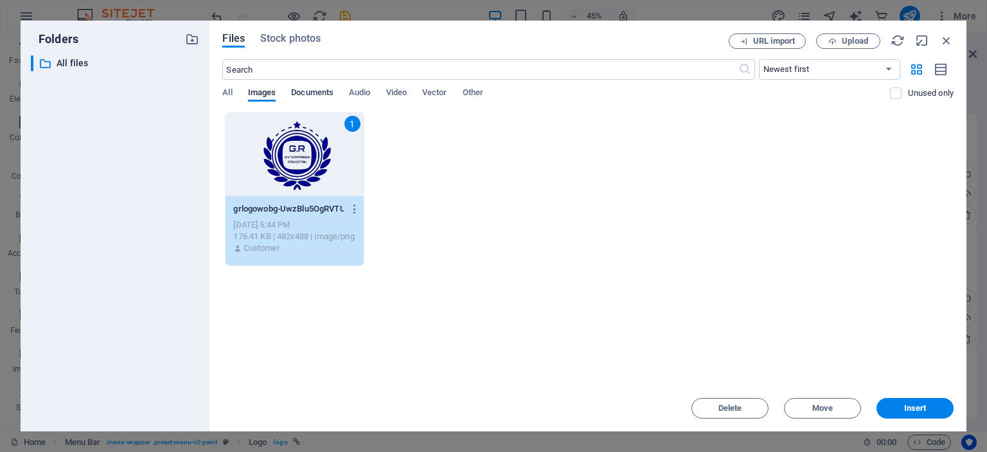
click at [319, 94] on span "Documents" at bounding box center [312, 94] width 42 height 18
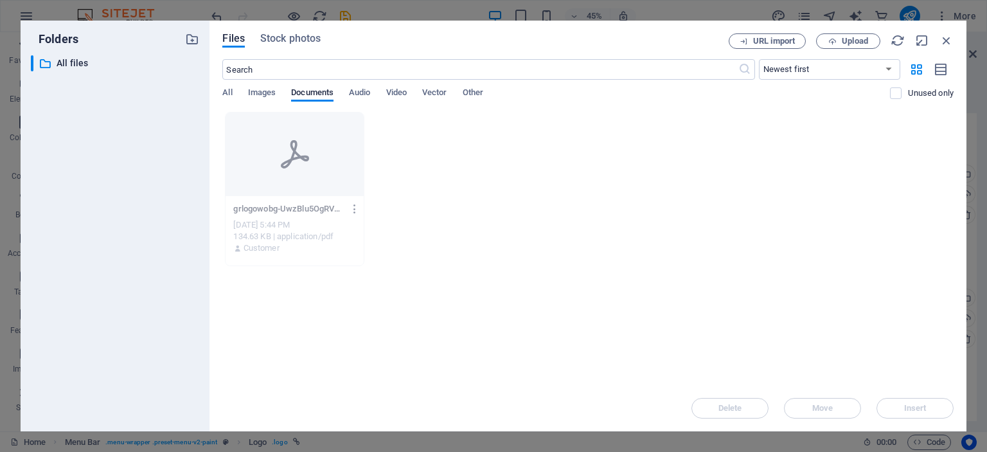
click at [350, 208] on icon "button" at bounding box center [355, 209] width 12 height 12
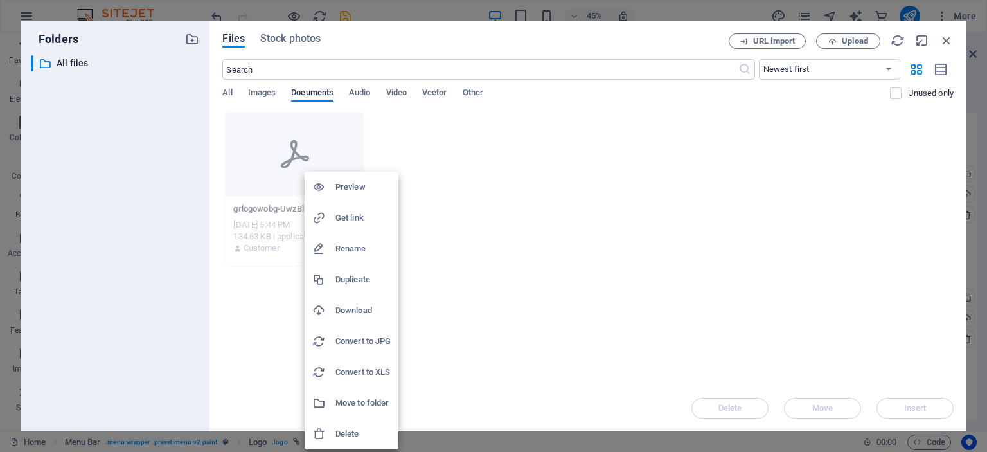
click at [357, 426] on h6 "Delete" at bounding box center [362, 433] width 55 height 15
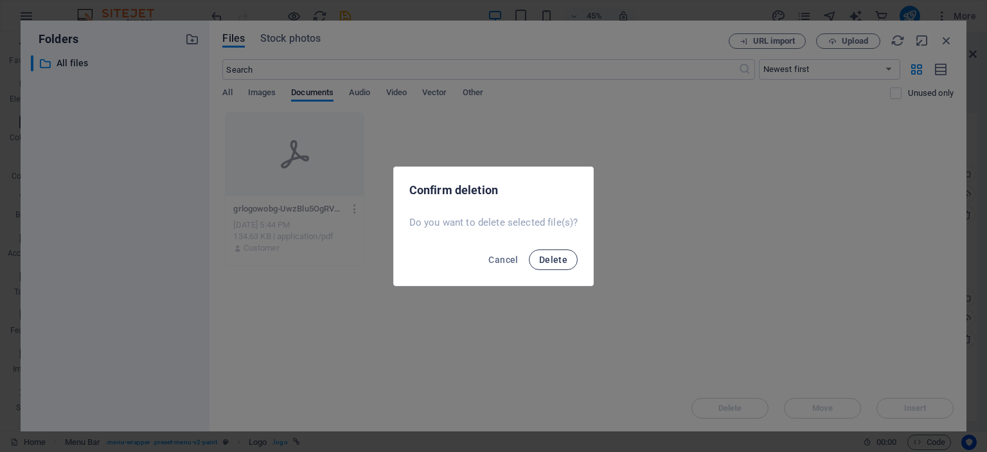
click at [553, 264] on button "Delete" at bounding box center [553, 259] width 49 height 21
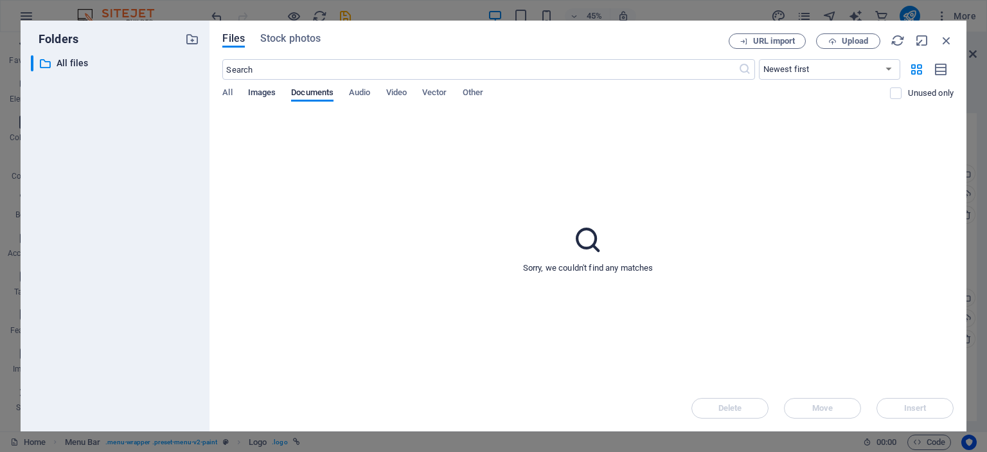
click at [258, 101] on button "Images" at bounding box center [262, 94] width 28 height 14
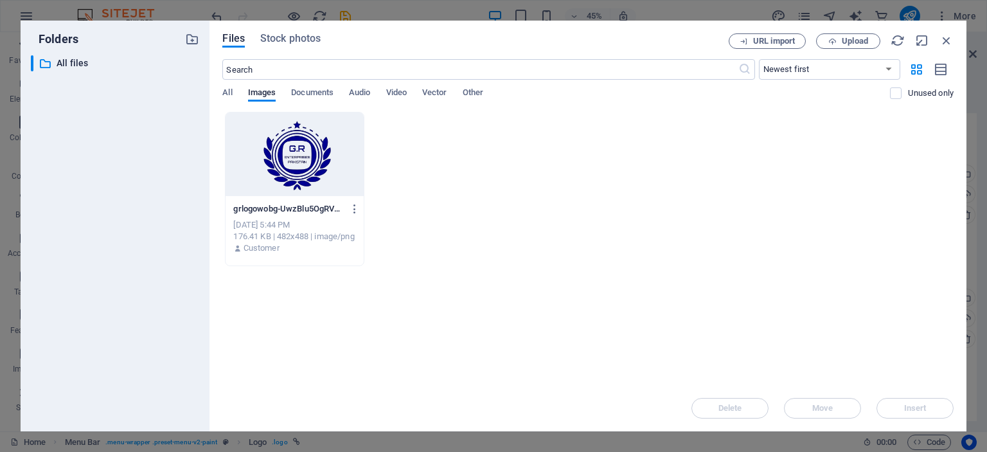
click at [332, 172] on div at bounding box center [295, 154] width 138 height 84
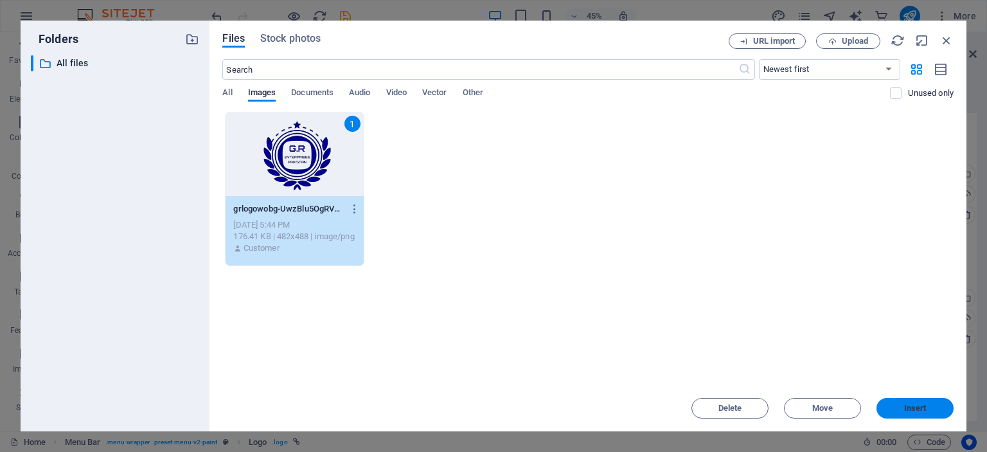
click at [893, 405] on span "Insert" at bounding box center [915, 408] width 67 height 8
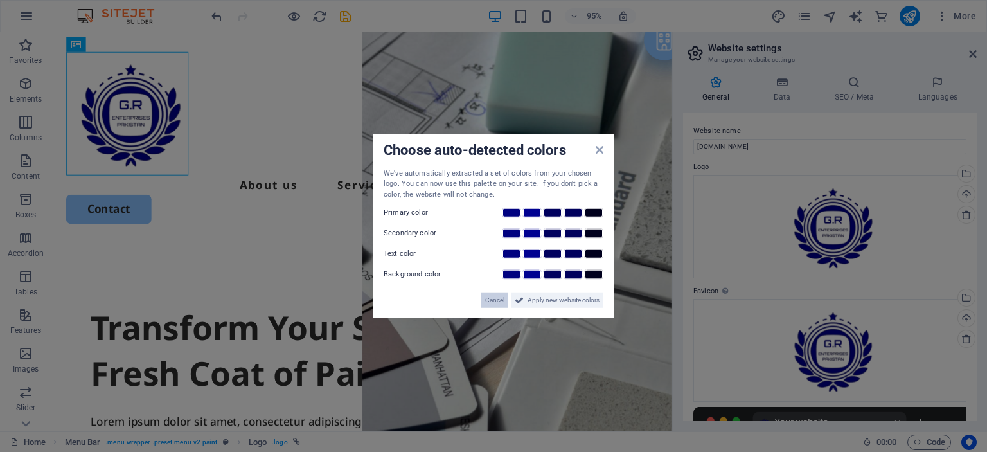
click at [492, 296] on span "Cancel" at bounding box center [494, 299] width 19 height 15
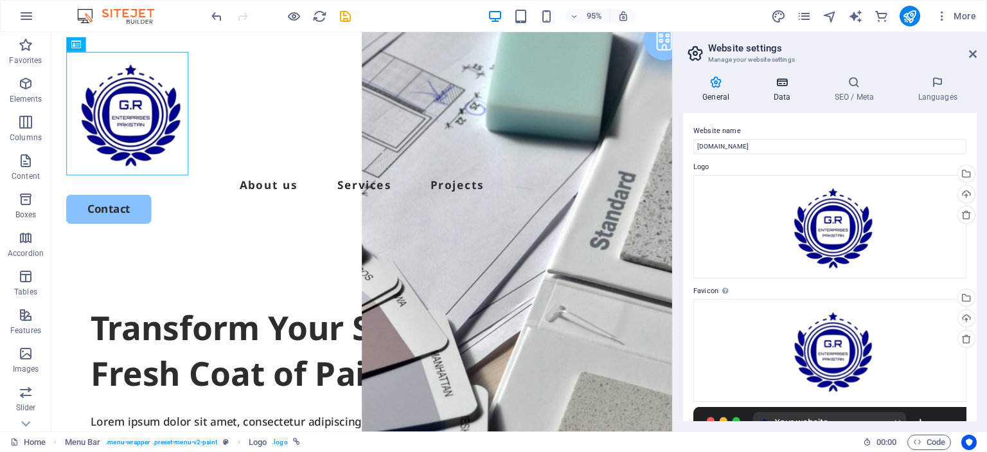
click at [778, 76] on icon at bounding box center [782, 82] width 56 height 13
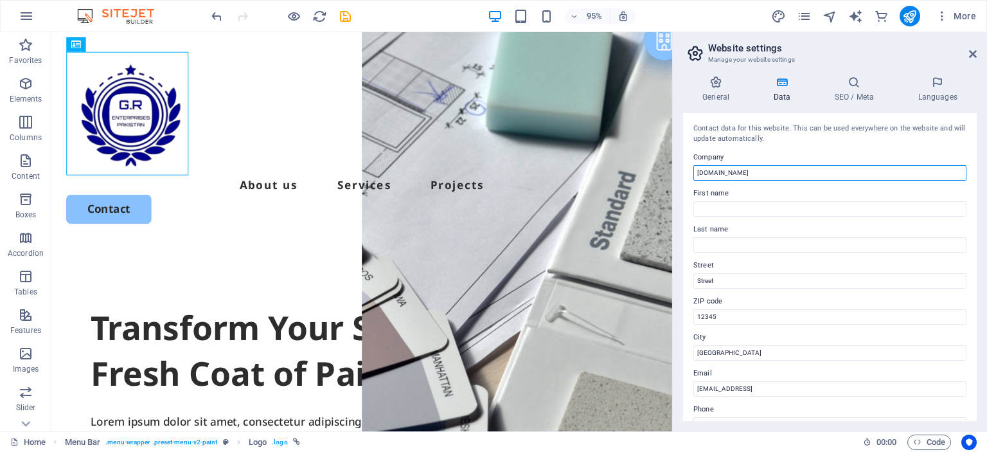
click at [792, 170] on input "[DOMAIN_NAME]" at bounding box center [829, 172] width 273 height 15
drag, startPoint x: 711, startPoint y: 173, endPoint x: 676, endPoint y: 174, distance: 35.4
click at [676, 174] on div "General Data SEO / Meta Languages Website name test.grenterprises.com.pk Logo D…" at bounding box center [830, 249] width 314 height 366
click at [714, 172] on input "[DOMAIN_NAME]" at bounding box center [829, 172] width 273 height 15
drag, startPoint x: 761, startPoint y: 202, endPoint x: 698, endPoint y: 183, distance: 65.9
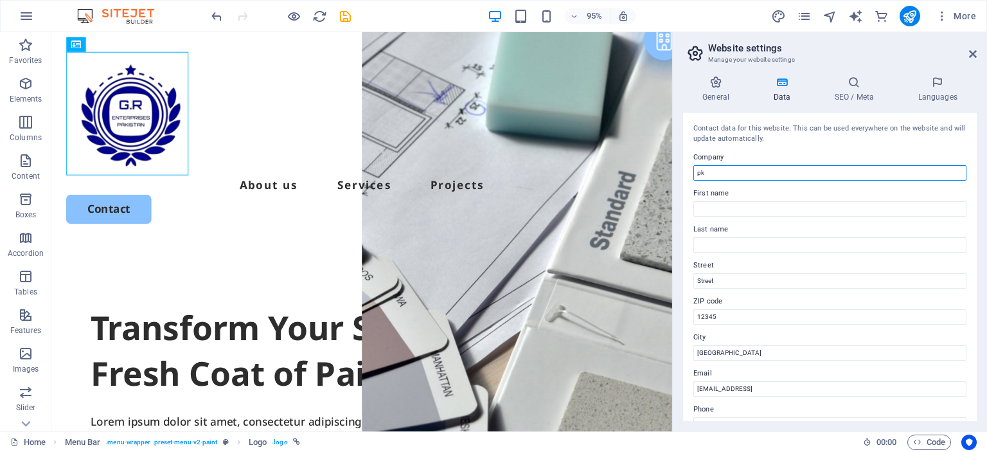
type input "k"
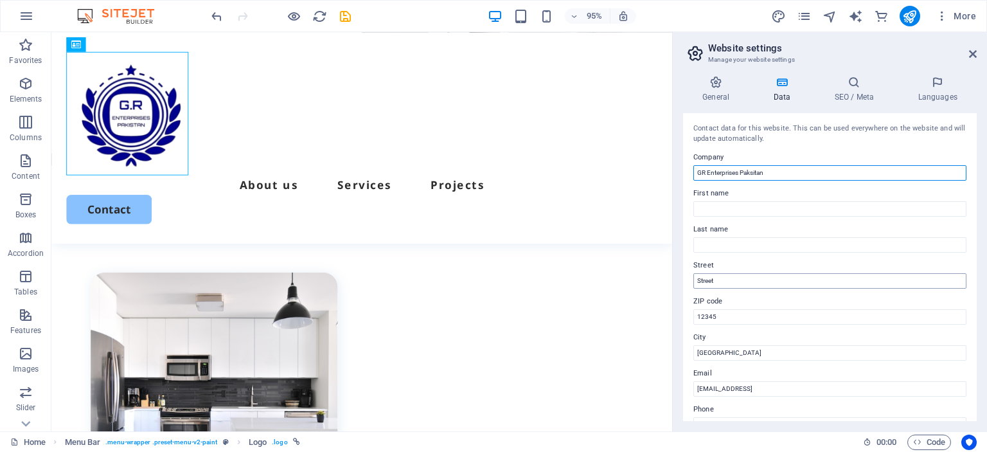
type input "GR Enterprises Paksitan"
click at [738, 273] on input "Street" at bounding box center [829, 280] width 273 height 15
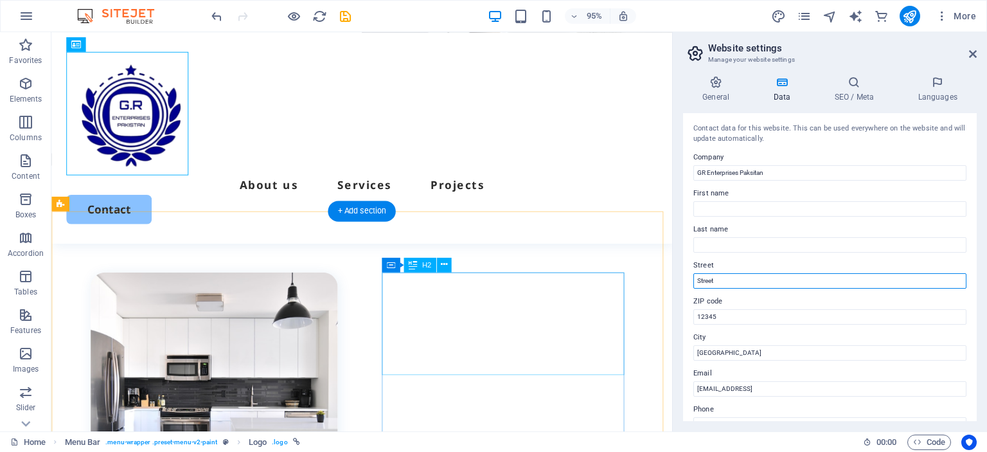
drag, startPoint x: 789, startPoint y: 305, endPoint x: 647, endPoint y: 287, distance: 143.1
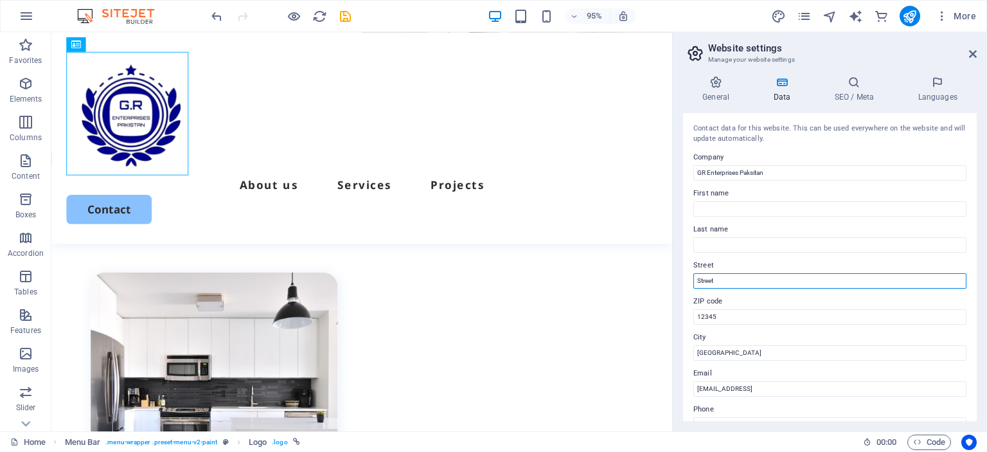
click at [752, 277] on input "Street" at bounding box center [829, 280] width 273 height 15
drag, startPoint x: 743, startPoint y: 280, endPoint x: 698, endPoint y: 283, distance: 44.5
click at [698, 283] on input "Street" at bounding box center [829, 280] width 273 height 15
type input "District Central"
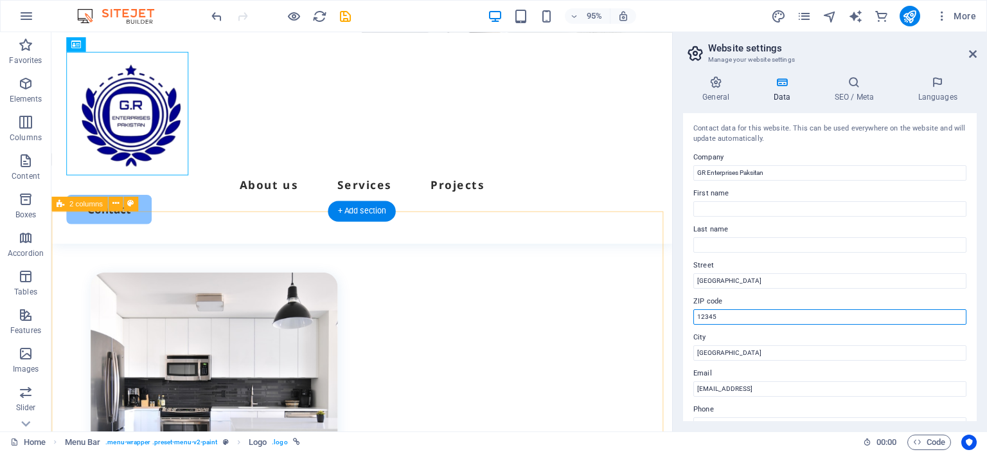
drag, startPoint x: 763, startPoint y: 354, endPoint x: 688, endPoint y: 338, distance: 76.2
type input "75850"
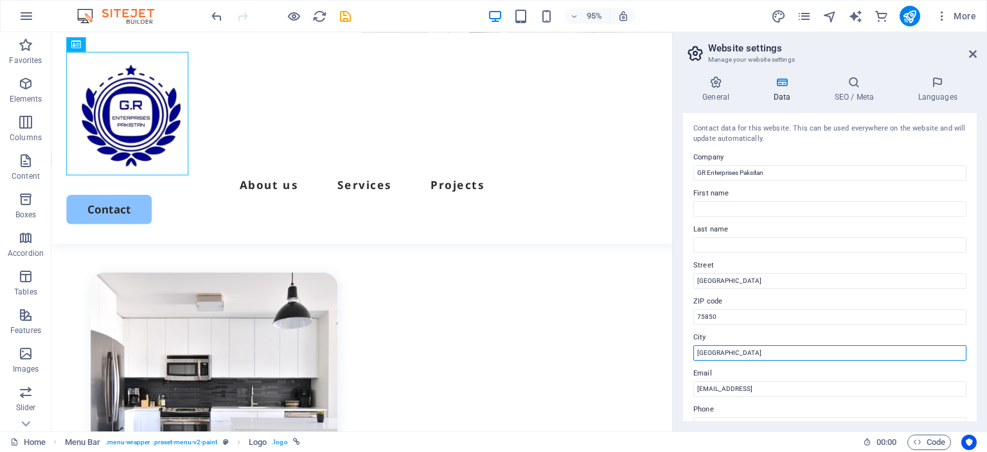
click at [733, 348] on input "Berlin" at bounding box center [829, 352] width 273 height 15
drag, startPoint x: 733, startPoint y: 385, endPoint x: 685, endPoint y: 371, distance: 49.6
type input "k"
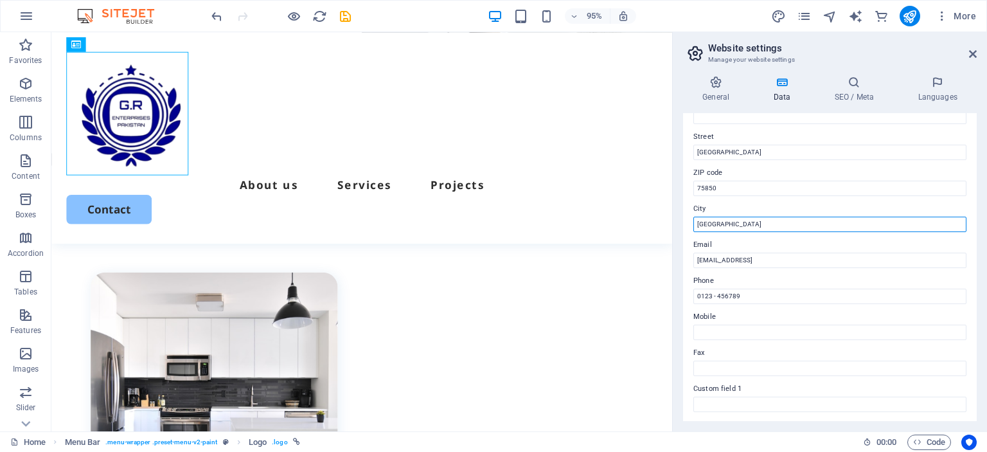
scroll to position [64, 0]
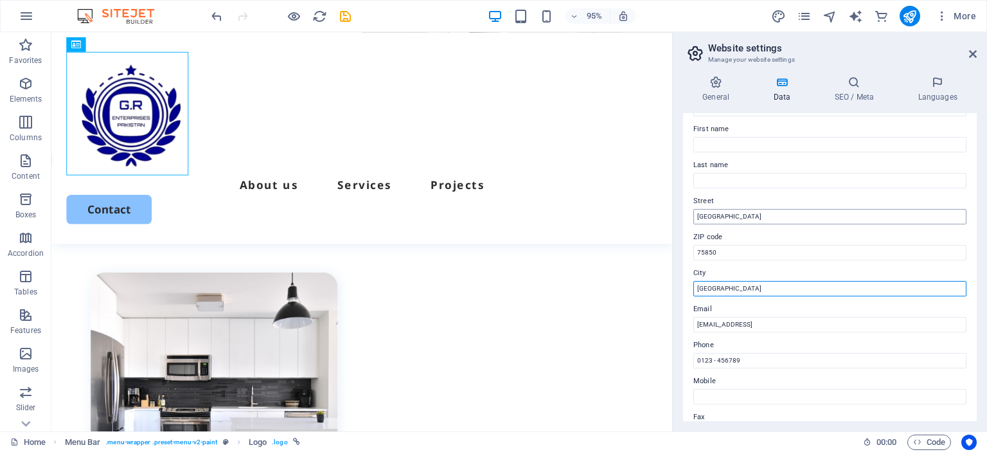
type input "Karachi"
click at [761, 215] on input "District Central" at bounding box center [829, 216] width 273 height 15
type input "District Central"
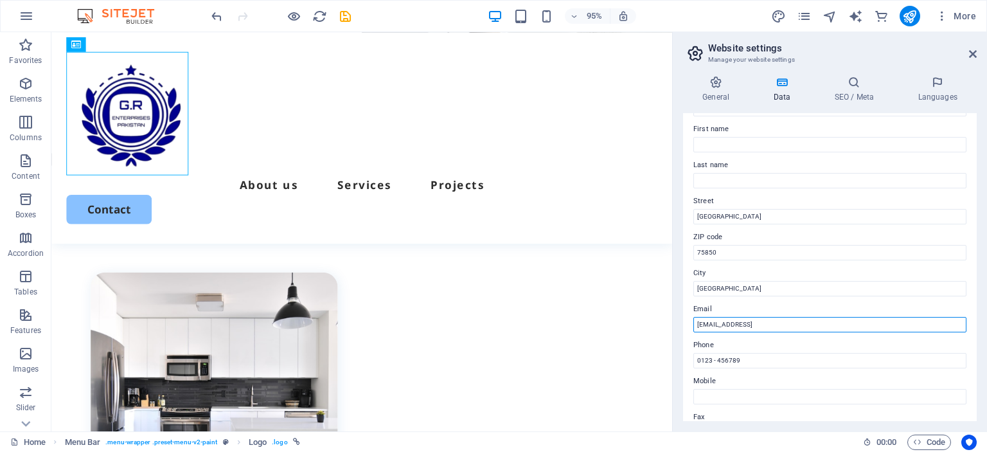
drag, startPoint x: 851, startPoint y: 324, endPoint x: 688, endPoint y: 315, distance: 162.8
click at [688, 315] on div "Contact data for this website. This can be used everywhere on the website and w…" at bounding box center [830, 267] width 294 height 308
type input "contact@grenterprises.com.pk"
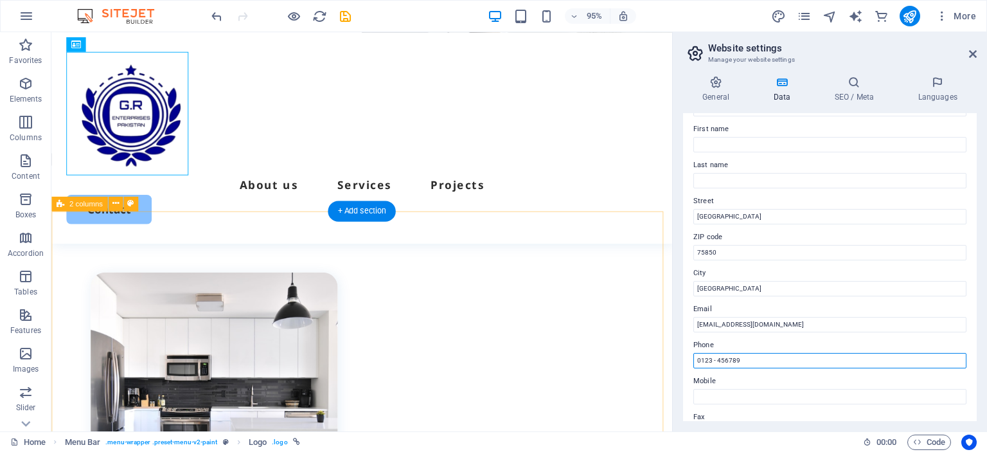
drag, startPoint x: 693, startPoint y: 384, endPoint x: 683, endPoint y: 386, distance: 10.4
click at [759, 357] on input "03456355566" at bounding box center [829, 360] width 273 height 15
type input "03456355566"
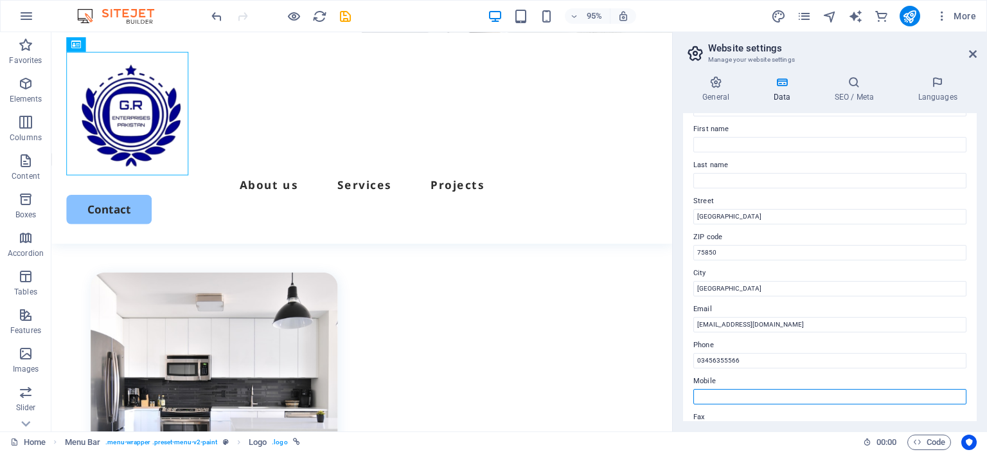
click at [722, 396] on input "Mobile" at bounding box center [829, 396] width 273 height 15
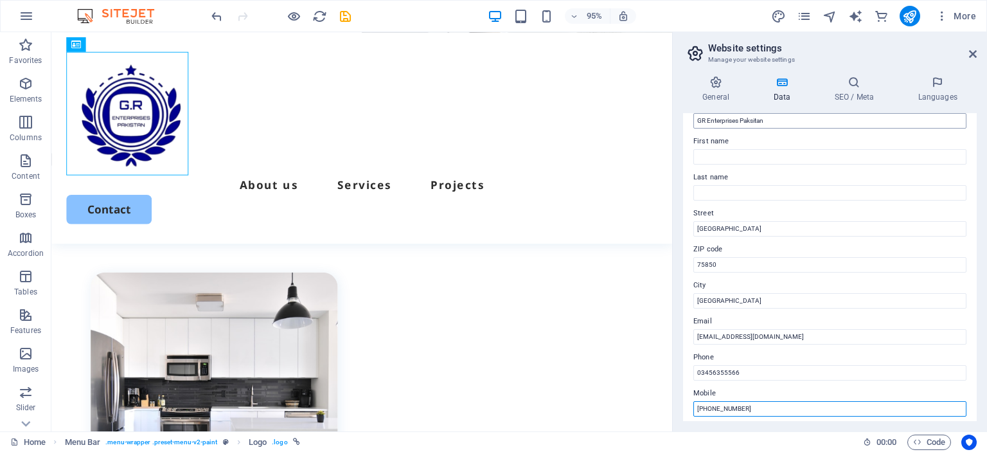
scroll to position [0, 0]
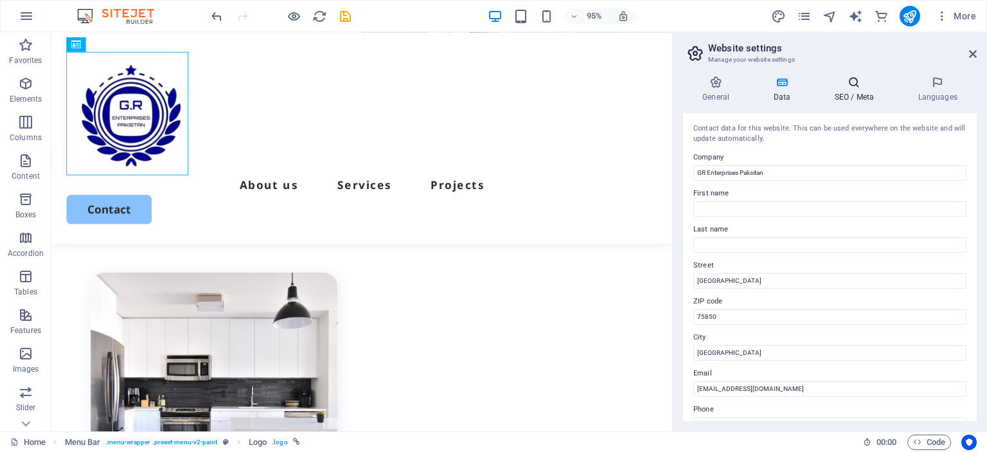
type input "+923456355566"
click at [846, 91] on h4 "SEO / Meta" at bounding box center [857, 89] width 84 height 27
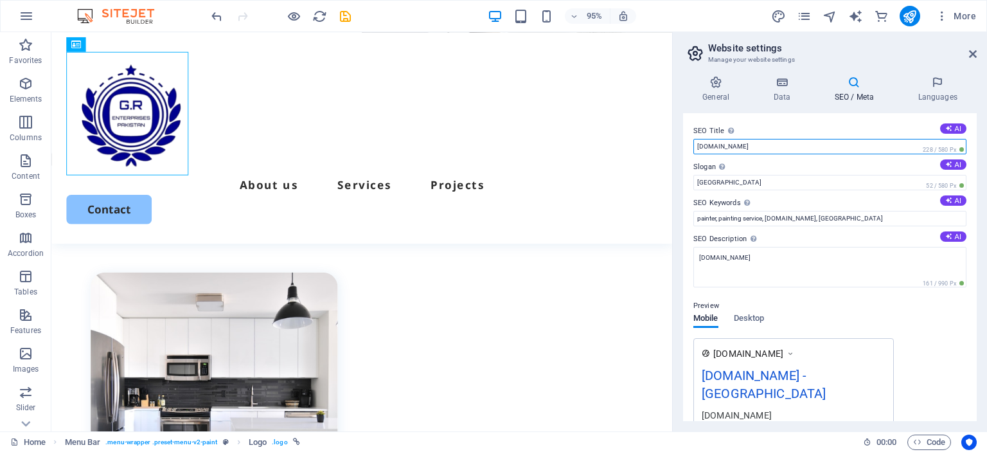
drag, startPoint x: 837, startPoint y: 141, endPoint x: 688, endPoint y: 137, distance: 149.8
click at [688, 137] on div "SEO Title The title of your website - make it something that stands out in sear…" at bounding box center [830, 267] width 294 height 308
type input "GR Enterprises Pakistan"
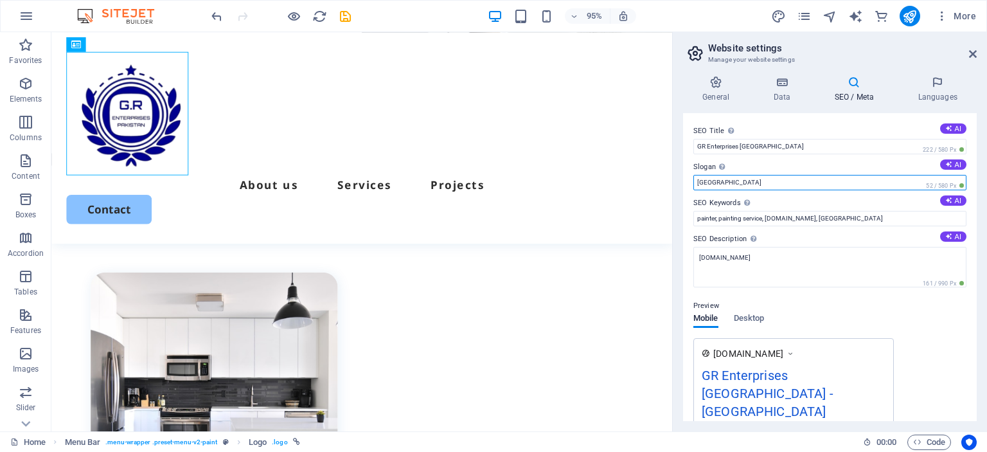
drag, startPoint x: 729, startPoint y: 184, endPoint x: 693, endPoint y: 186, distance: 36.7
click at [693, 186] on input "Berlin" at bounding box center [829, 182] width 273 height 15
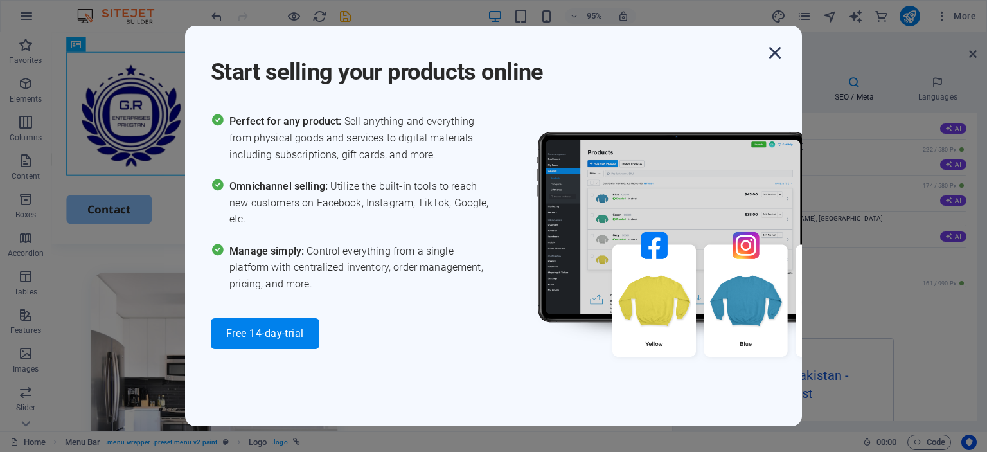
click at [776, 50] on icon "button" at bounding box center [774, 52] width 23 height 23
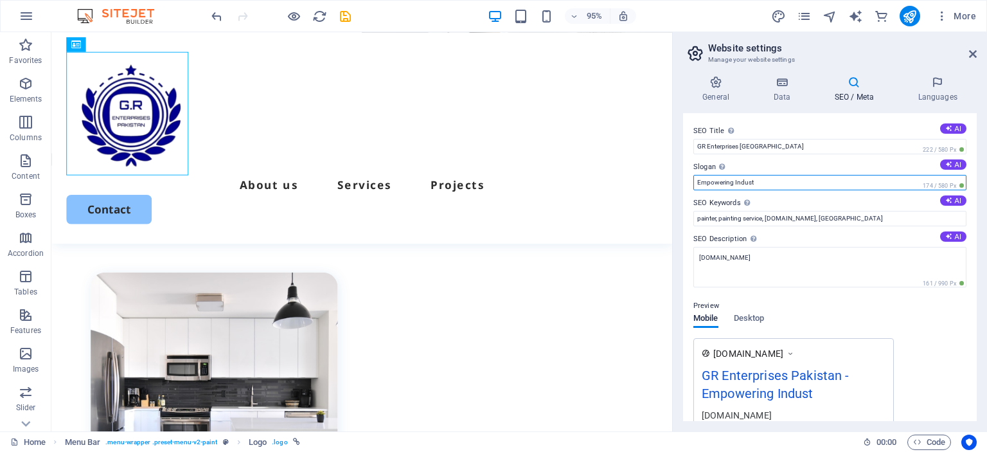
click at [785, 182] on input "Empowering Indust" at bounding box center [829, 182] width 273 height 15
type input "Empowering Industries - Serving With Pride"
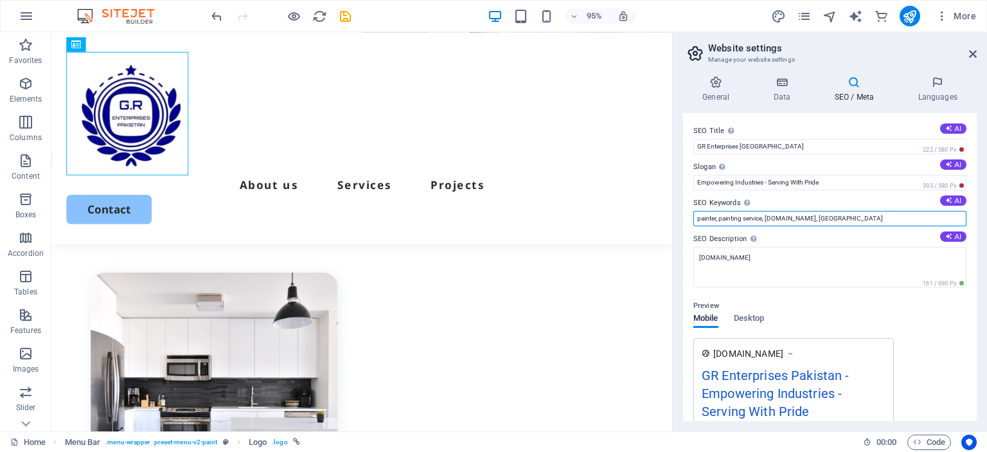
click at [877, 220] on input "painter, painting service, test.grenterprises.com.pk, Berlin" at bounding box center [829, 218] width 273 height 15
